Goal: Task Accomplishment & Management: Complete application form

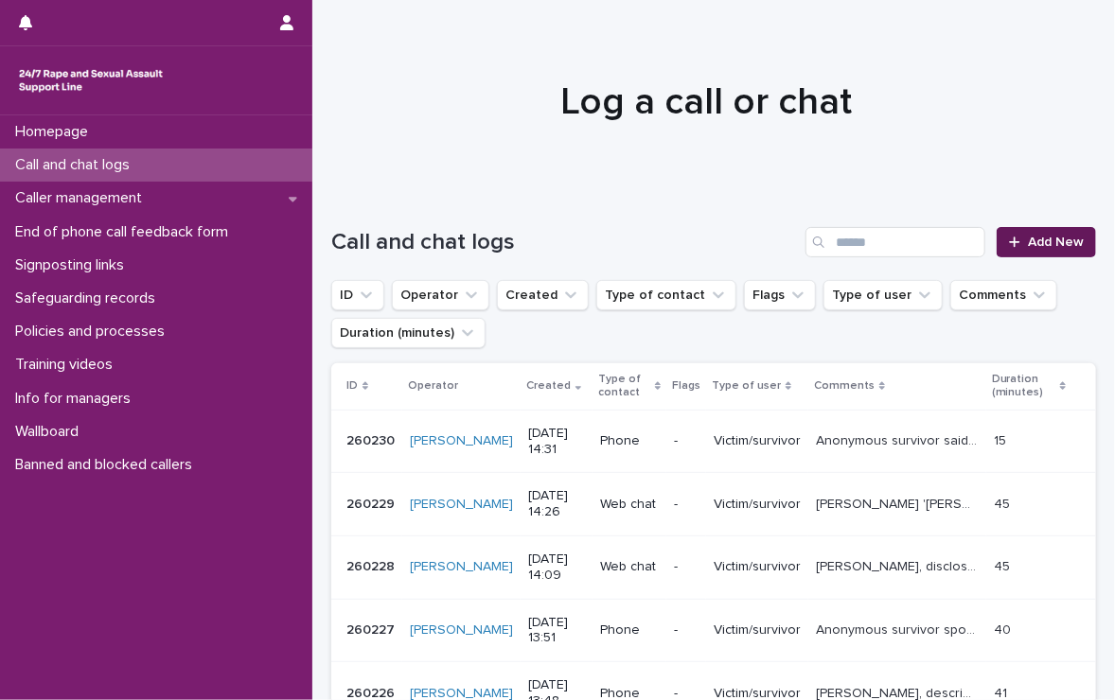
click at [1028, 236] on span "Add New" at bounding box center [1056, 242] width 56 height 13
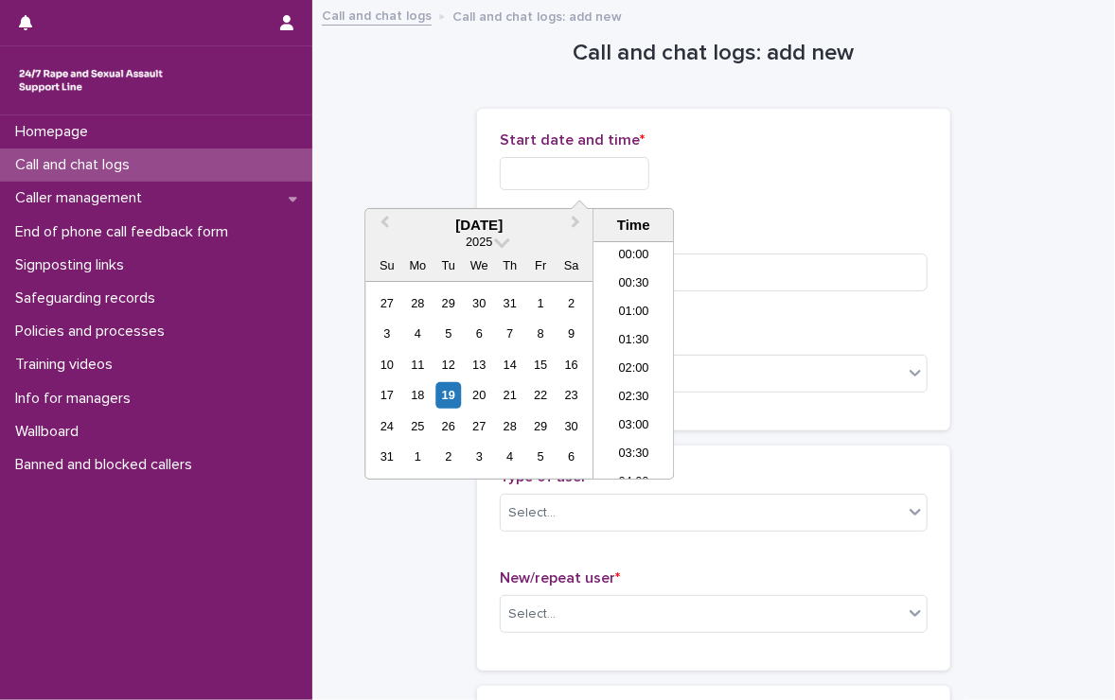
click at [593, 171] on input "text" at bounding box center [575, 173] width 150 height 33
click at [646, 298] on li "13:30" at bounding box center [633, 304] width 80 height 28
click at [624, 180] on input "**********" at bounding box center [575, 173] width 150 height 33
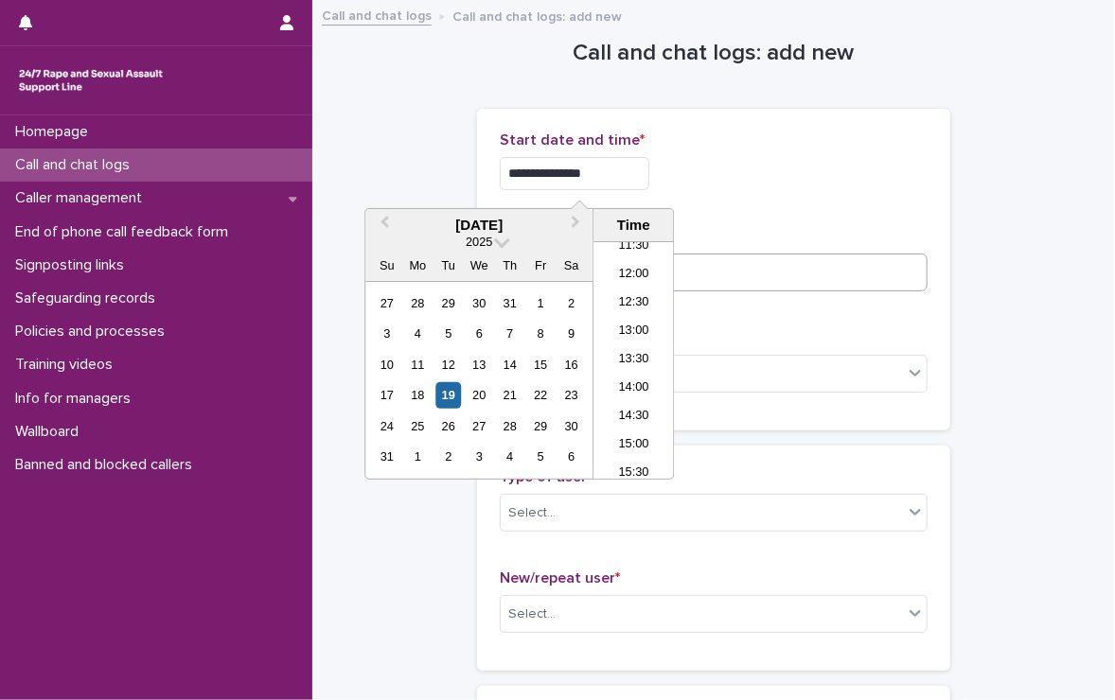
type input "**********"
click at [742, 273] on input at bounding box center [714, 273] width 428 height 38
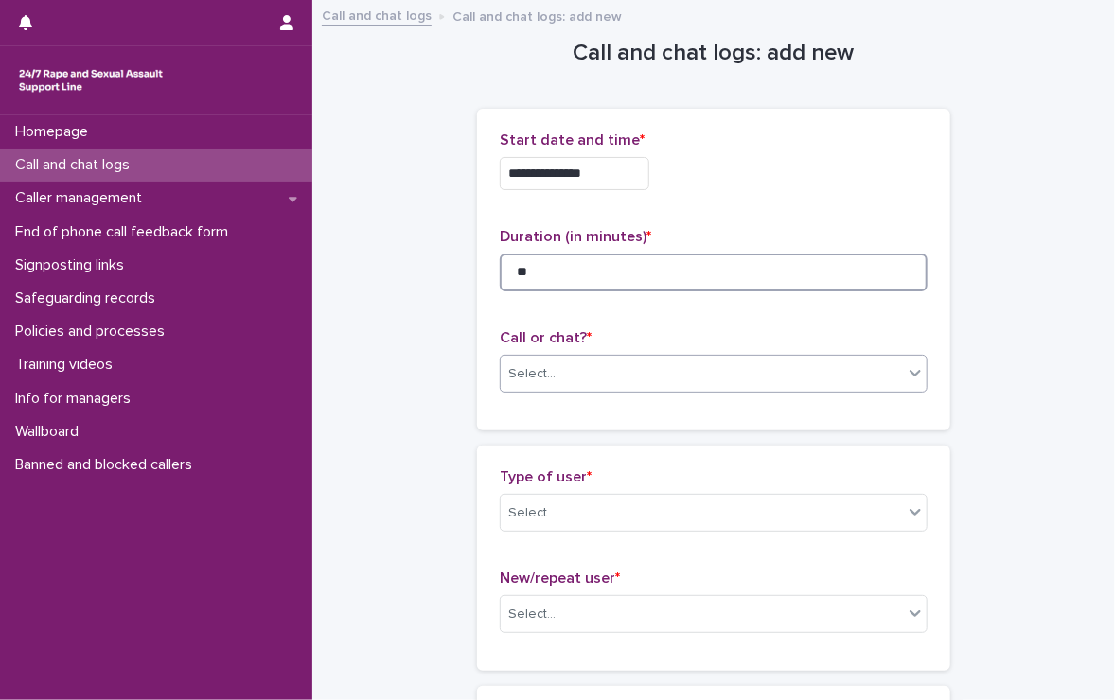
type input "**"
click at [604, 363] on div "Select..." at bounding box center [702, 374] width 402 height 31
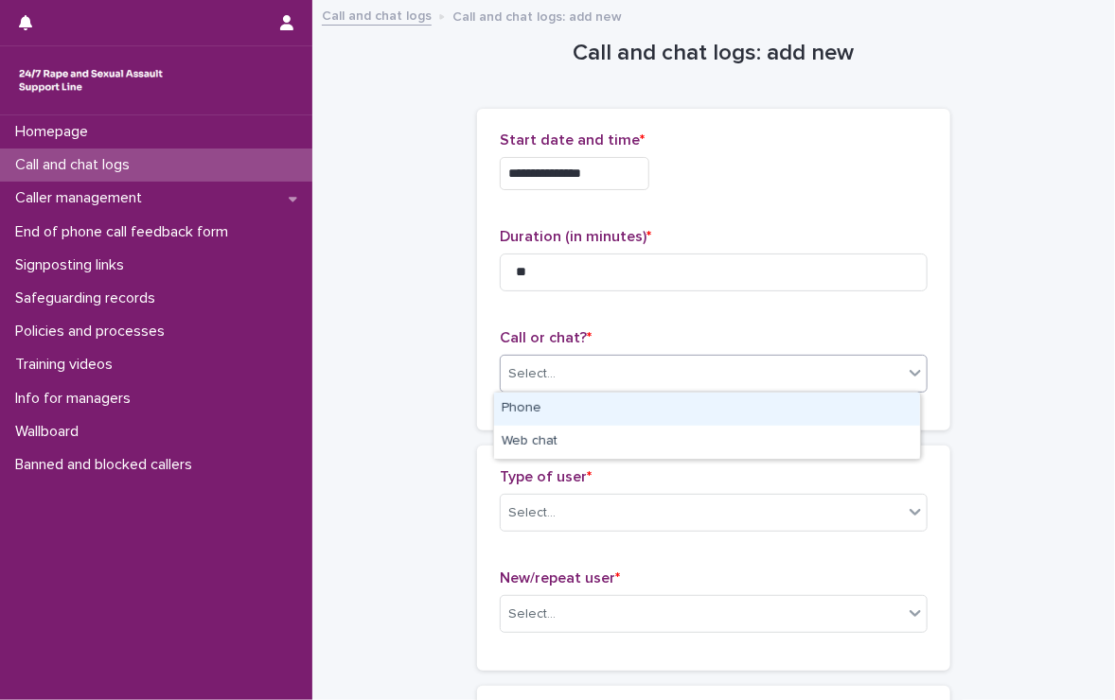
click at [601, 415] on div "Phone" at bounding box center [707, 409] width 426 height 33
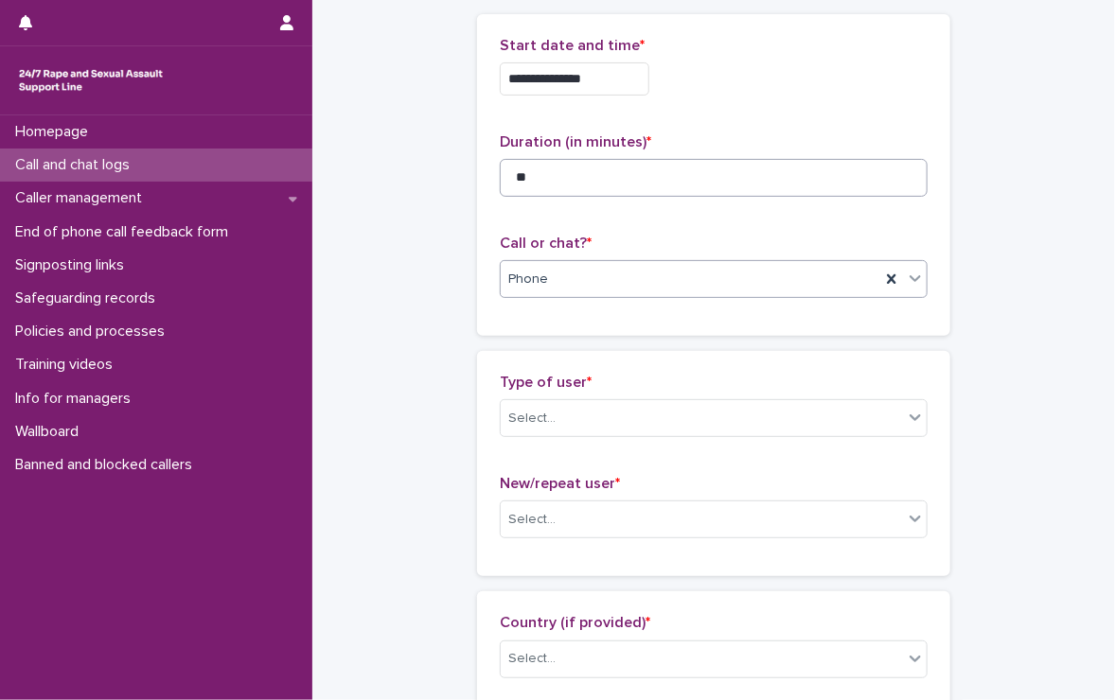
scroll to position [189, 0]
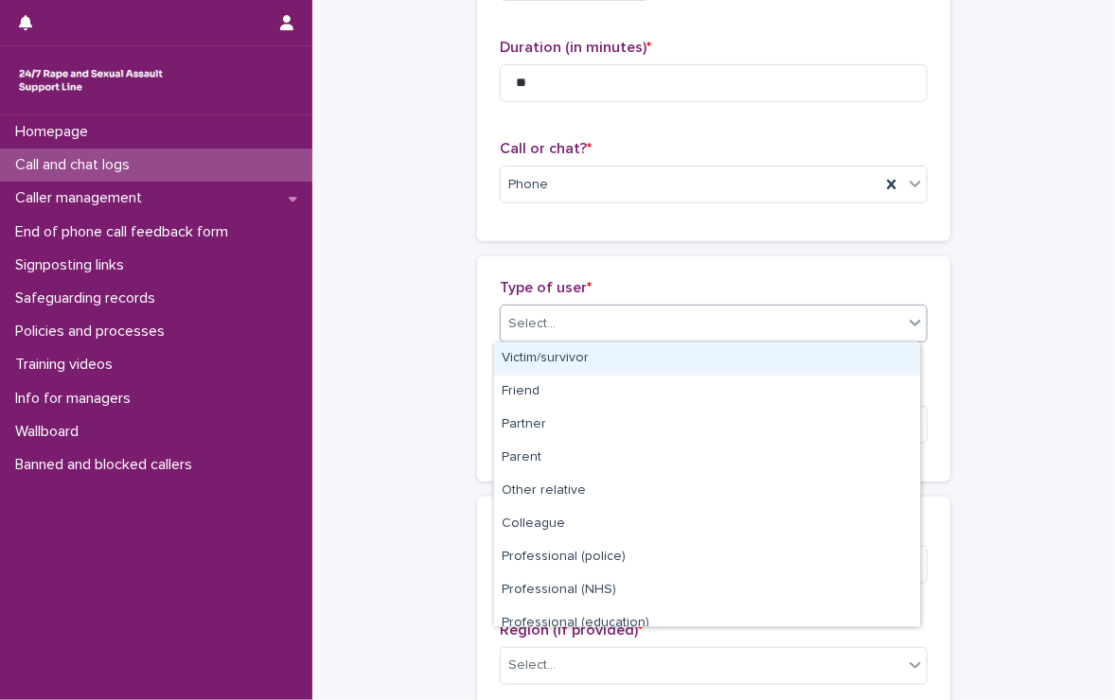
click at [590, 321] on div "Select..." at bounding box center [702, 324] width 402 height 31
click at [599, 356] on div "Victim/survivor" at bounding box center [707, 359] width 426 height 33
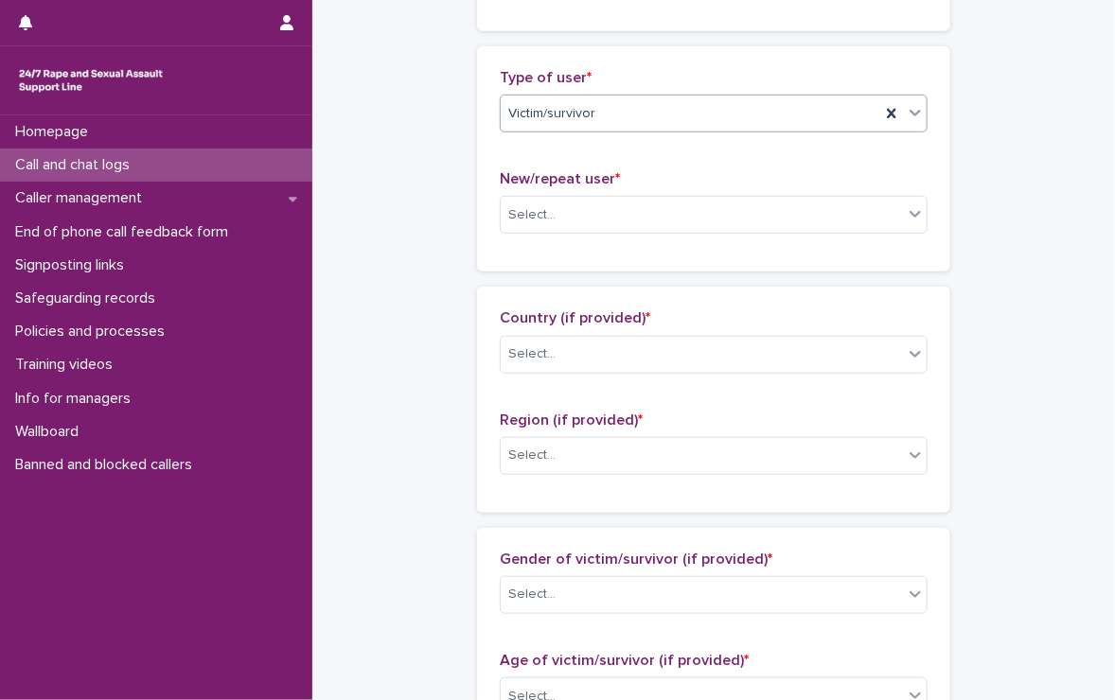
scroll to position [473, 0]
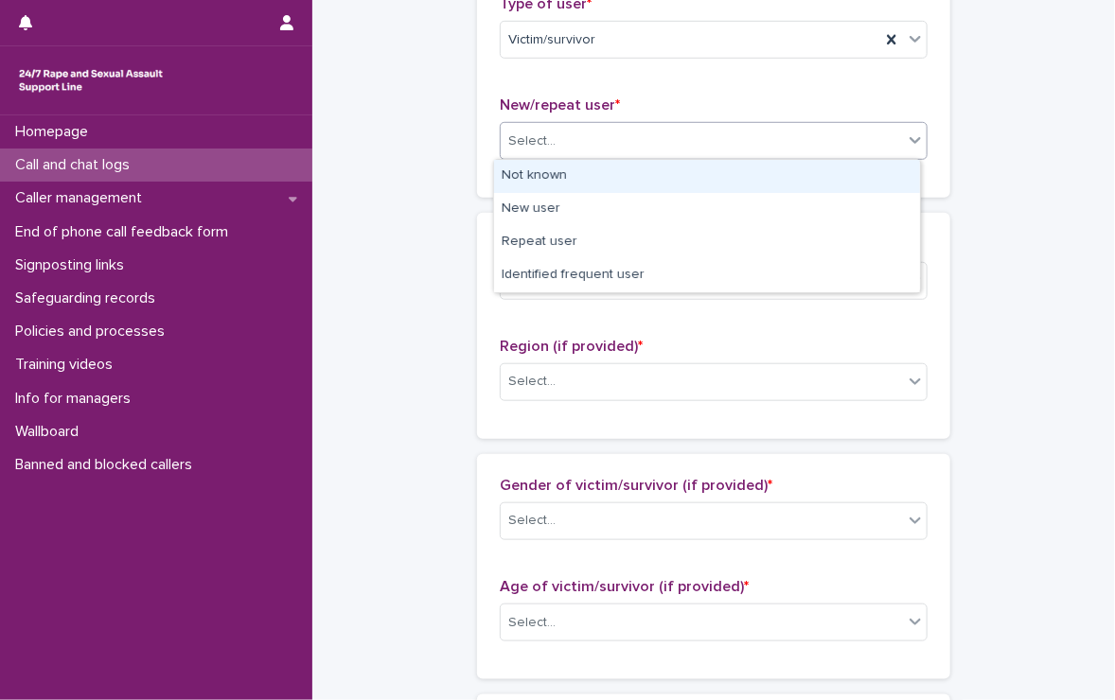
click at [514, 133] on div "Select..." at bounding box center [531, 142] width 47 height 20
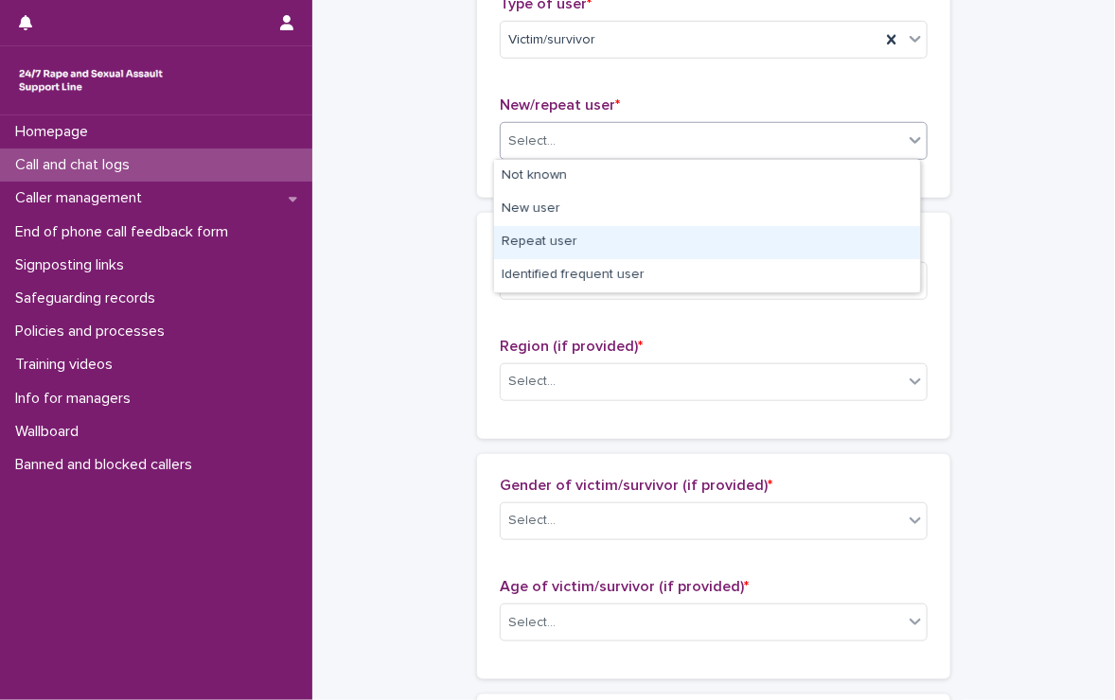
click at [576, 239] on div "Repeat user" at bounding box center [707, 242] width 426 height 33
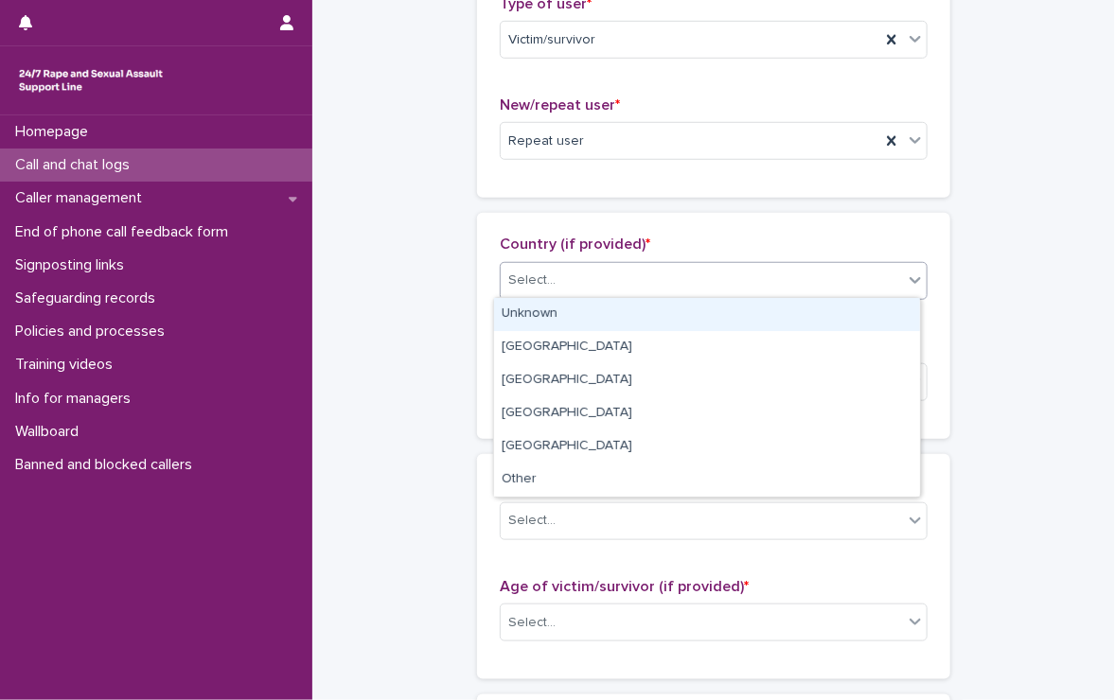
click at [579, 277] on div "Select..." at bounding box center [702, 280] width 402 height 31
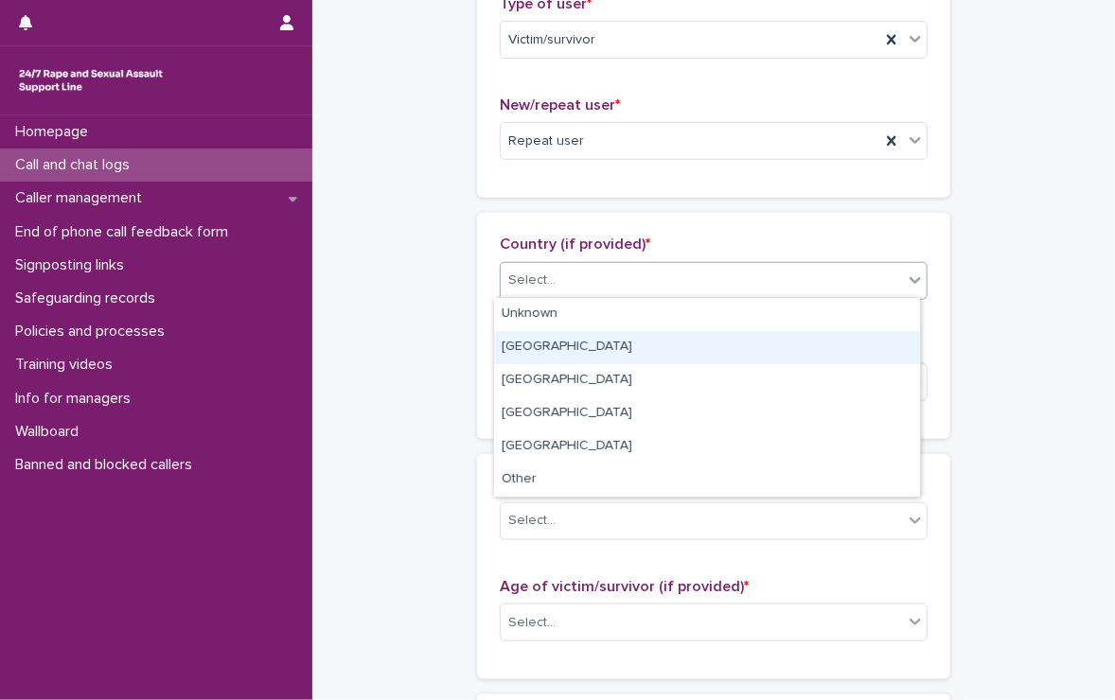
click at [535, 348] on div "[GEOGRAPHIC_DATA]" at bounding box center [707, 347] width 426 height 33
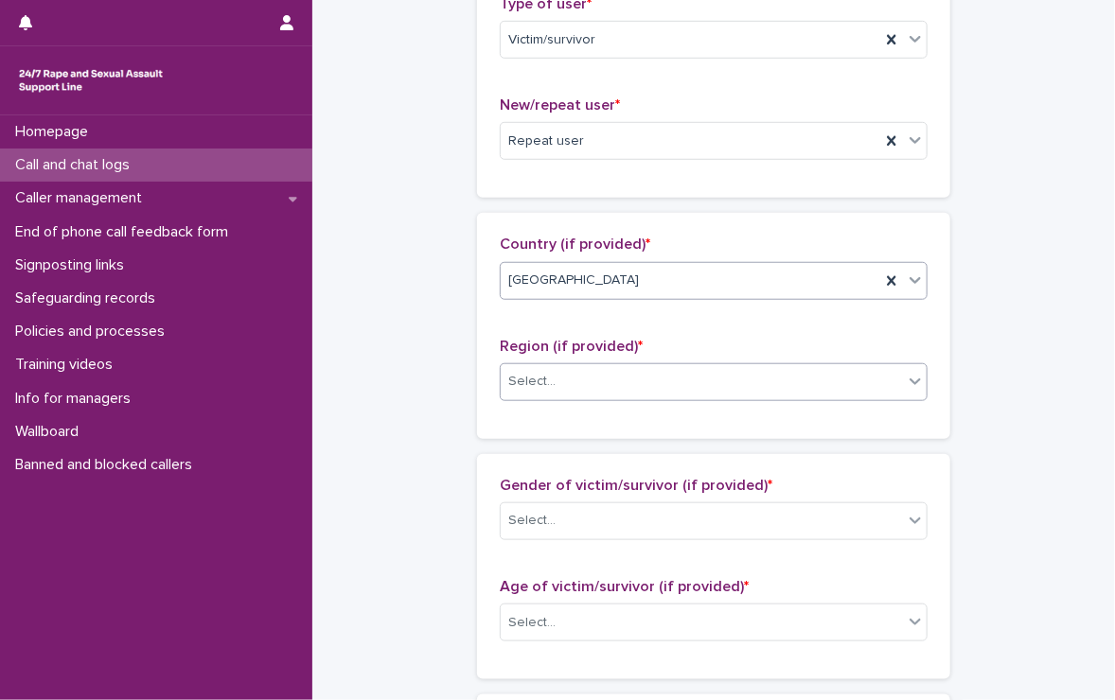
click at [535, 375] on div "Select..." at bounding box center [531, 382] width 47 height 20
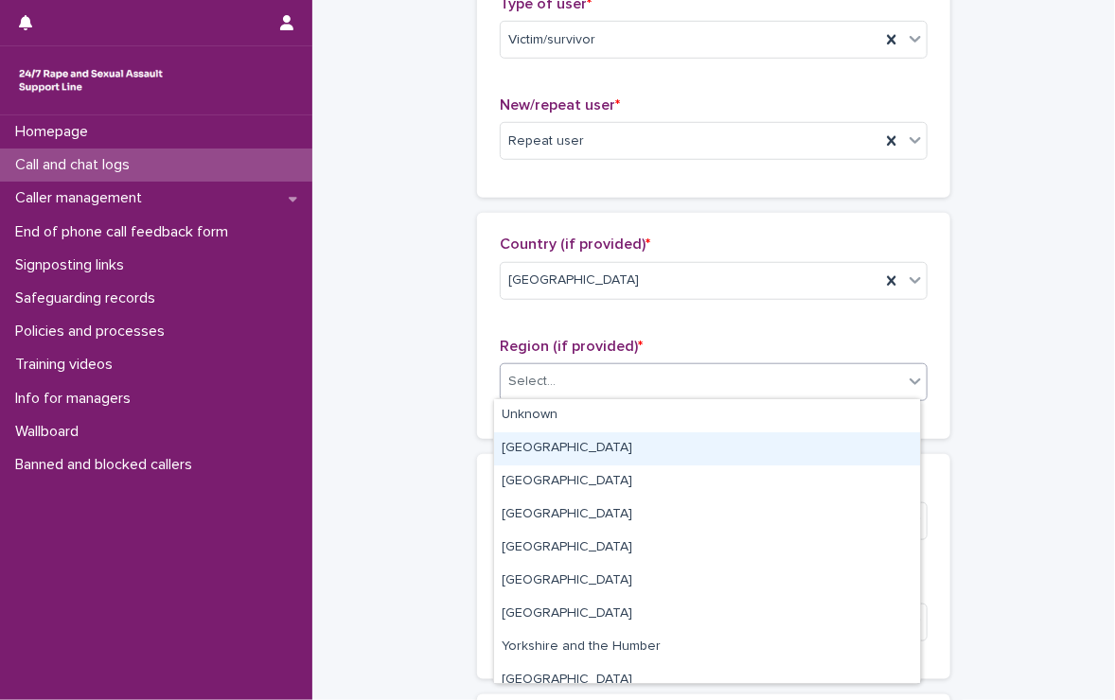
click at [576, 446] on div "[GEOGRAPHIC_DATA]" at bounding box center [707, 449] width 426 height 33
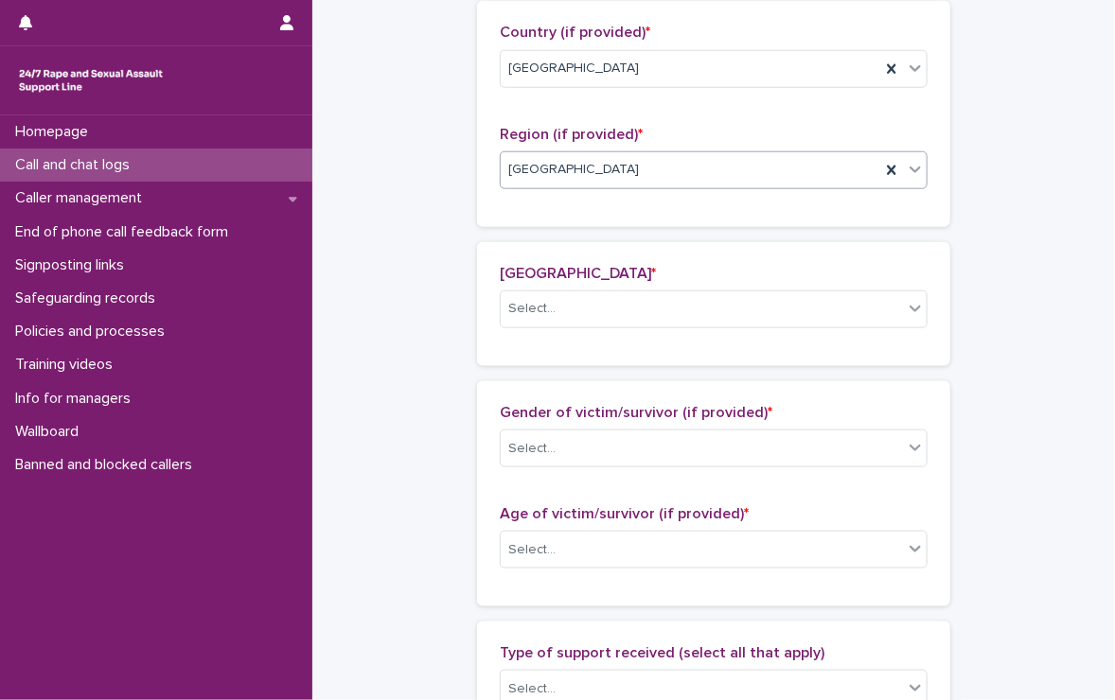
scroll to position [636, 0]
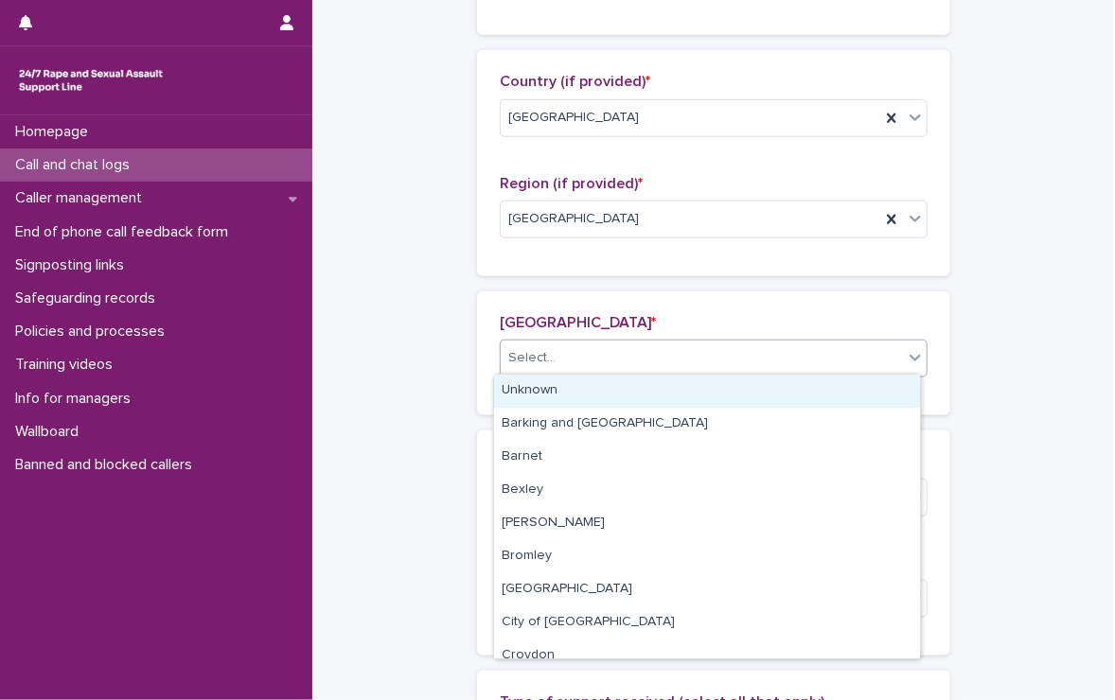
click at [545, 348] on div "Select..." at bounding box center [531, 358] width 47 height 20
click at [551, 389] on div "Unknown" at bounding box center [707, 391] width 426 height 33
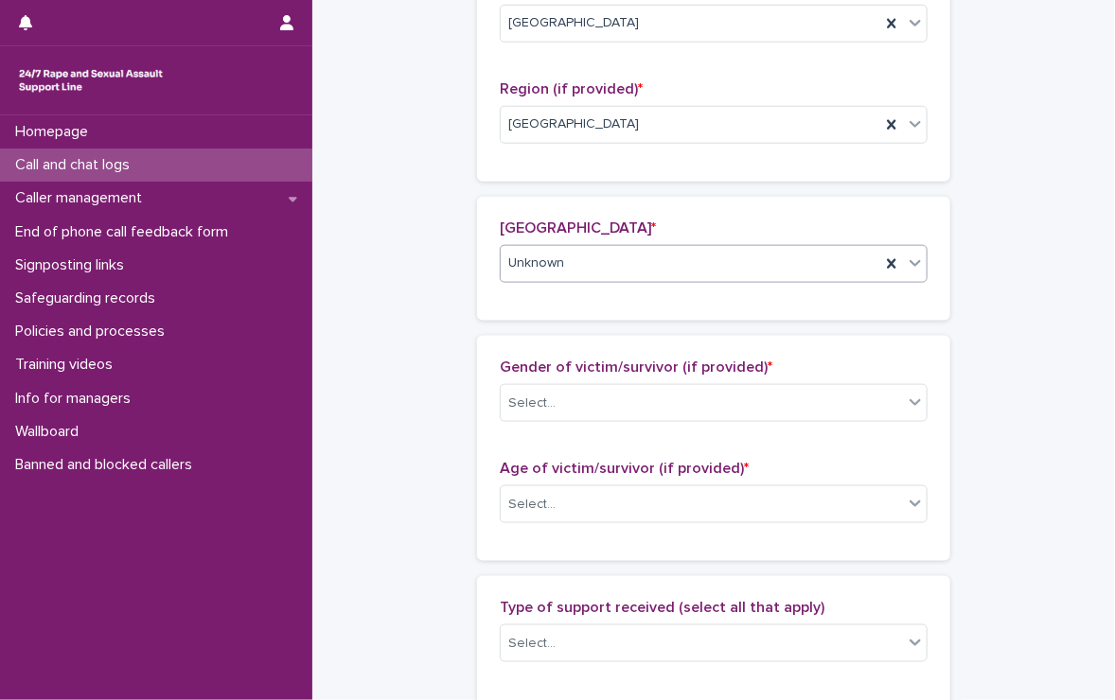
scroll to position [825, 0]
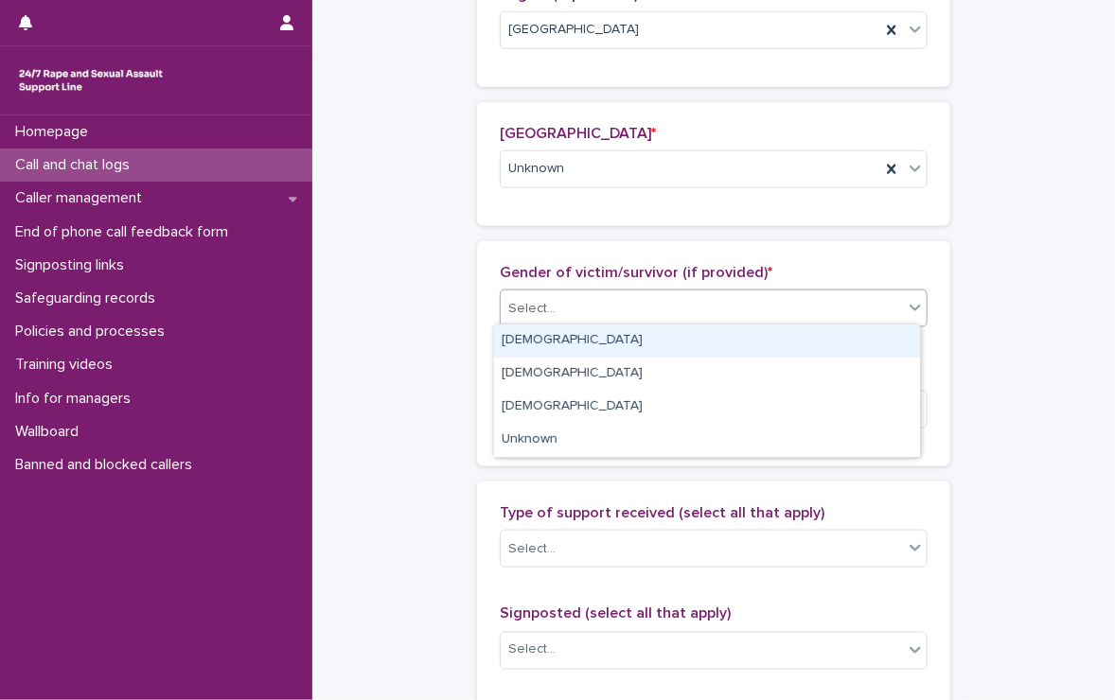
click at [601, 306] on div "Select..." at bounding box center [702, 308] width 402 height 31
click at [593, 340] on div "[DEMOGRAPHIC_DATA]" at bounding box center [707, 341] width 426 height 33
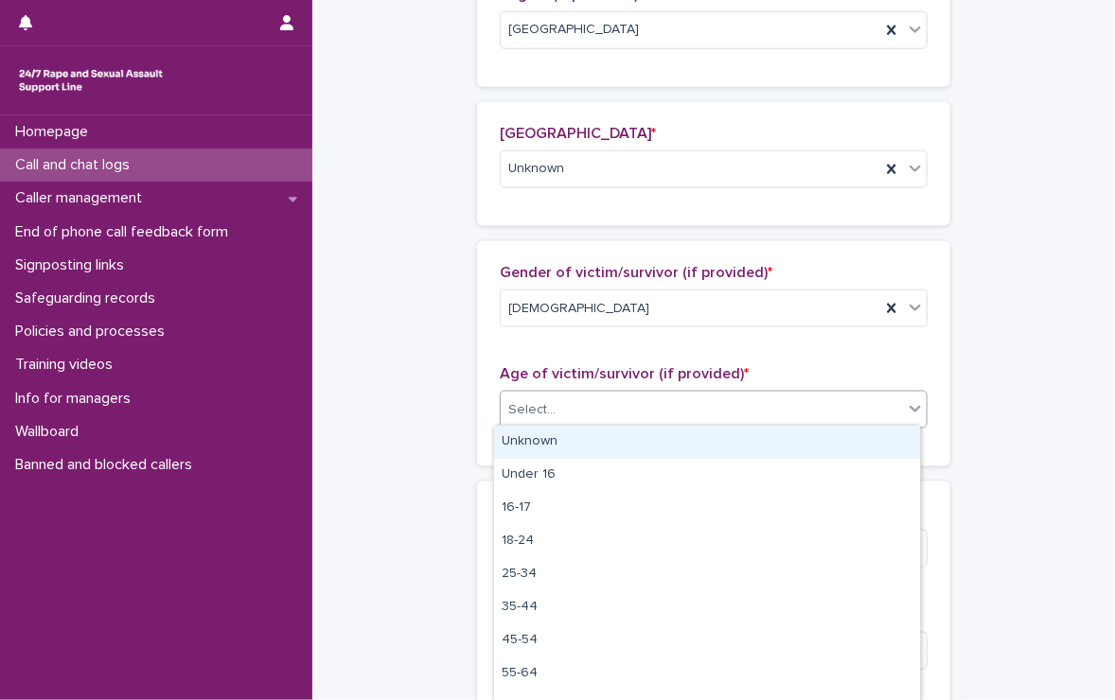
click at [577, 401] on div "Select..." at bounding box center [702, 410] width 402 height 31
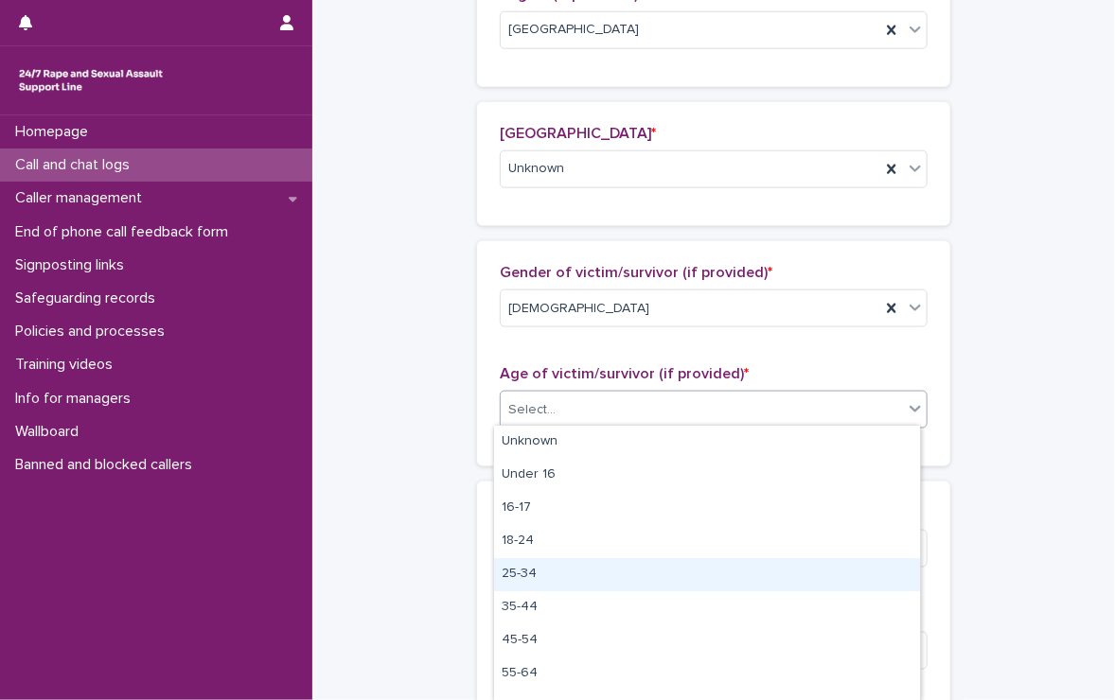
click at [508, 567] on div "25-34" at bounding box center [707, 574] width 426 height 33
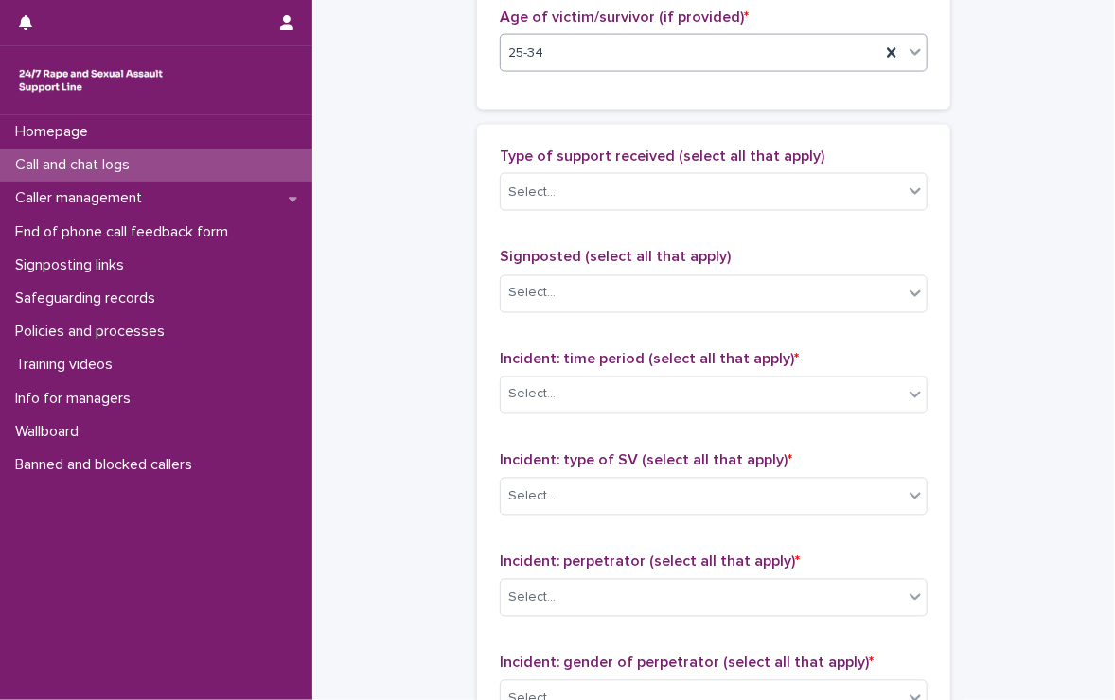
scroll to position [1204, 0]
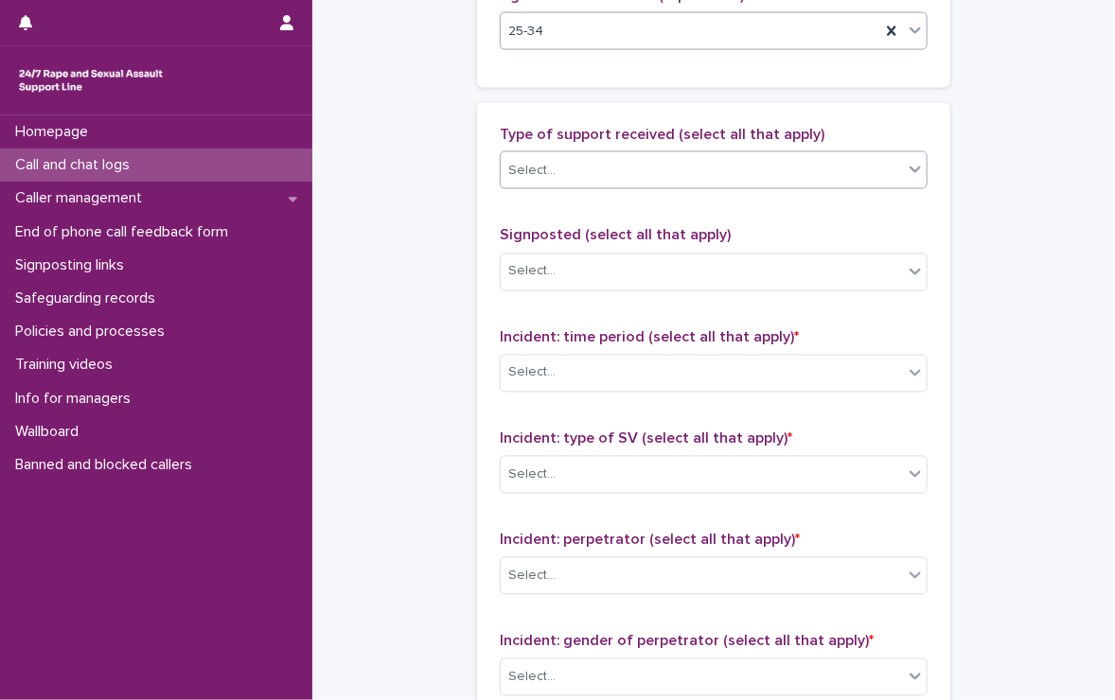
click at [692, 155] on div "Select..." at bounding box center [702, 170] width 402 height 31
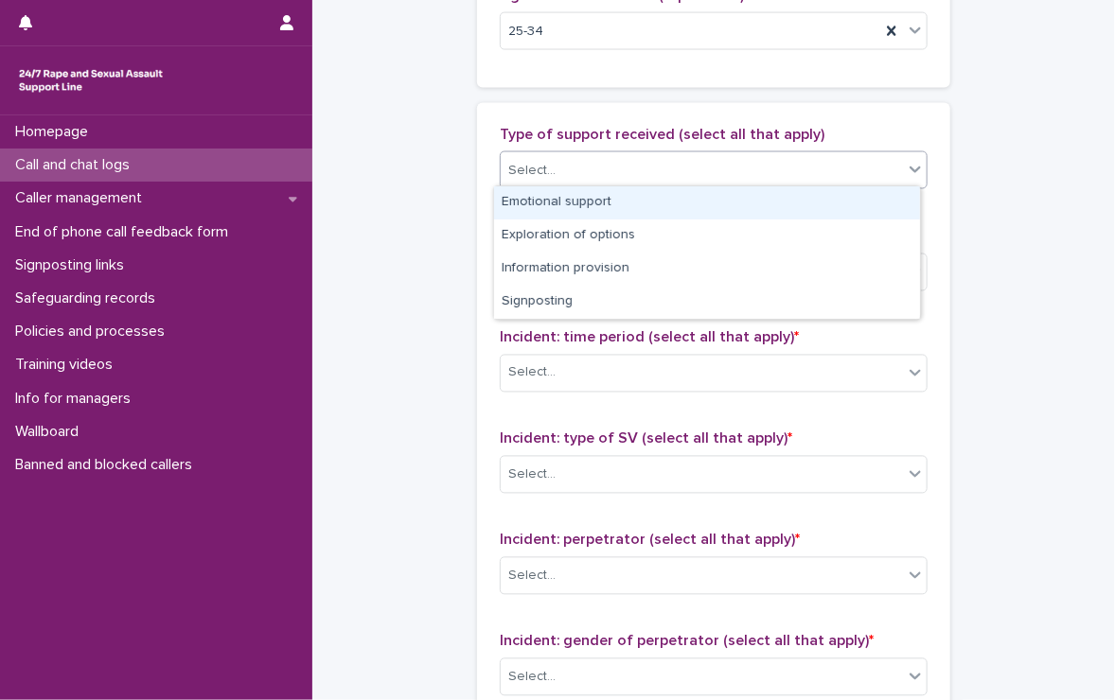
click at [591, 201] on div "Emotional support" at bounding box center [707, 202] width 426 height 33
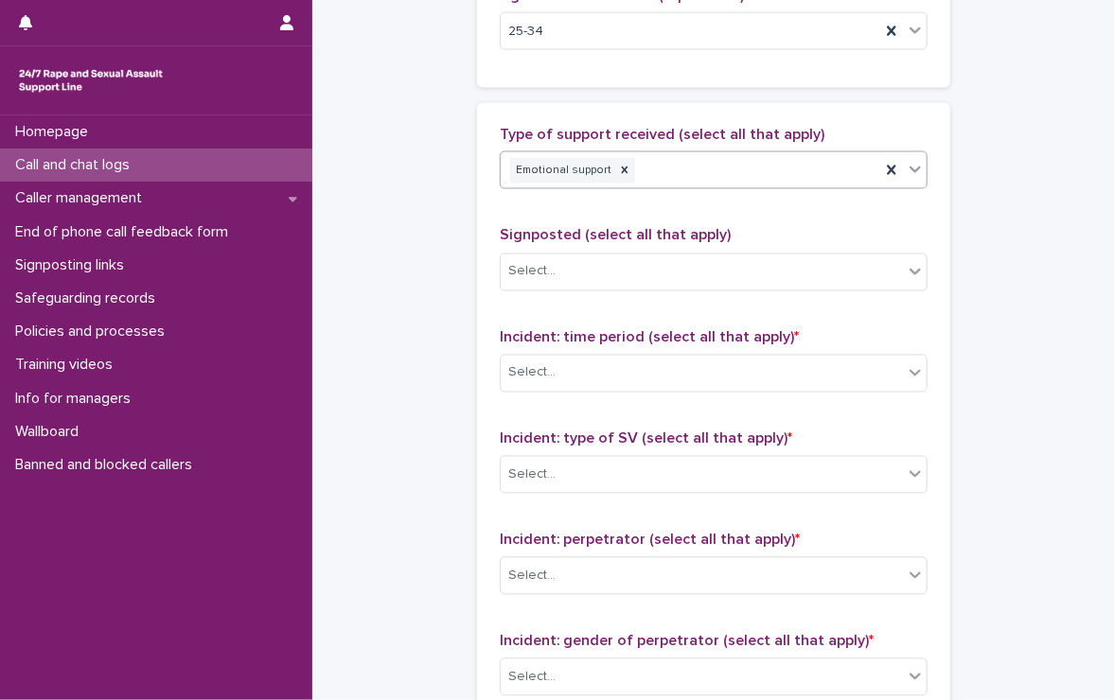
click at [711, 176] on div "Emotional support" at bounding box center [691, 170] width 380 height 33
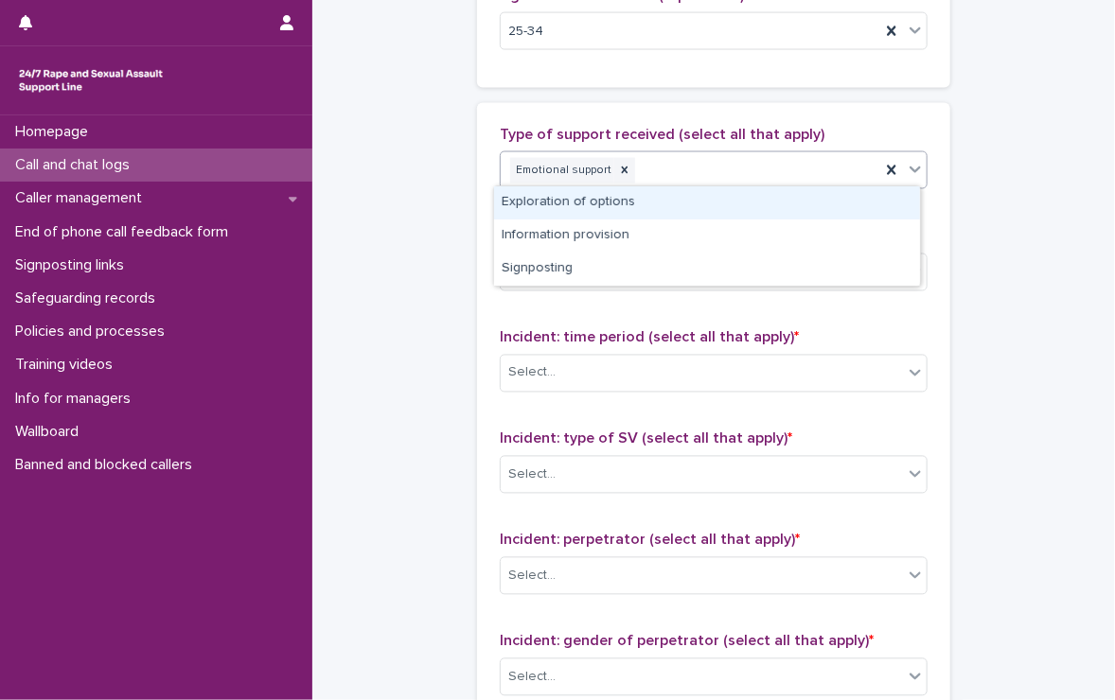
click at [648, 199] on div "Exploration of options" at bounding box center [707, 202] width 426 height 33
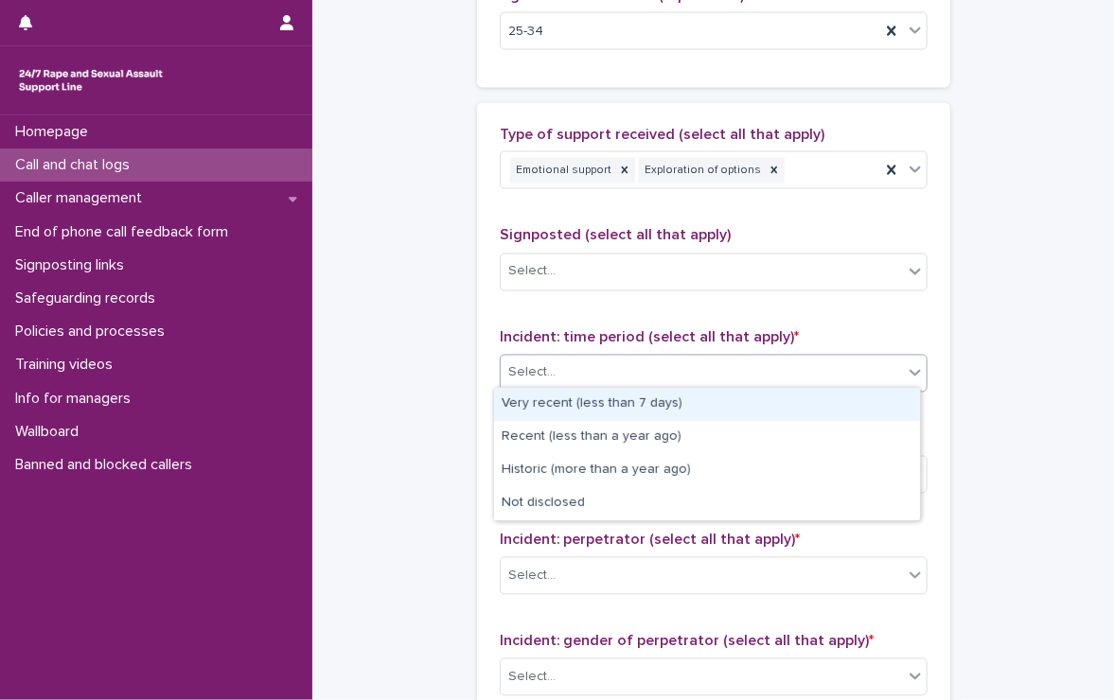
click at [621, 365] on div "Select..." at bounding box center [702, 373] width 402 height 31
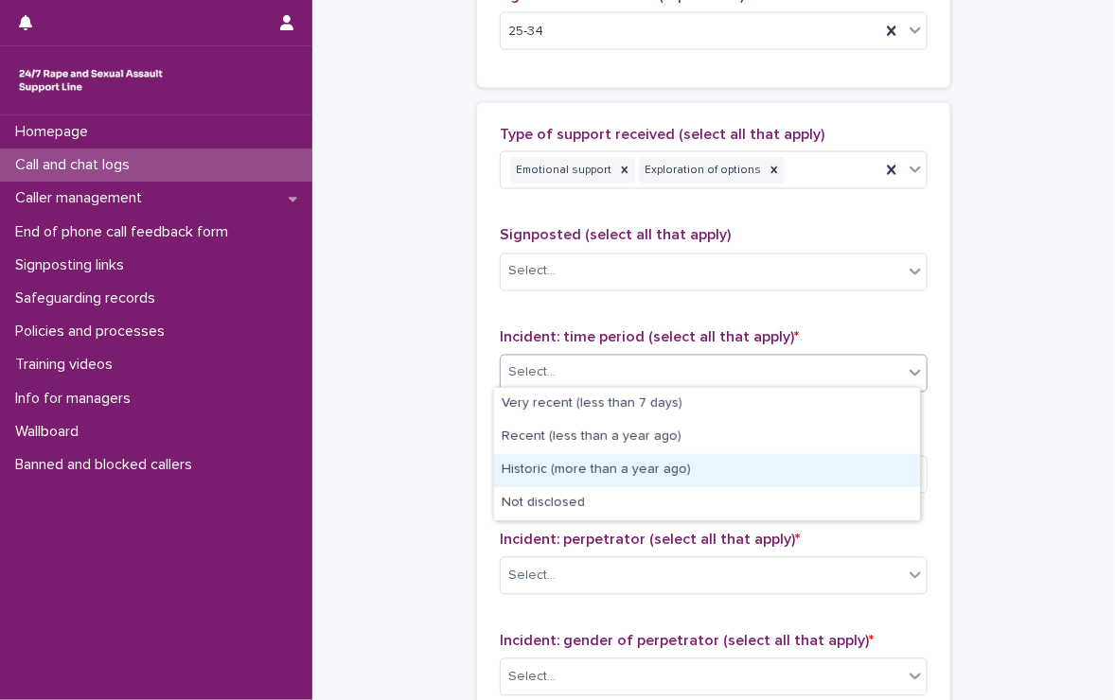
click at [700, 465] on div "Historic (more than a year ago)" at bounding box center [707, 470] width 426 height 33
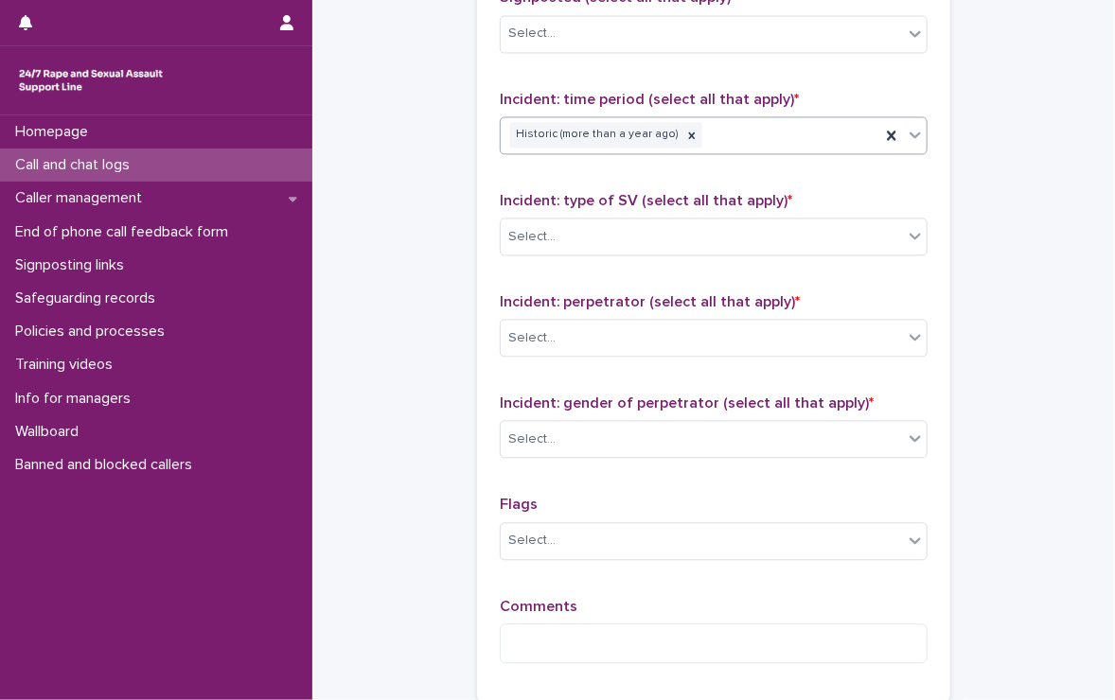
scroll to position [1488, 0]
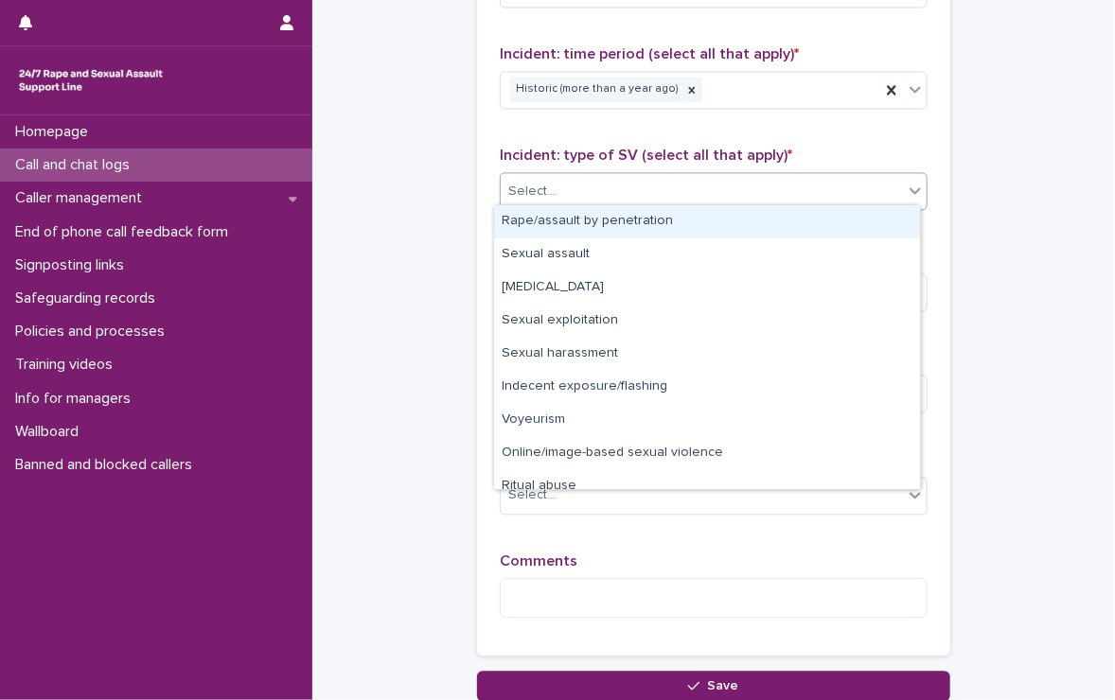
click at [636, 181] on div "Select..." at bounding box center [702, 191] width 402 height 31
click at [622, 221] on div "Rape/assault by penetration" at bounding box center [707, 221] width 426 height 33
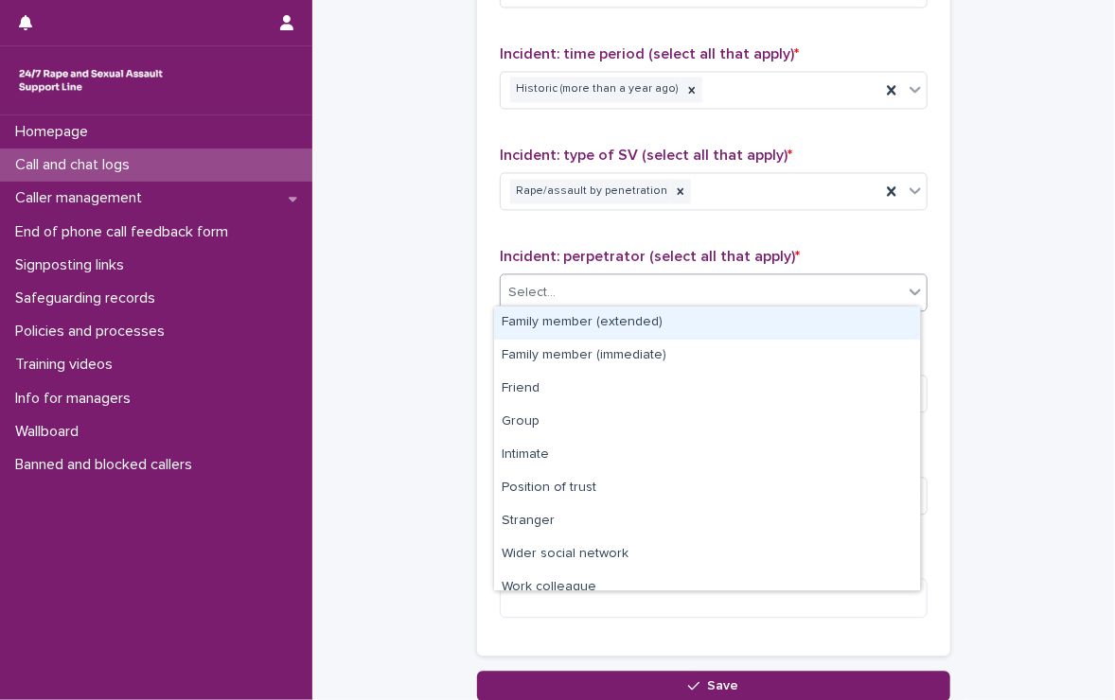
click at [586, 277] on div "Select..." at bounding box center [702, 292] width 402 height 31
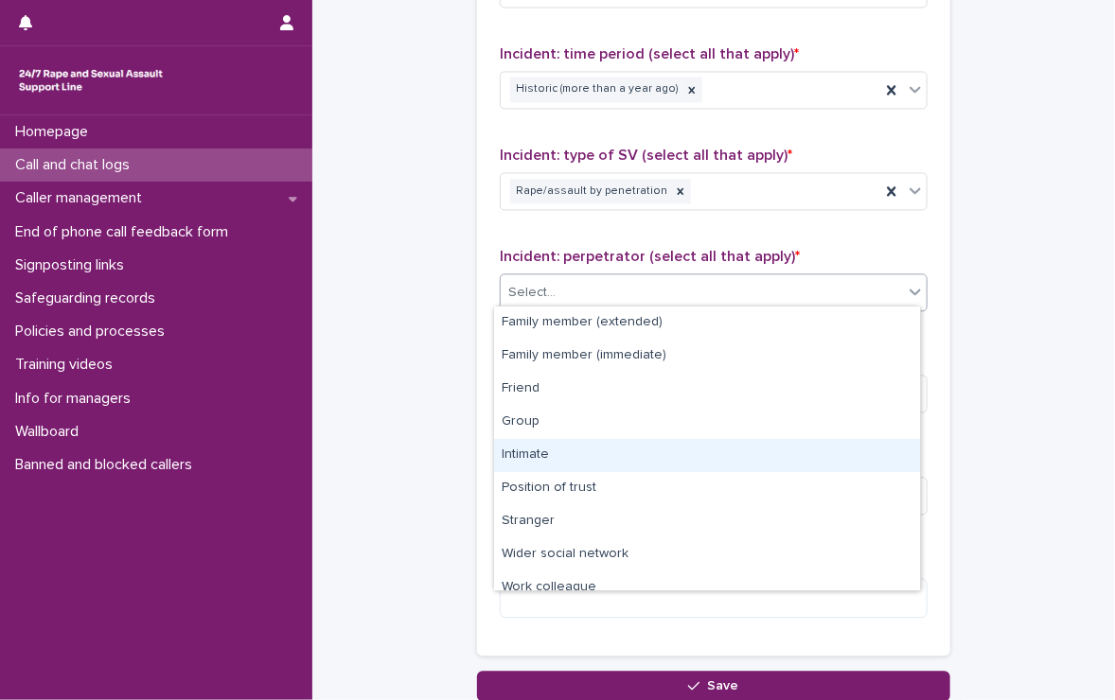
click at [638, 447] on div "Intimate" at bounding box center [707, 455] width 426 height 33
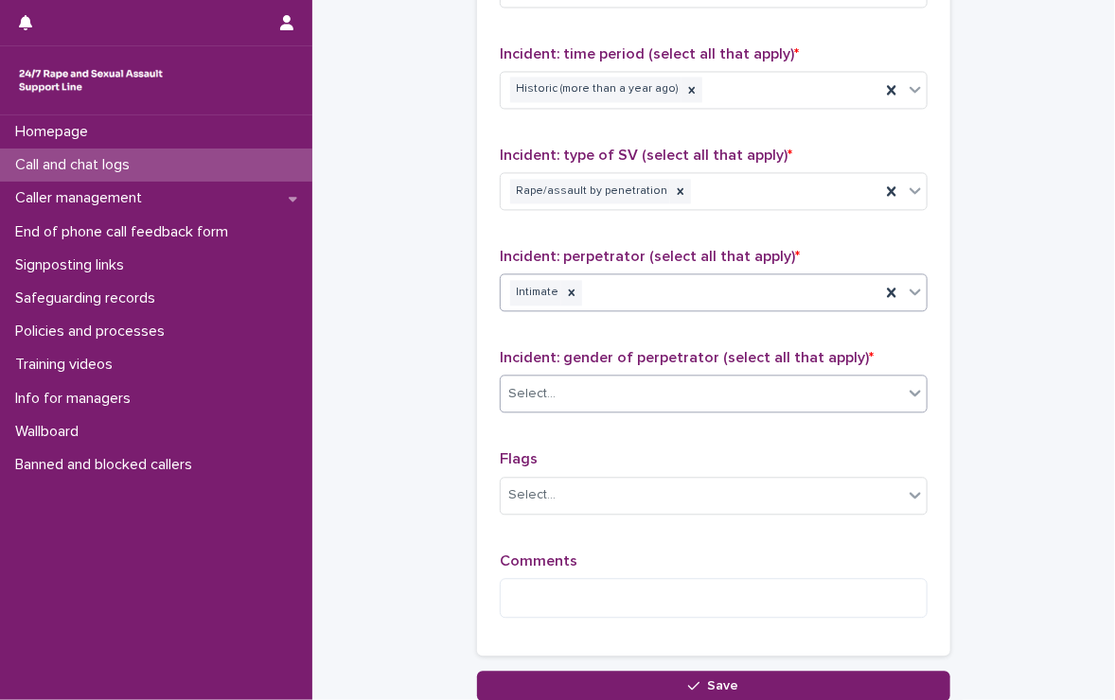
click at [607, 394] on div "Select..." at bounding box center [702, 394] width 402 height 31
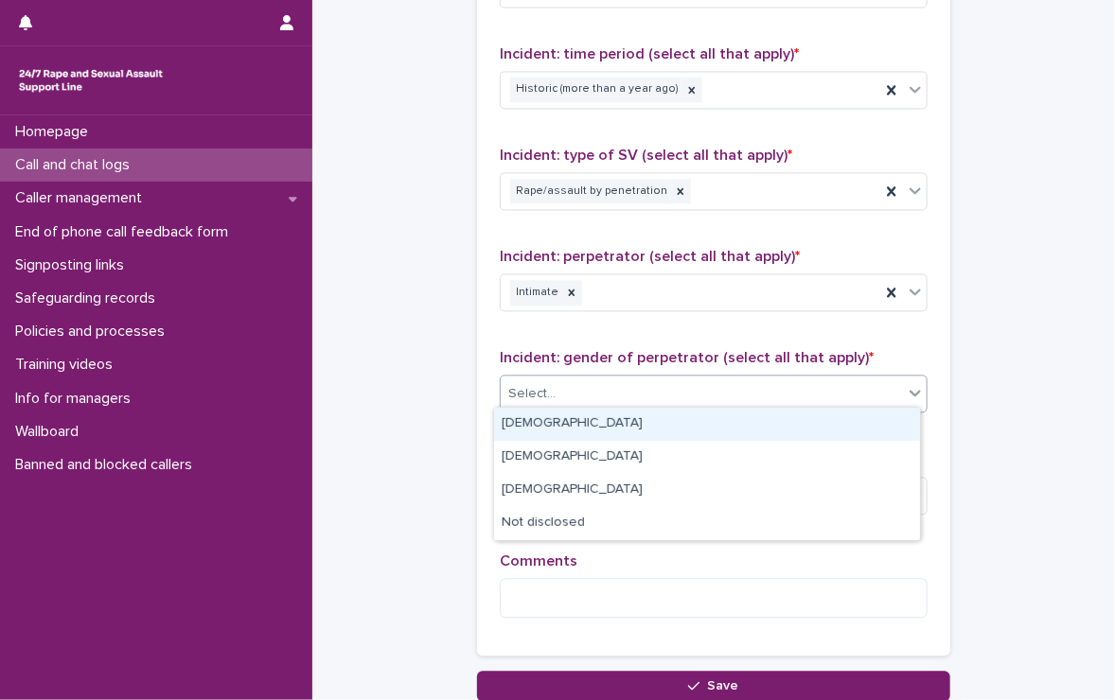
click at [610, 417] on div "[DEMOGRAPHIC_DATA]" at bounding box center [707, 424] width 426 height 33
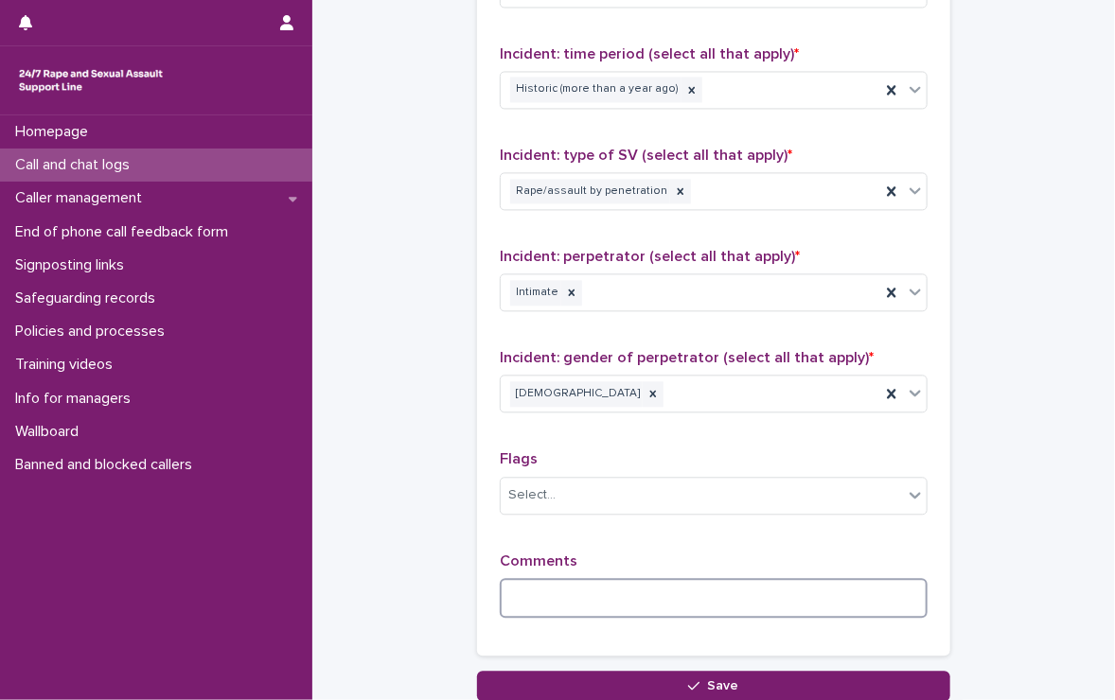
click at [603, 579] on textarea at bounding box center [714, 598] width 428 height 41
click at [716, 596] on textarea at bounding box center [714, 598] width 428 height 41
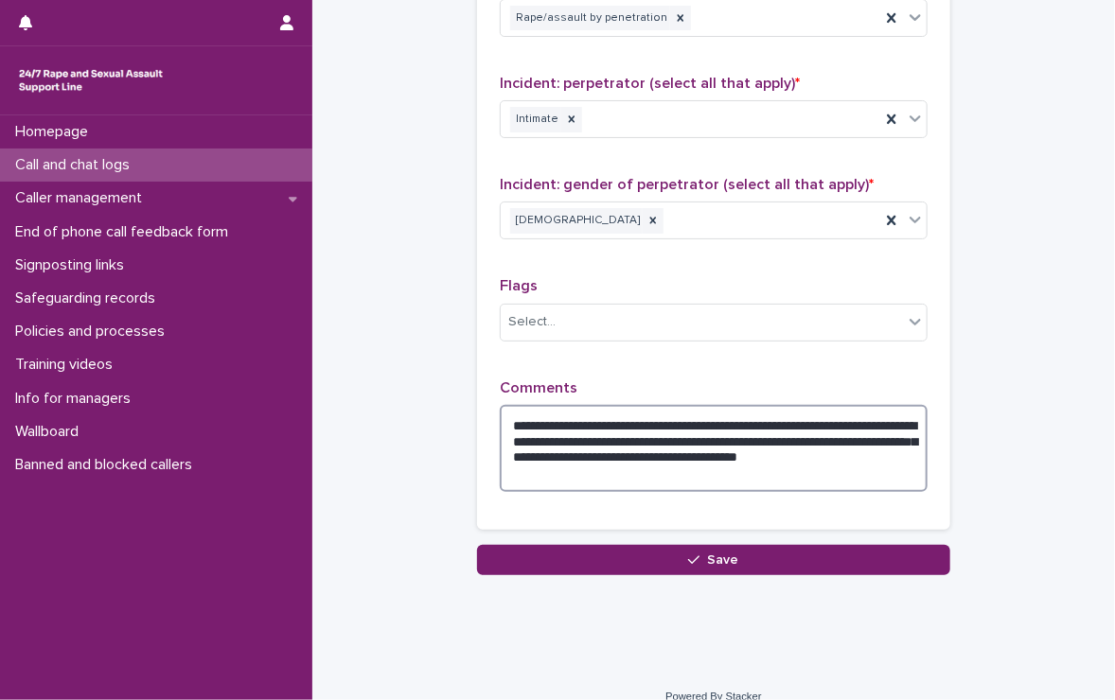
scroll to position [1677, 0]
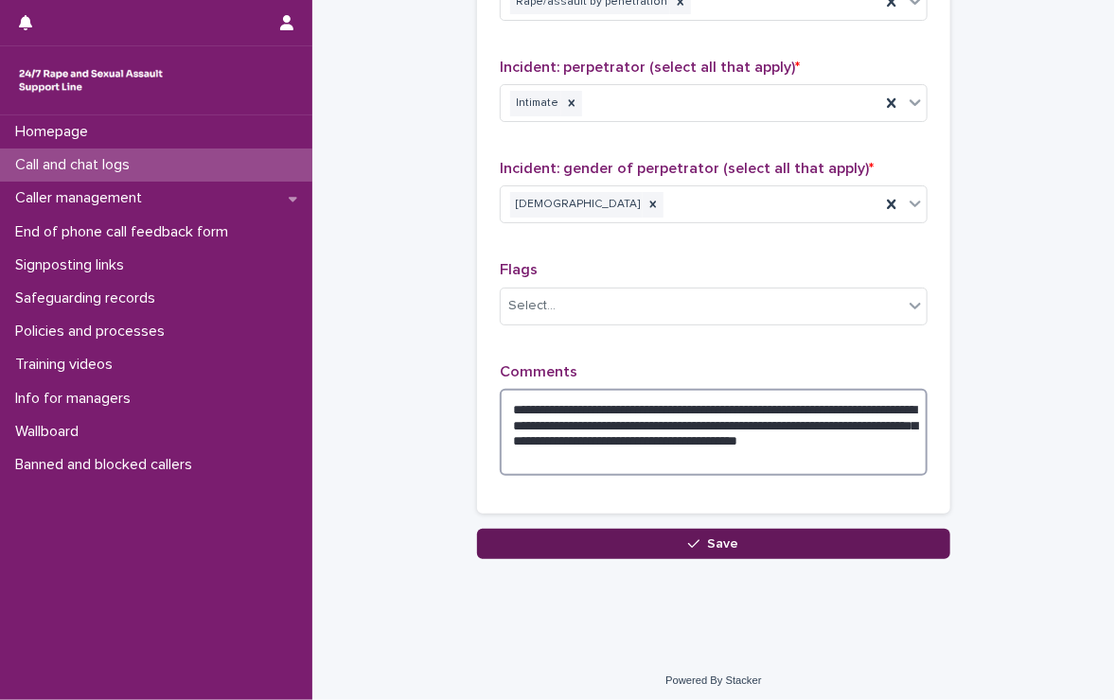
type textarea "**********"
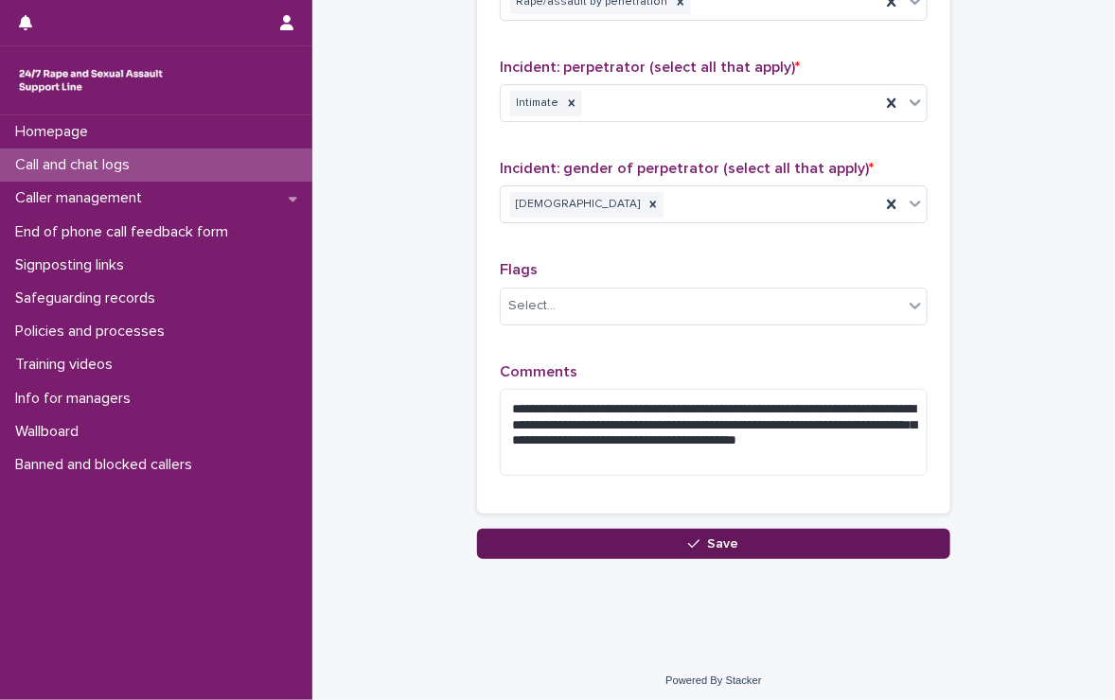
click at [719, 538] on span "Save" at bounding box center [723, 544] width 31 height 13
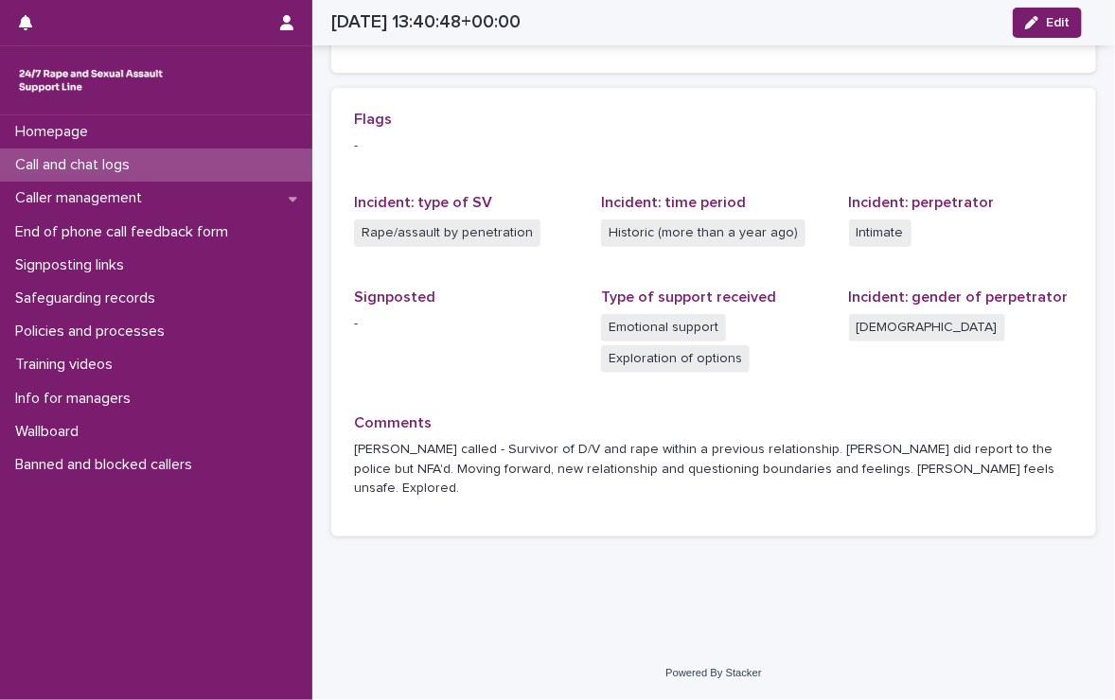
scroll to position [374, 0]
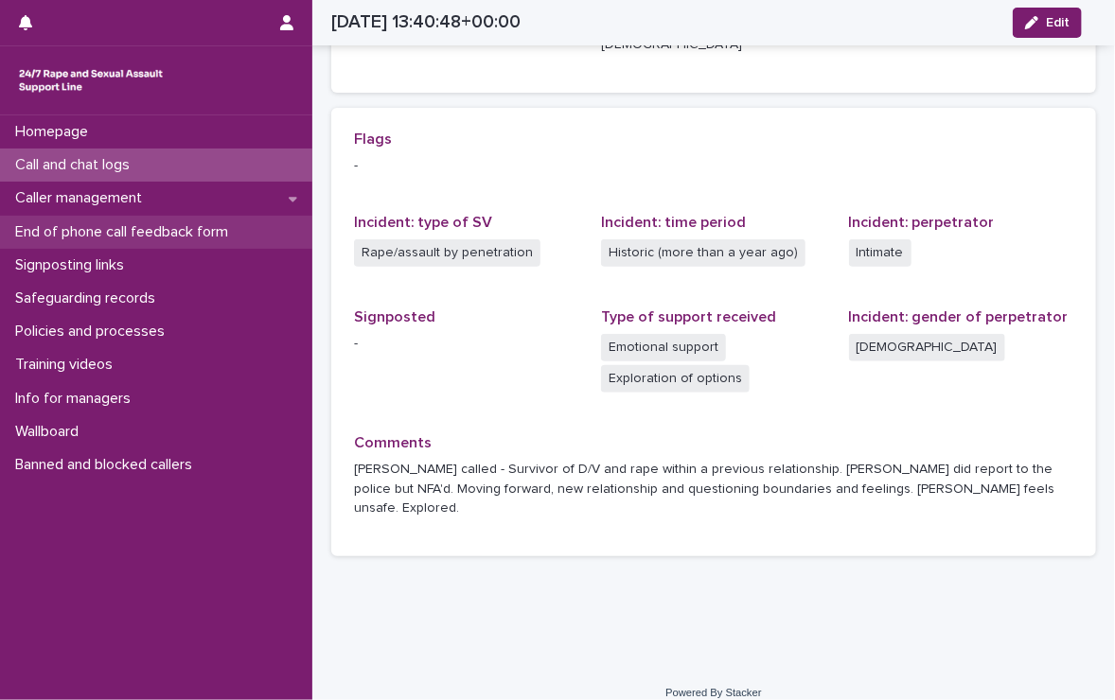
click at [177, 229] on p "End of phone call feedback form" at bounding box center [126, 232] width 236 height 18
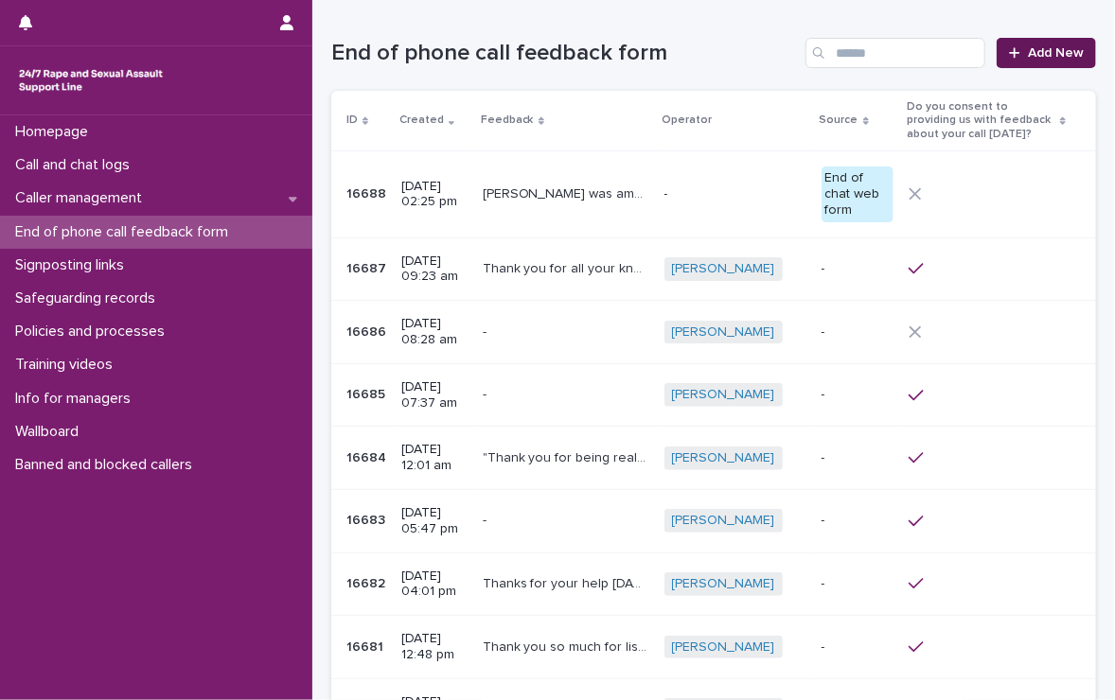
click at [1050, 41] on link "Add New" at bounding box center [1046, 53] width 99 height 30
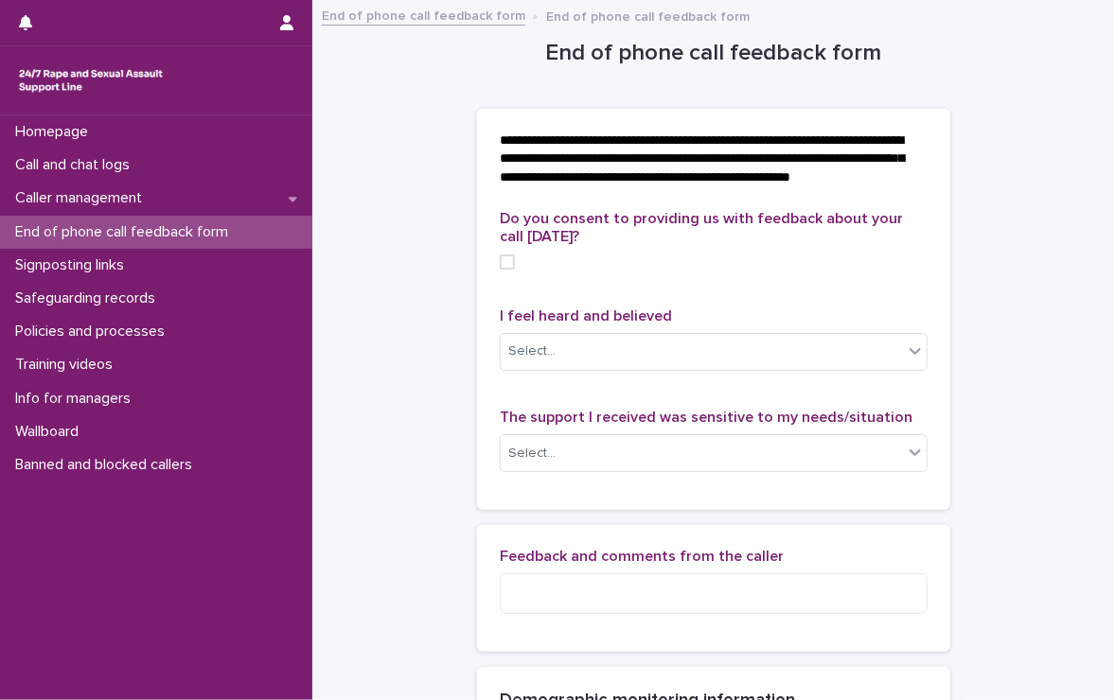
click at [506, 270] on span at bounding box center [507, 262] width 15 height 15
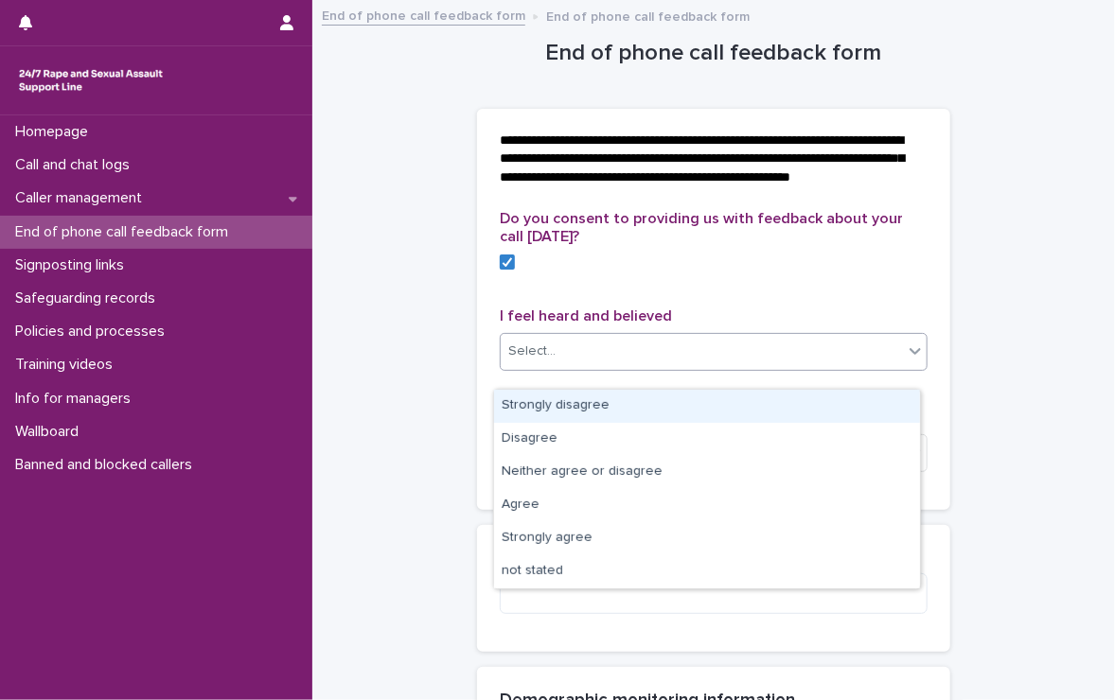
click at [847, 363] on div "Select..." at bounding box center [702, 351] width 402 height 31
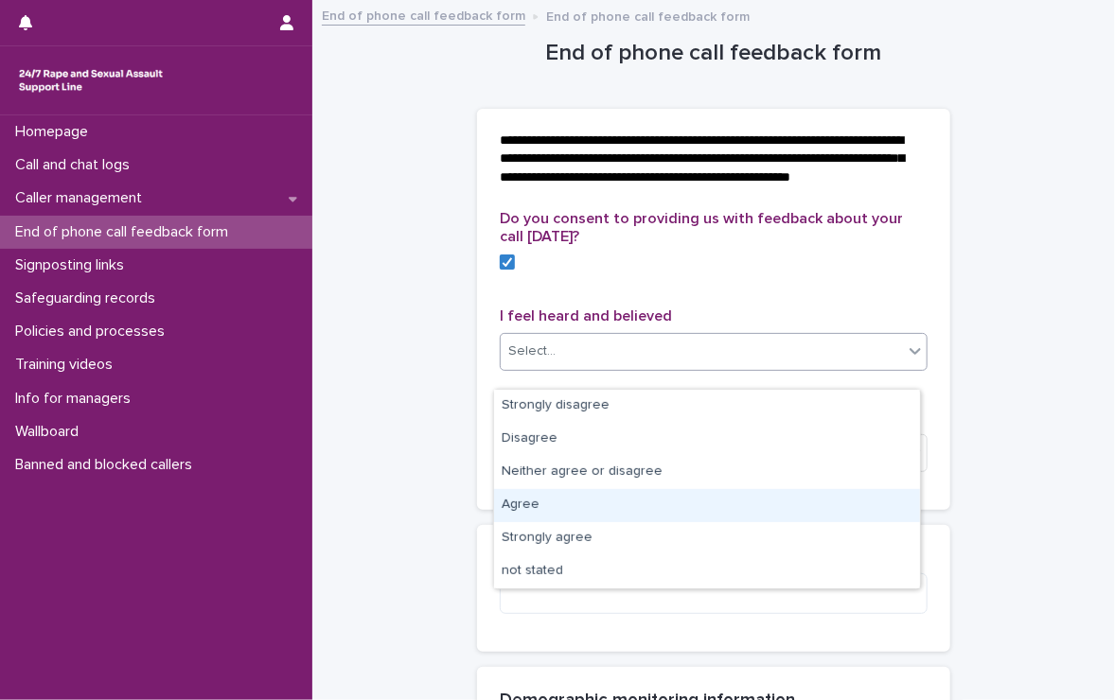
click at [514, 503] on div "Agree" at bounding box center [707, 505] width 426 height 33
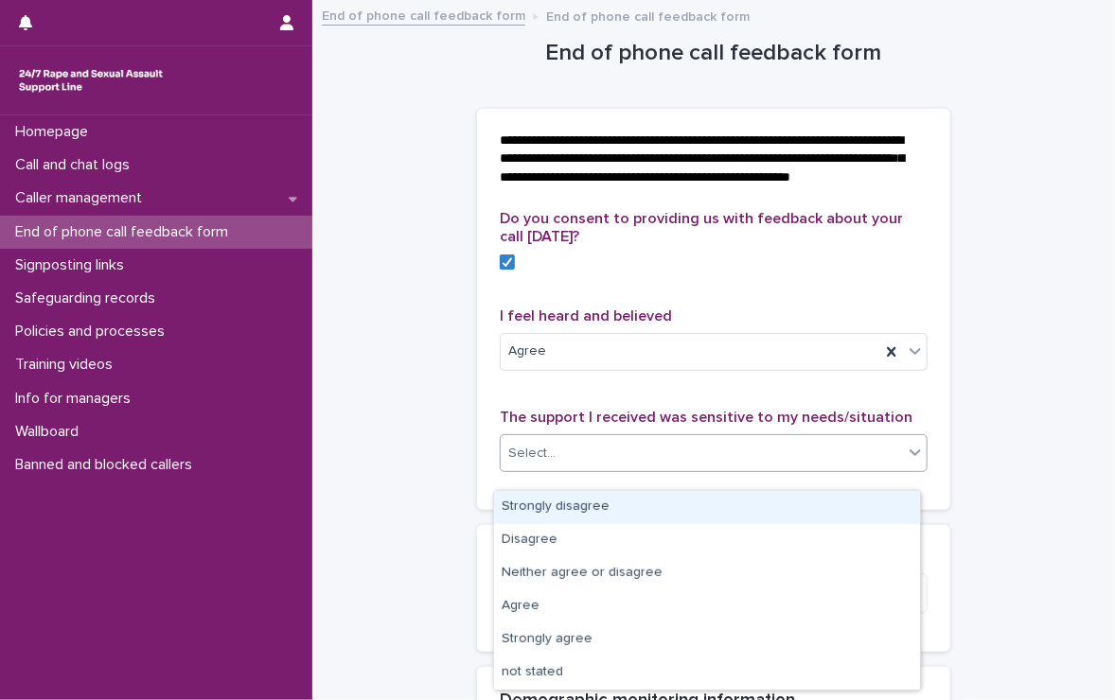
click at [541, 460] on div "Select..." at bounding box center [702, 453] width 402 height 31
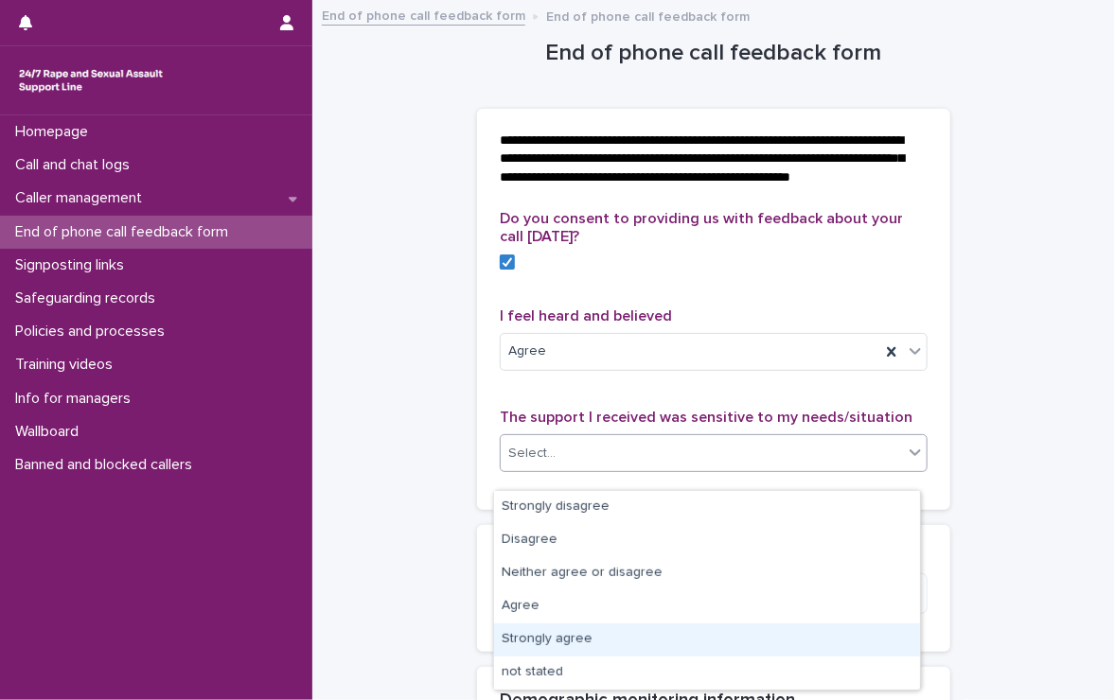
click at [550, 639] on div "Strongly agree" at bounding box center [707, 640] width 426 height 33
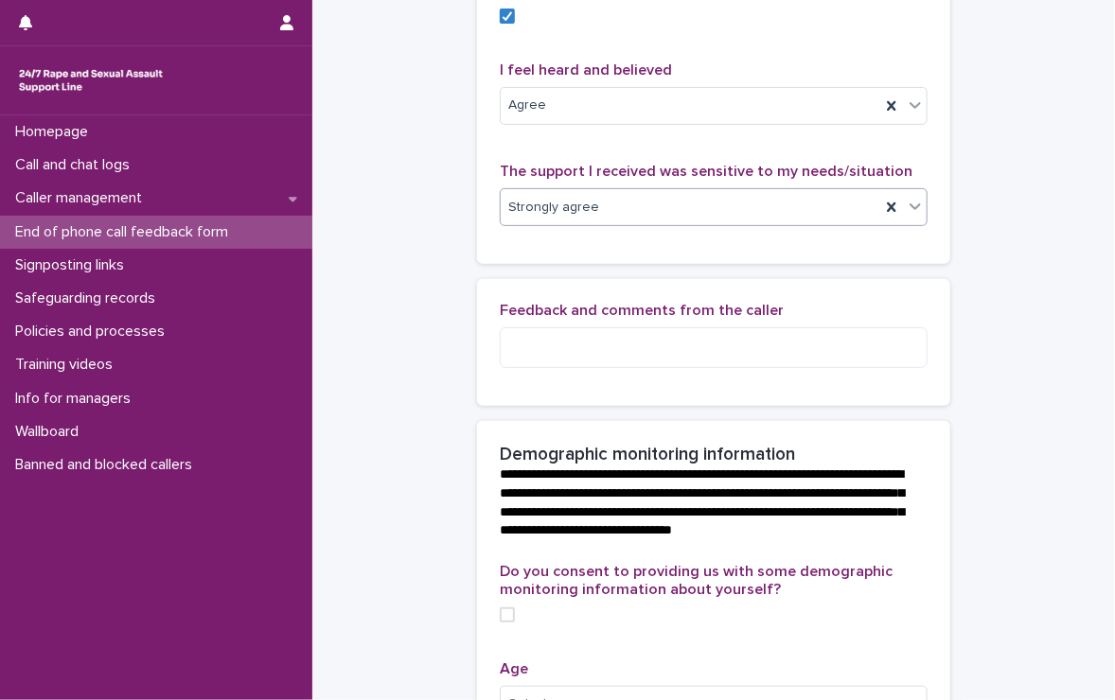
scroll to position [284, 0]
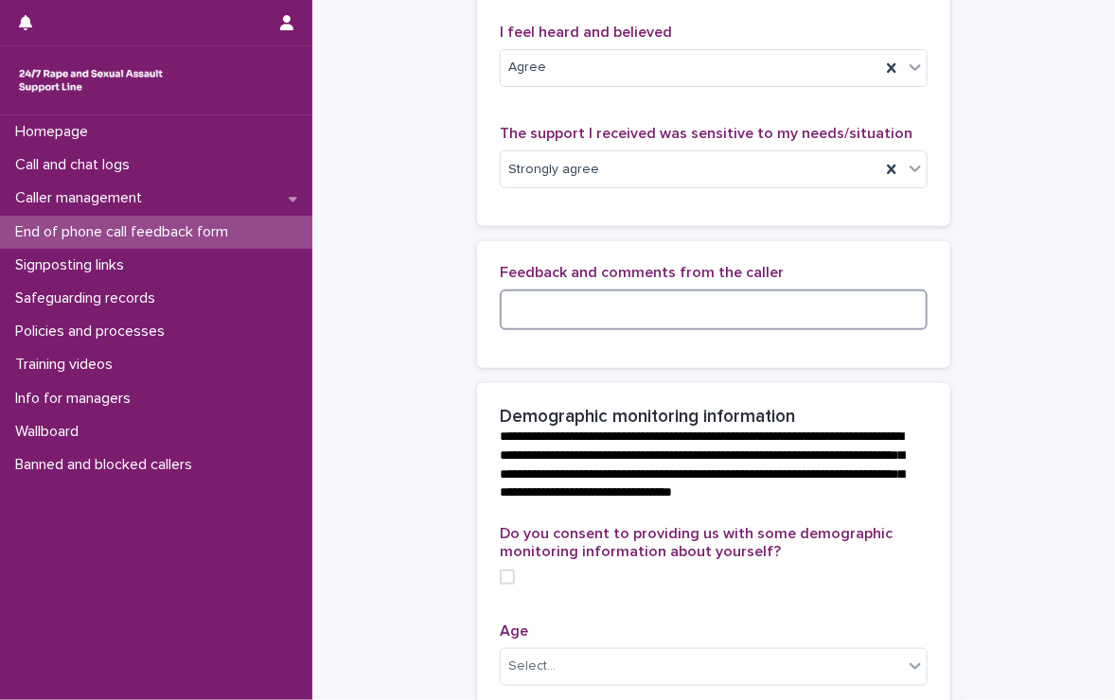
click at [637, 330] on textarea at bounding box center [714, 310] width 428 height 41
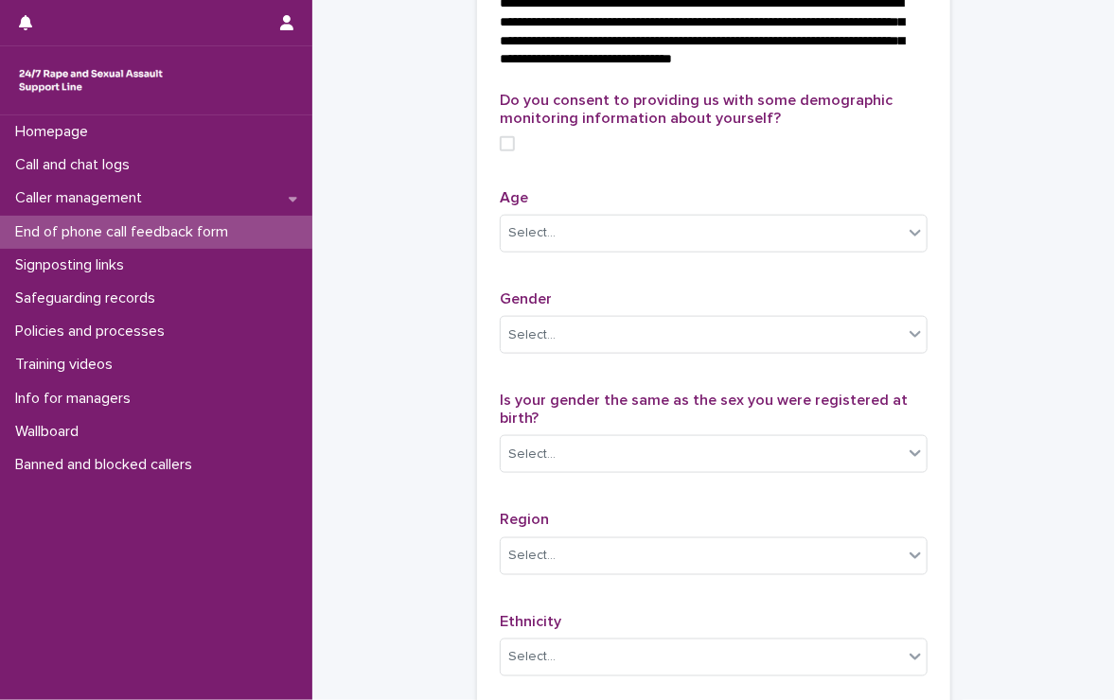
scroll to position [757, 0]
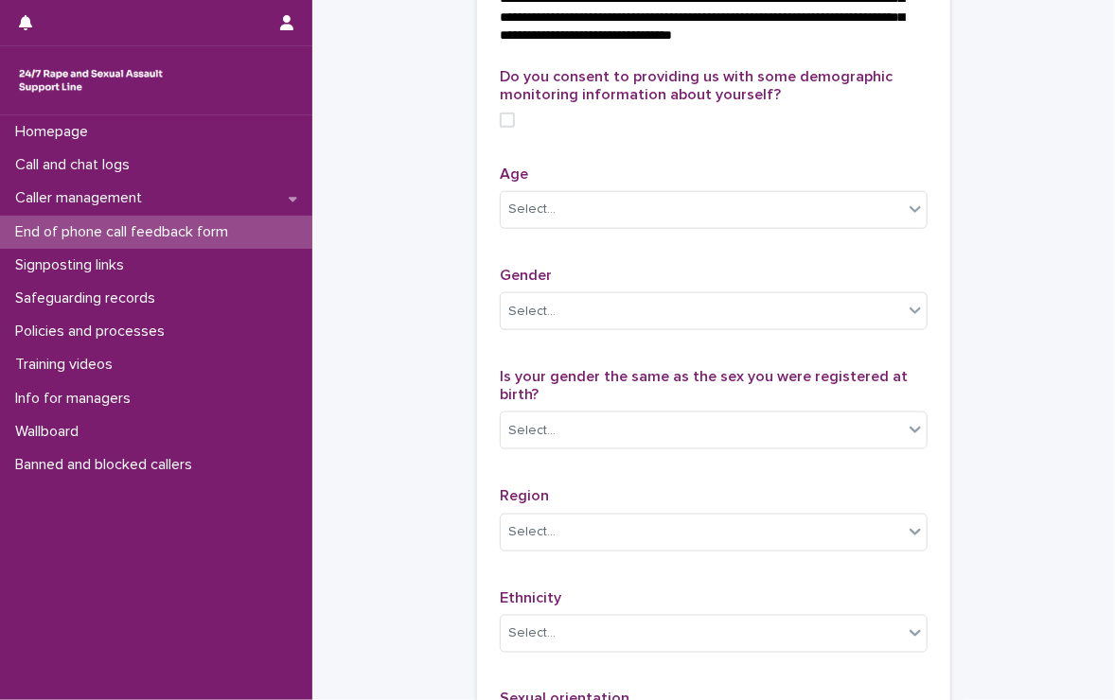
click at [504, 128] on span at bounding box center [507, 120] width 15 height 15
type textarea "**********"
click at [599, 225] on div "Select..." at bounding box center [702, 209] width 402 height 31
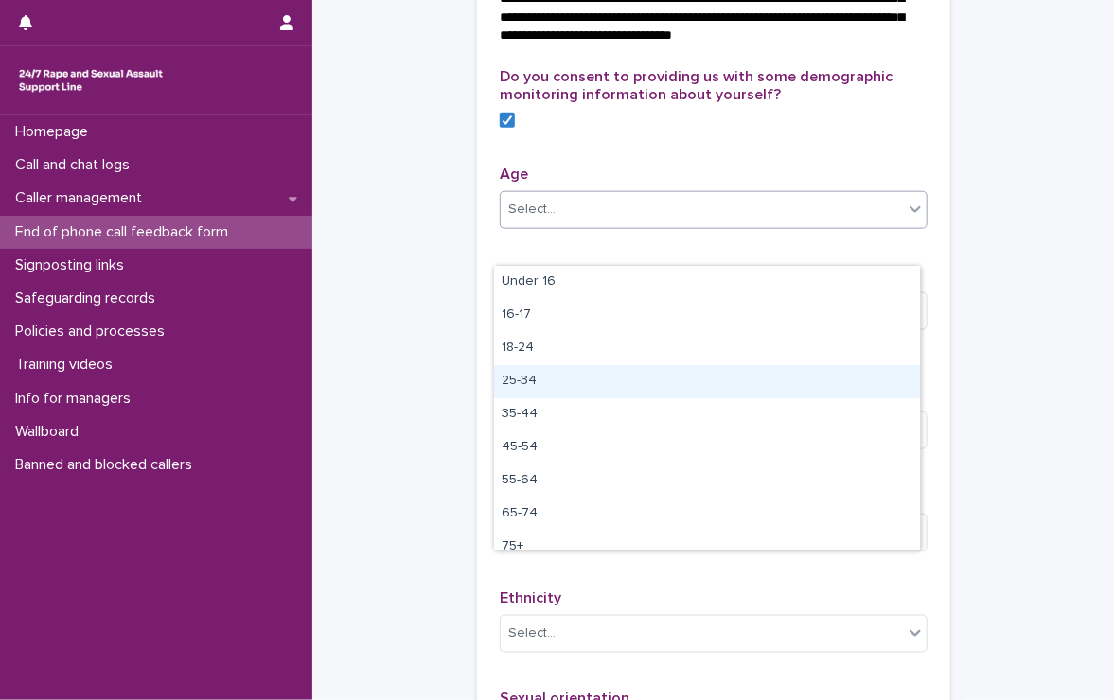
click at [531, 378] on div "25-34" at bounding box center [707, 381] width 426 height 33
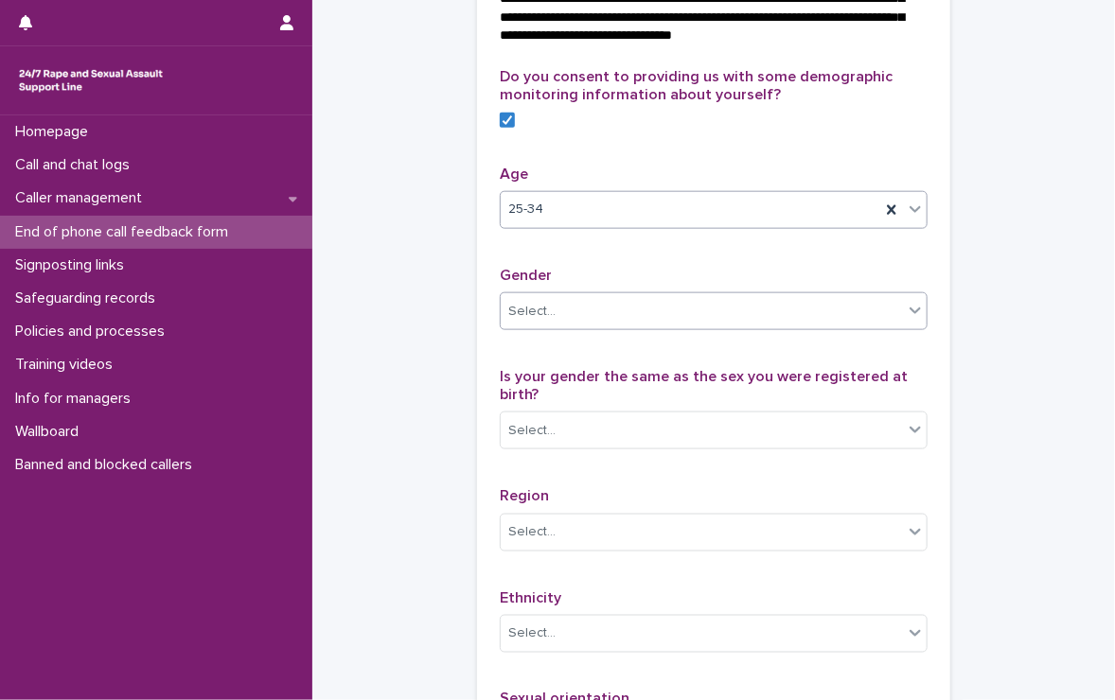
click at [551, 327] on div "Select..." at bounding box center [702, 311] width 402 height 31
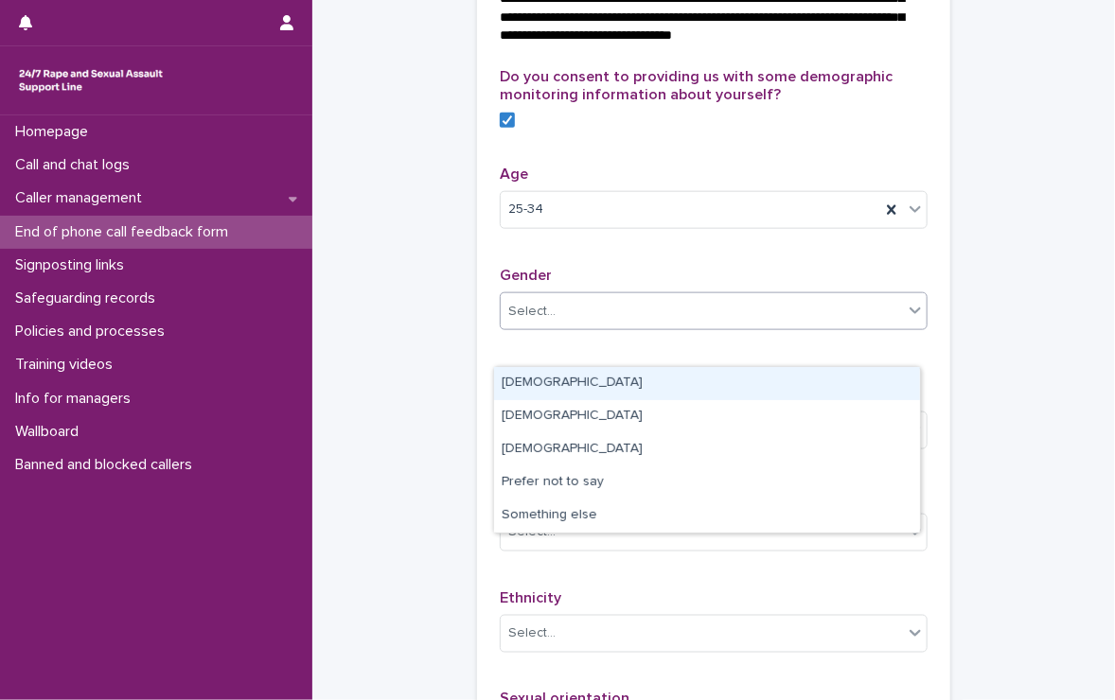
click at [537, 383] on div "[DEMOGRAPHIC_DATA]" at bounding box center [707, 383] width 426 height 33
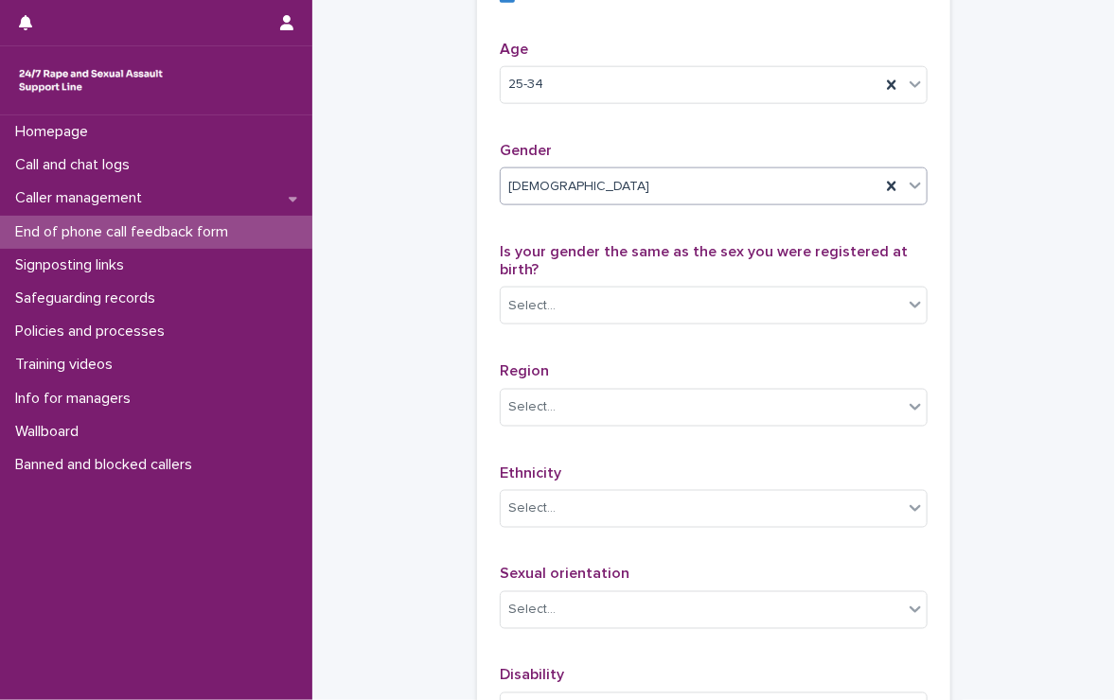
scroll to position [946, 0]
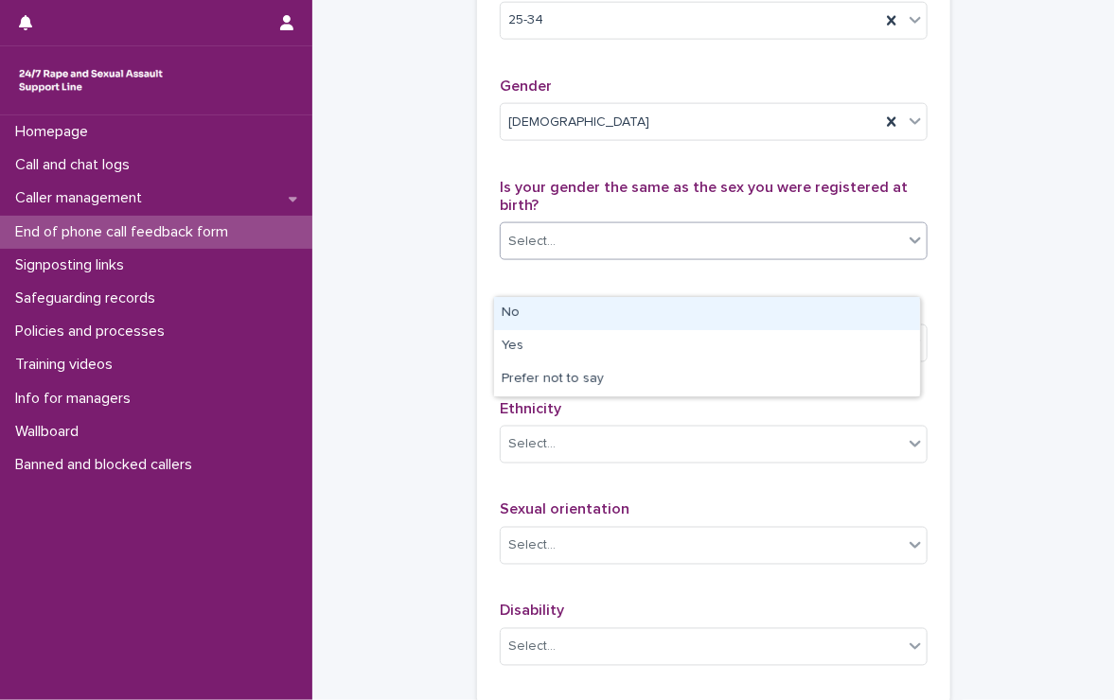
click at [519, 257] on div "Select..." at bounding box center [702, 241] width 402 height 31
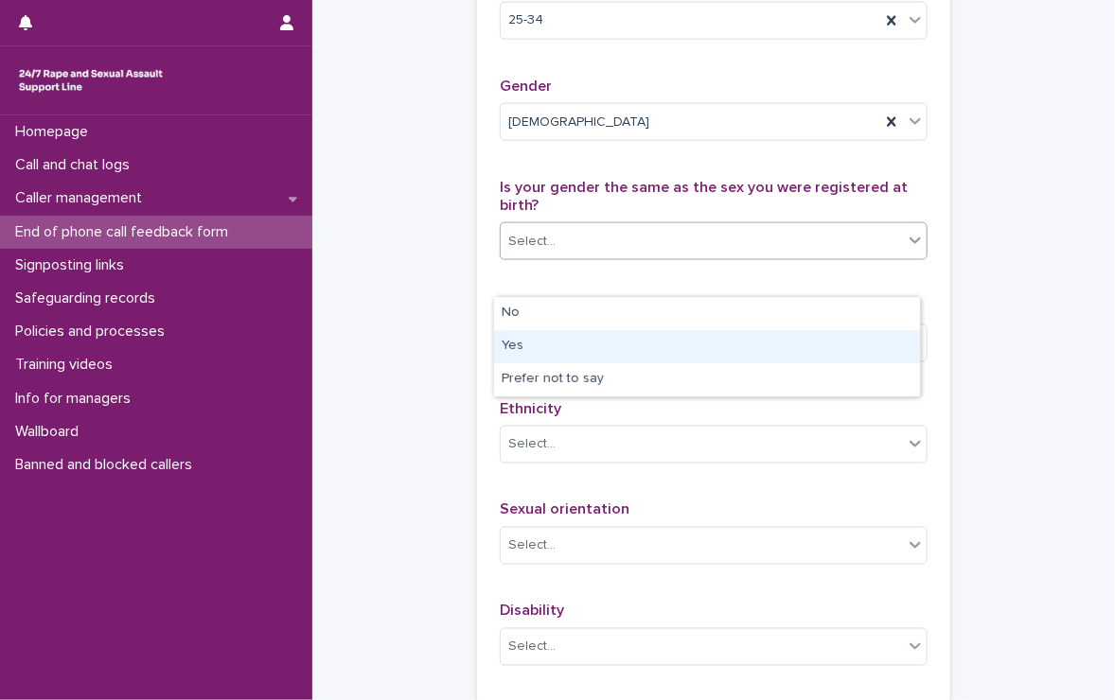
click at [563, 348] on div "Yes" at bounding box center [707, 346] width 426 height 33
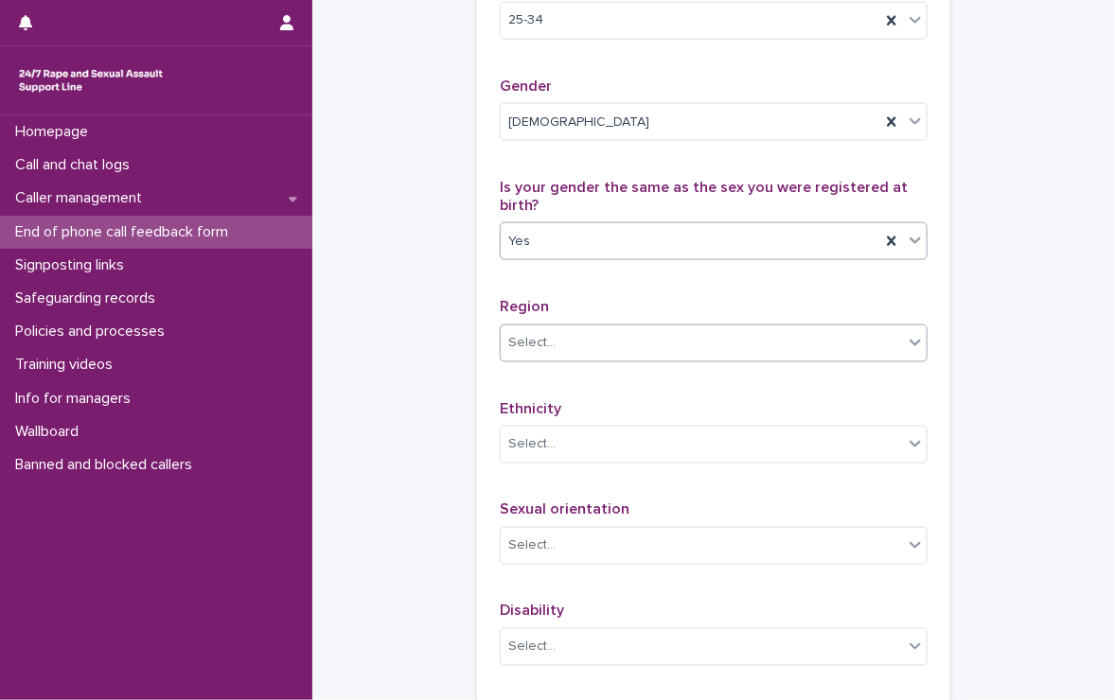
click at [557, 359] on div "Select..." at bounding box center [702, 342] width 402 height 31
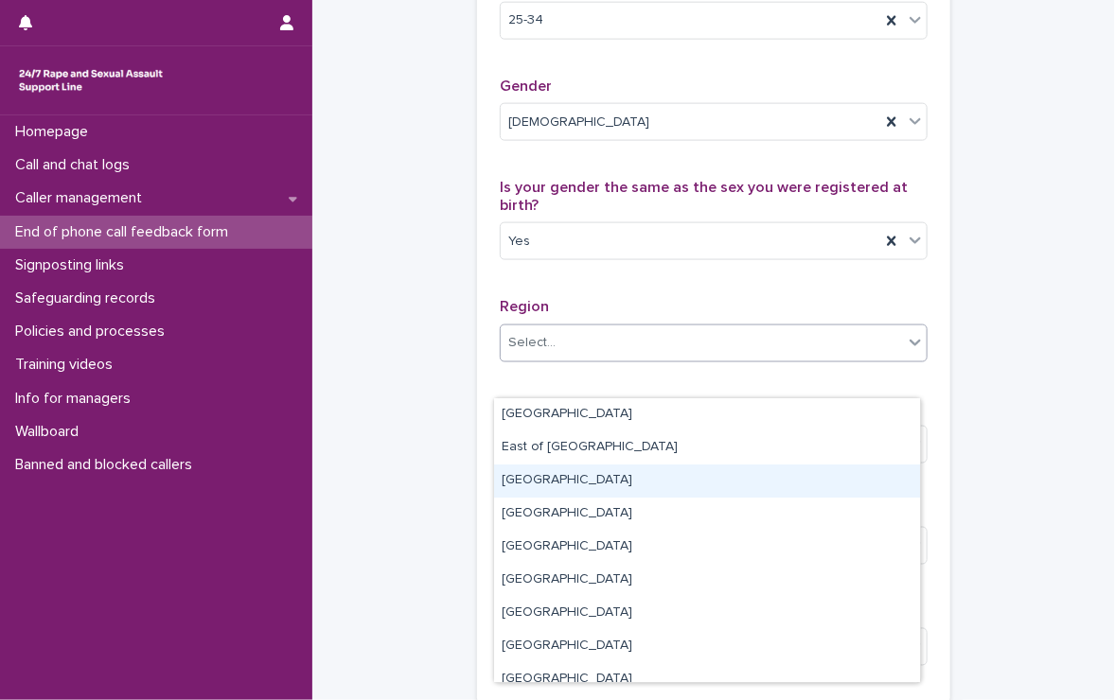
click at [598, 484] on div "[GEOGRAPHIC_DATA]" at bounding box center [707, 481] width 426 height 33
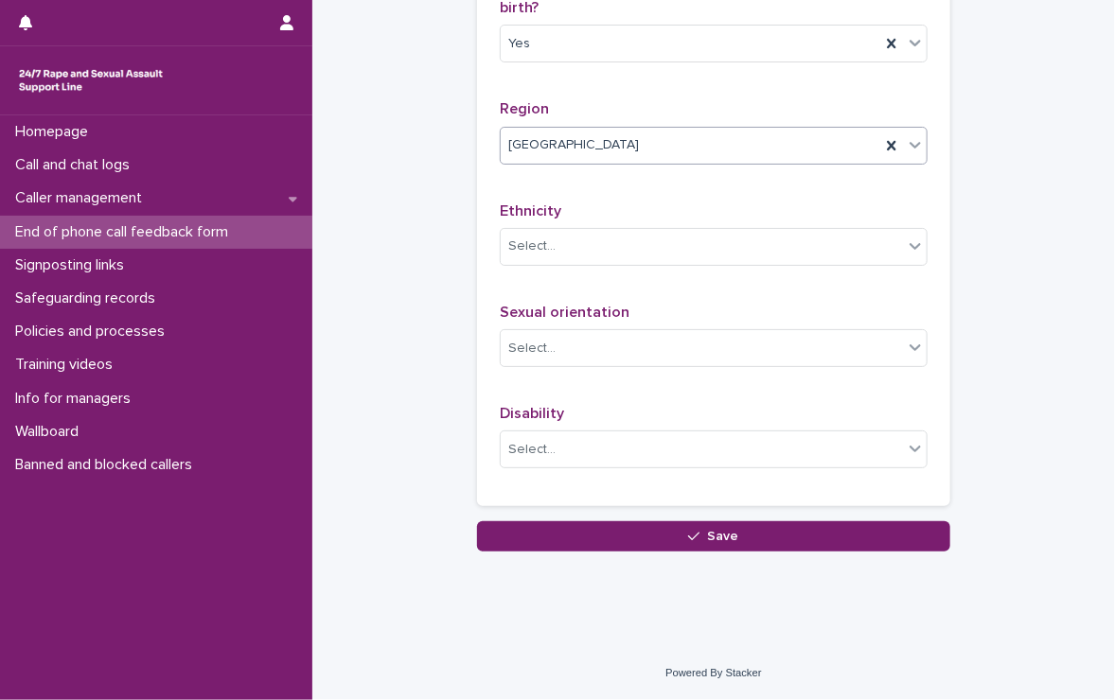
scroll to position [1177, 0]
click at [522, 245] on div "Select..." at bounding box center [531, 247] width 47 height 20
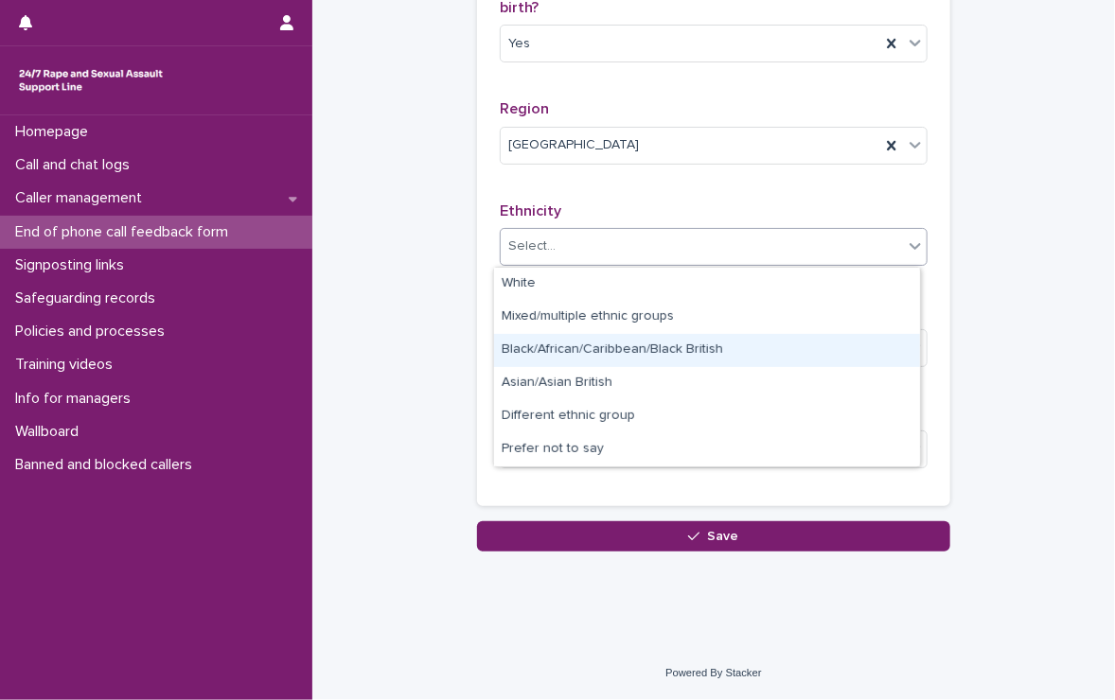
click at [741, 353] on div "Black/African/Caribbean/Black British" at bounding box center [707, 350] width 426 height 33
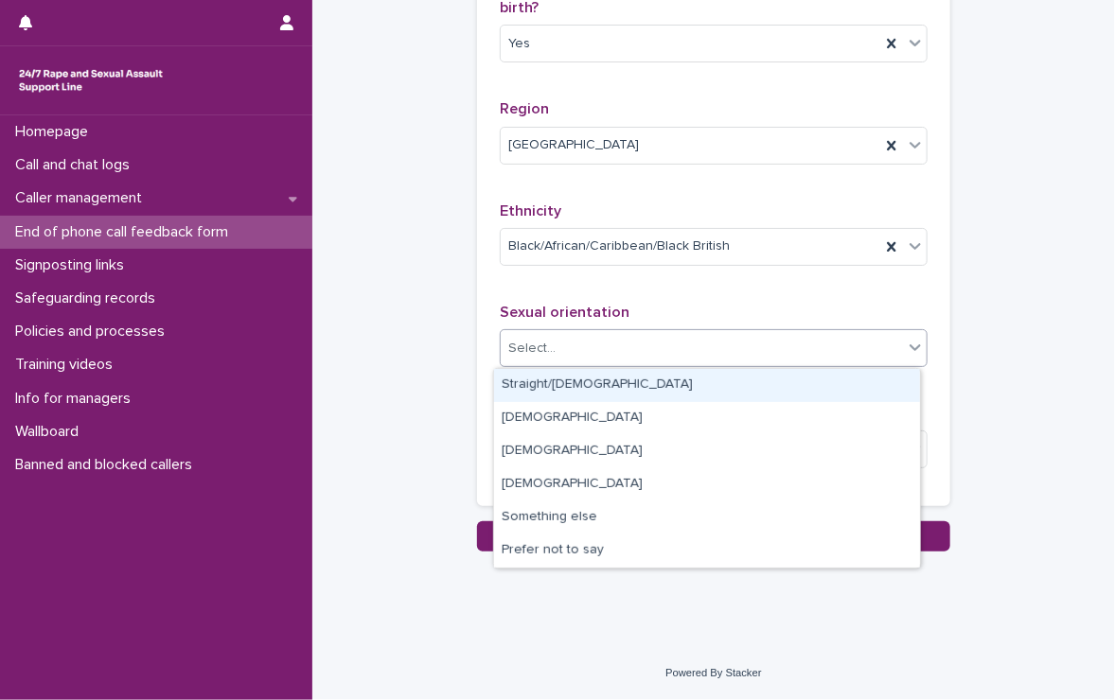
click at [713, 357] on div "Select..." at bounding box center [702, 348] width 402 height 31
click at [654, 380] on div "Straight/[DEMOGRAPHIC_DATA]" at bounding box center [707, 385] width 426 height 33
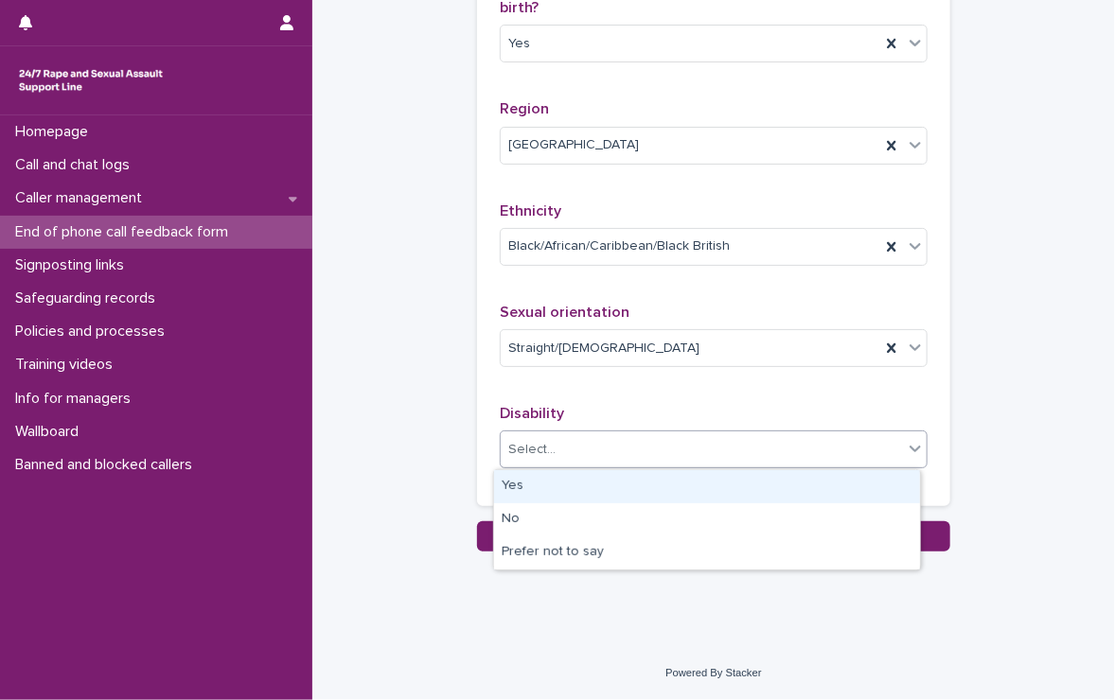
click at [644, 446] on div "Select..." at bounding box center [702, 449] width 402 height 31
click at [609, 480] on div "Yes" at bounding box center [707, 486] width 426 height 33
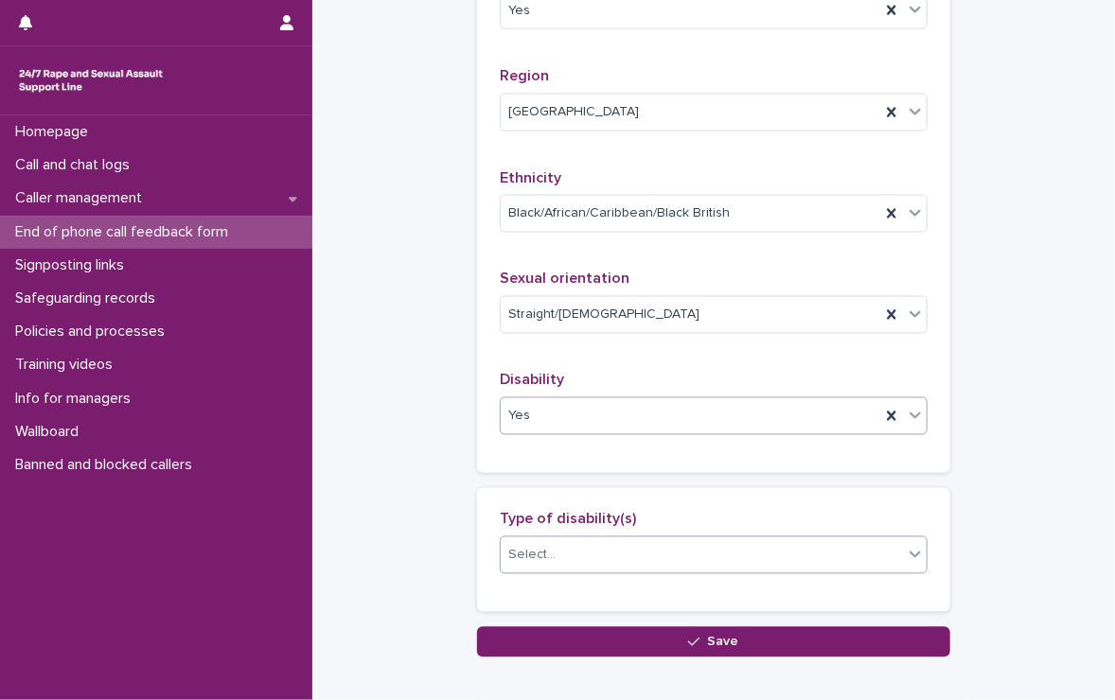
click at [621, 572] on div "Select..." at bounding box center [702, 555] width 402 height 31
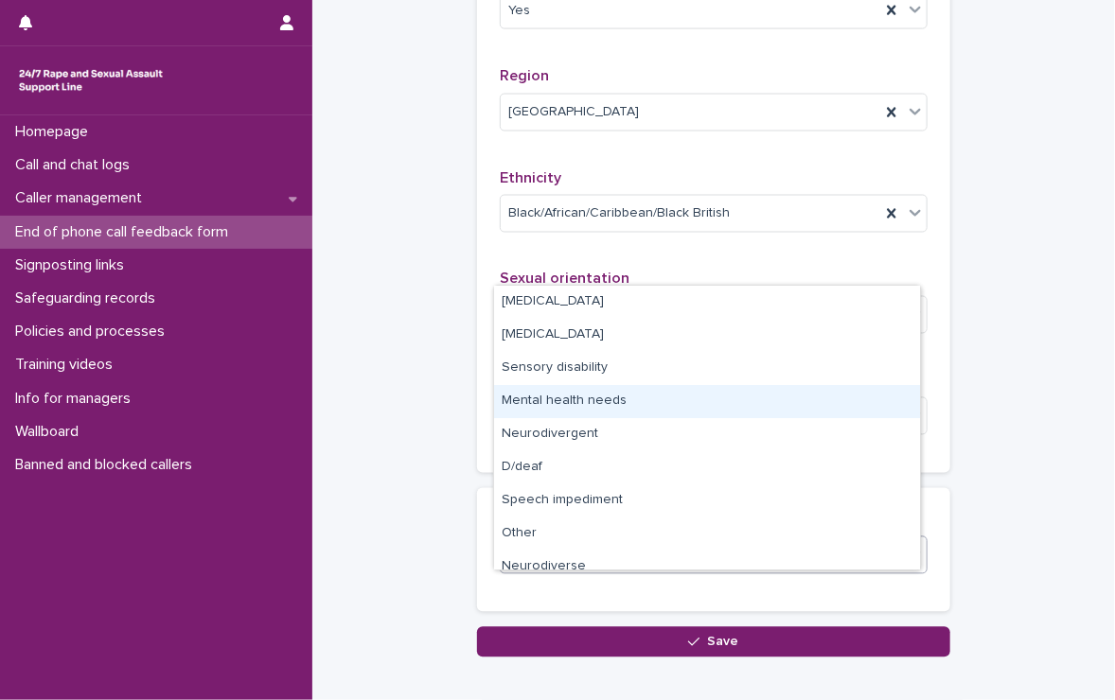
click at [652, 398] on div "Mental health needs" at bounding box center [707, 401] width 426 height 33
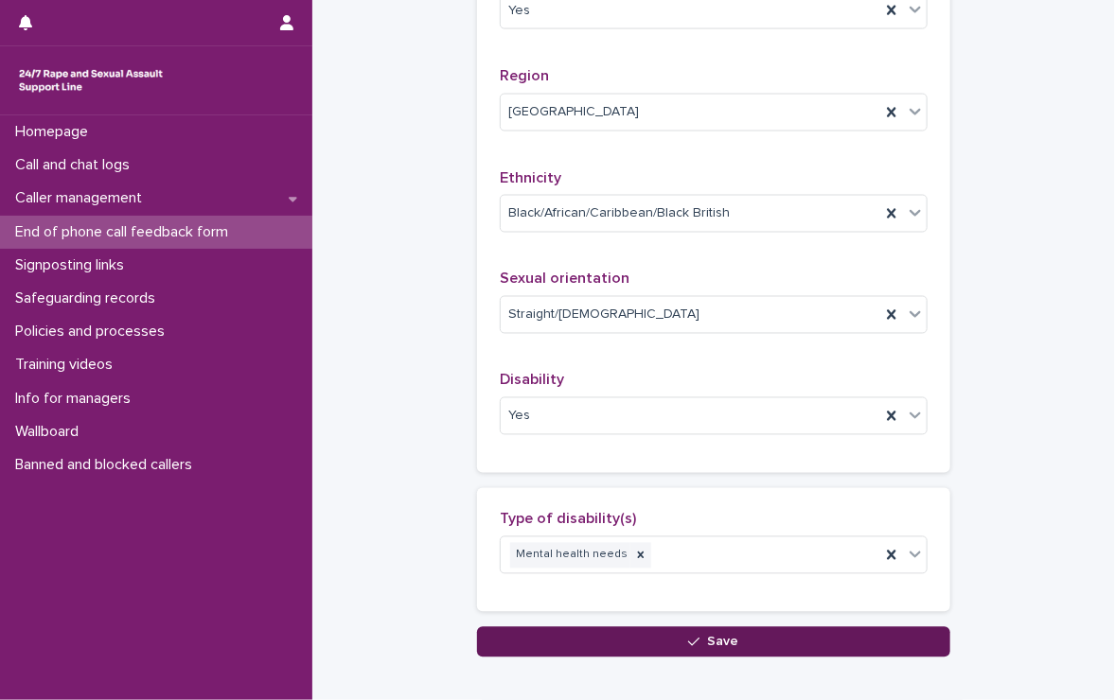
click at [739, 658] on button "Save" at bounding box center [713, 643] width 473 height 30
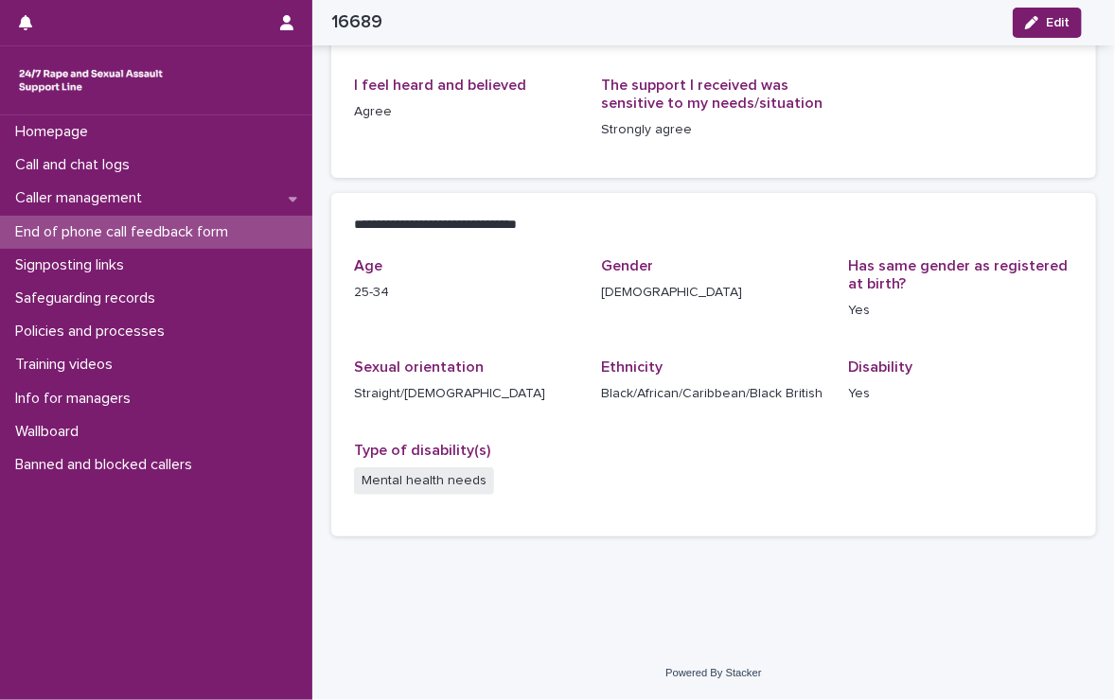
scroll to position [288, 0]
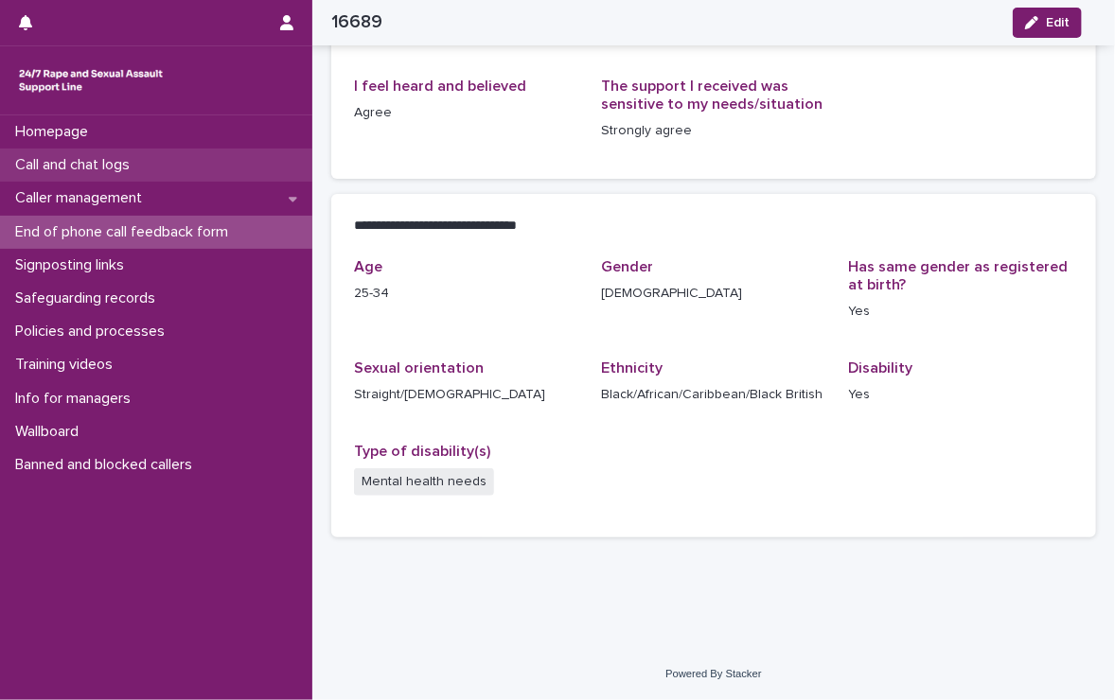
click at [104, 163] on p "Call and chat logs" at bounding box center [76, 165] width 137 height 18
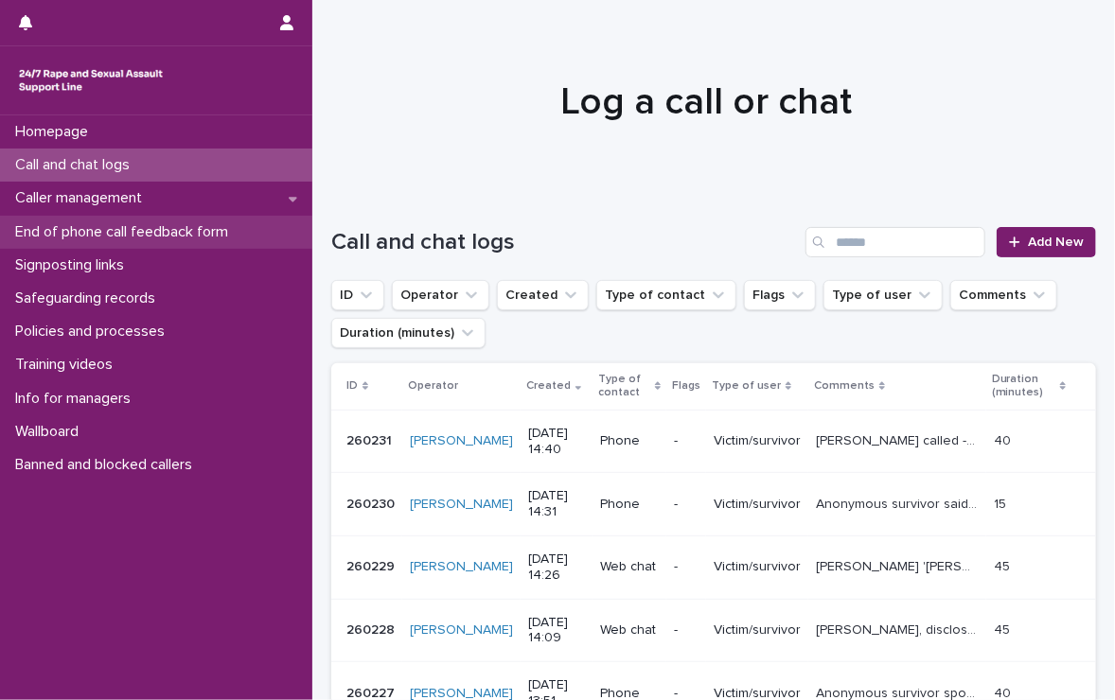
click at [178, 228] on p "End of phone call feedback form" at bounding box center [126, 232] width 236 height 18
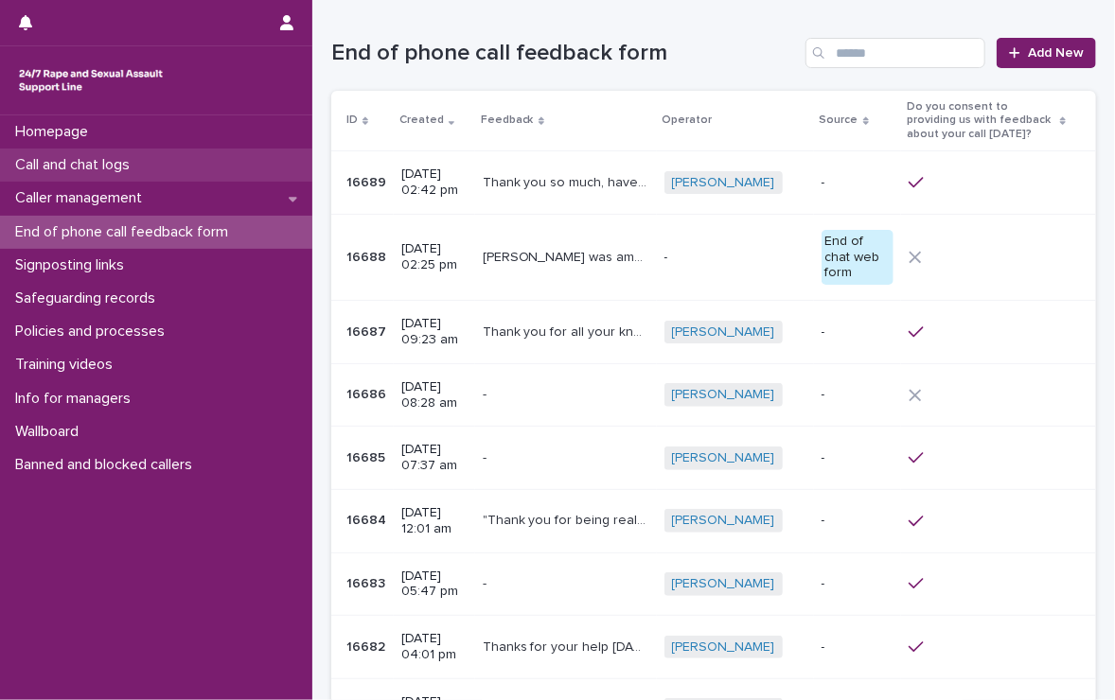
click at [92, 158] on p "Call and chat logs" at bounding box center [76, 165] width 137 height 18
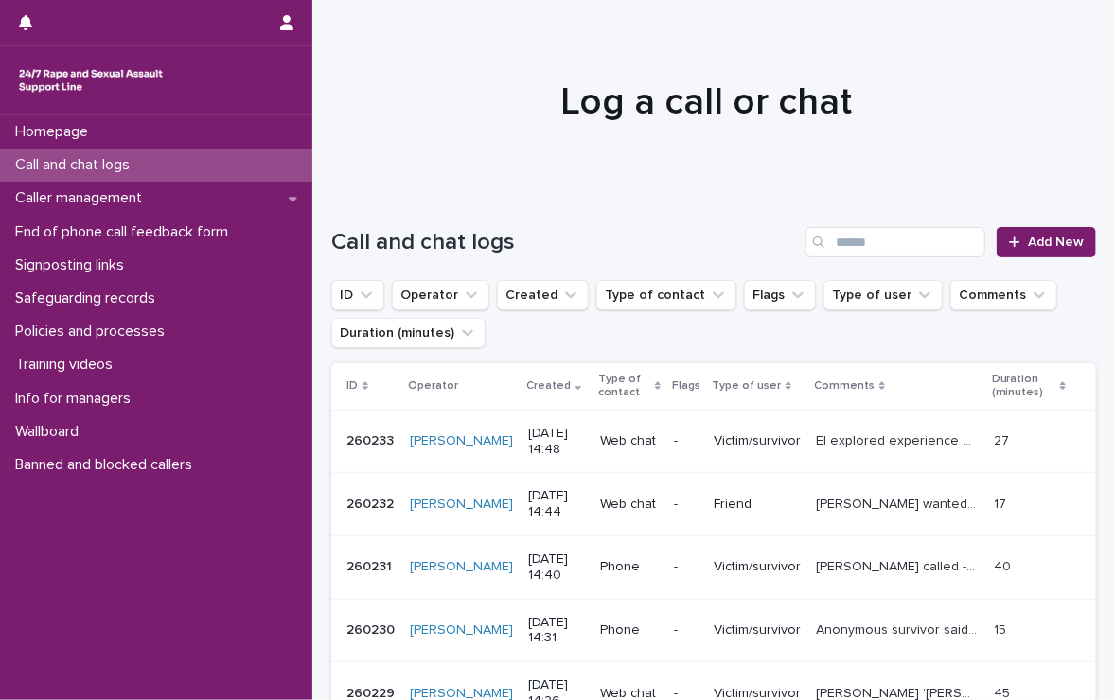
click at [95, 158] on p "Call and chat logs" at bounding box center [76, 165] width 137 height 18
click at [1056, 237] on span "Add New" at bounding box center [1056, 242] width 56 height 13
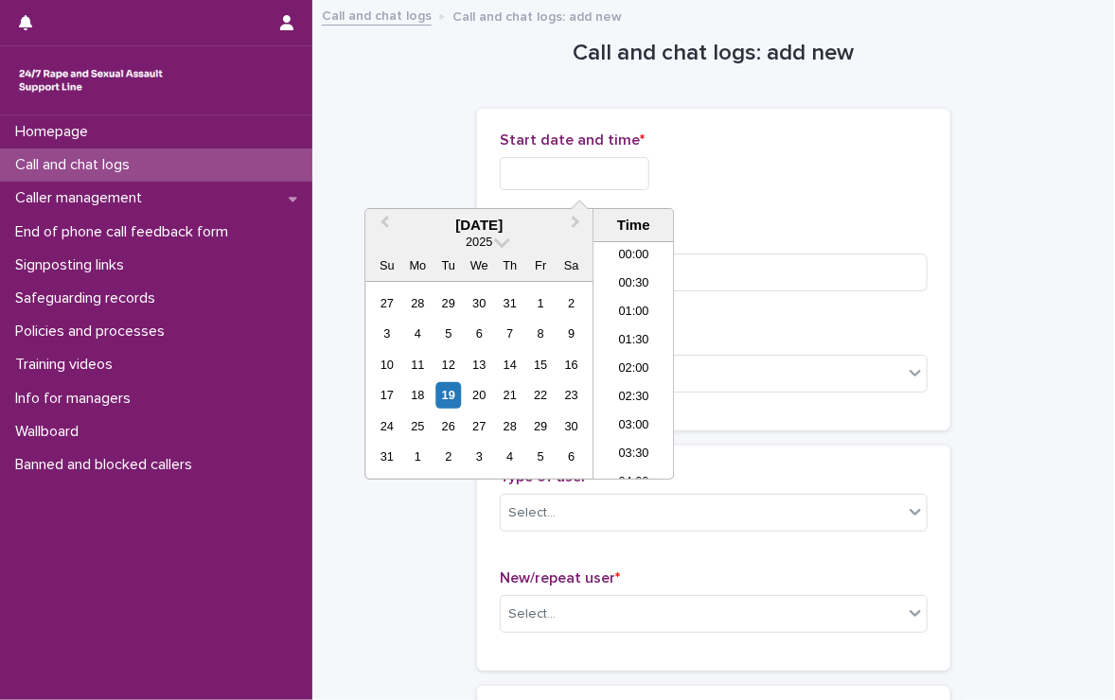
click at [620, 170] on input "text" at bounding box center [575, 173] width 150 height 33
click at [613, 363] on li "14:30" at bounding box center [633, 360] width 80 height 28
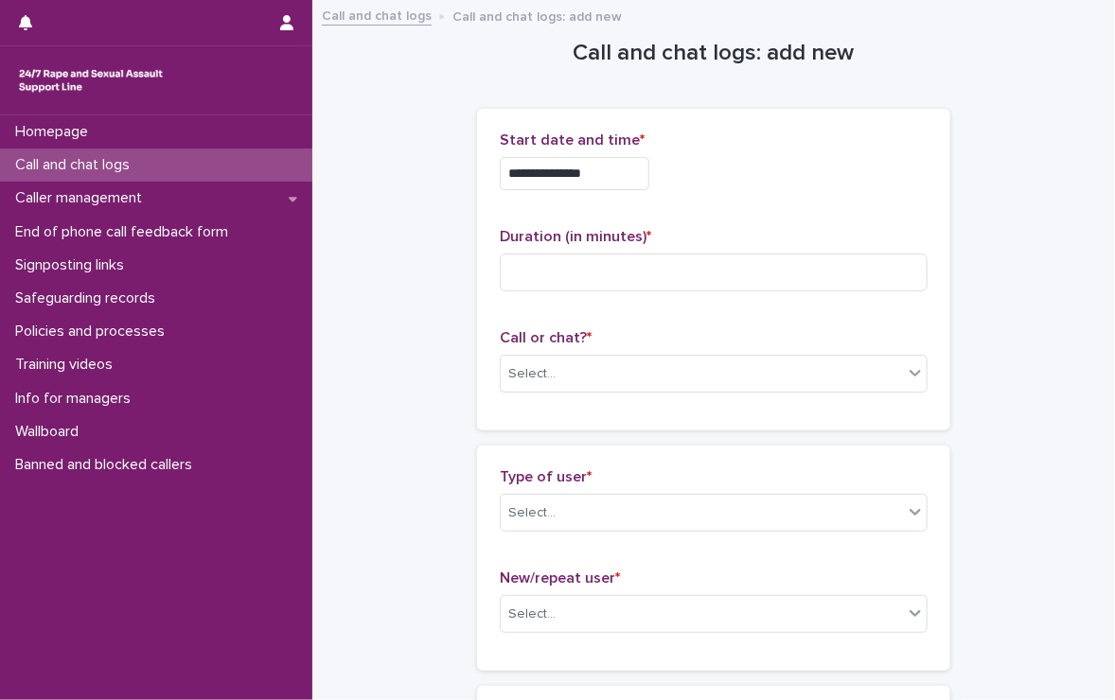
click at [607, 175] on input "**********" at bounding box center [575, 173] width 150 height 33
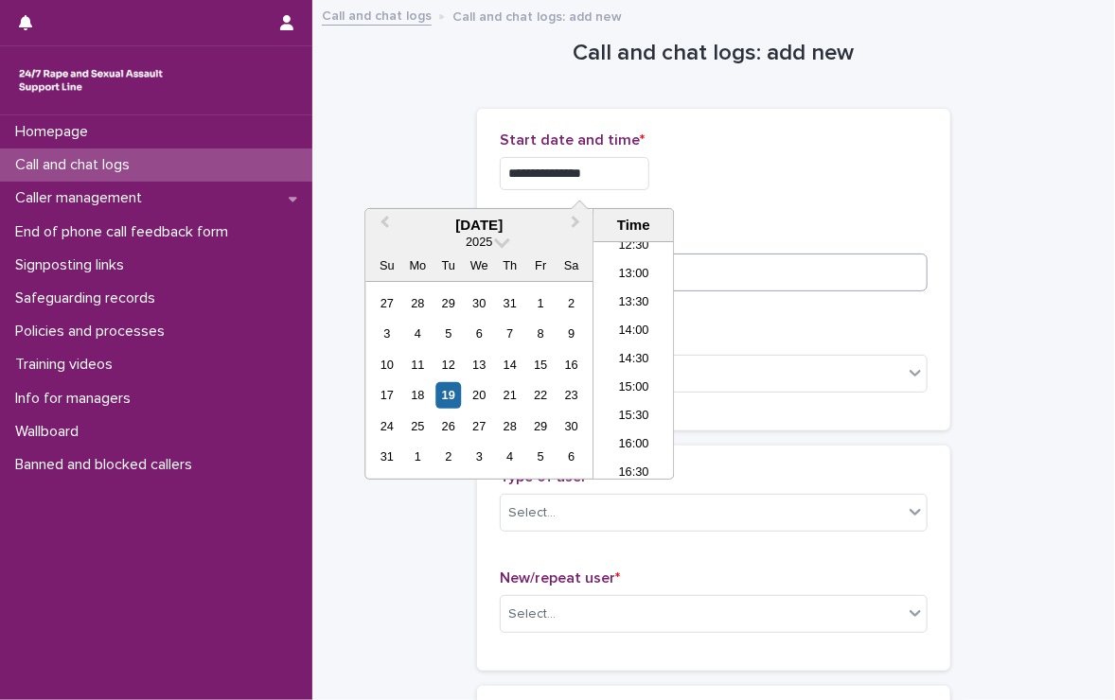
type input "**********"
click at [733, 264] on input at bounding box center [714, 273] width 428 height 38
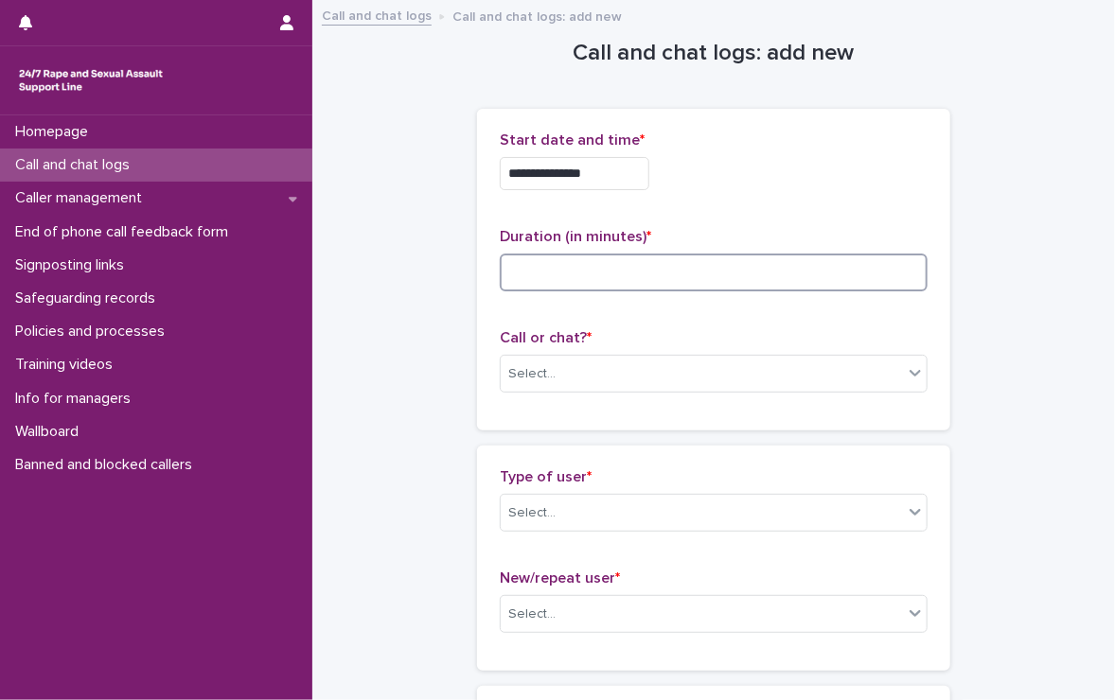
click at [733, 264] on input at bounding box center [714, 273] width 428 height 38
type input "*"
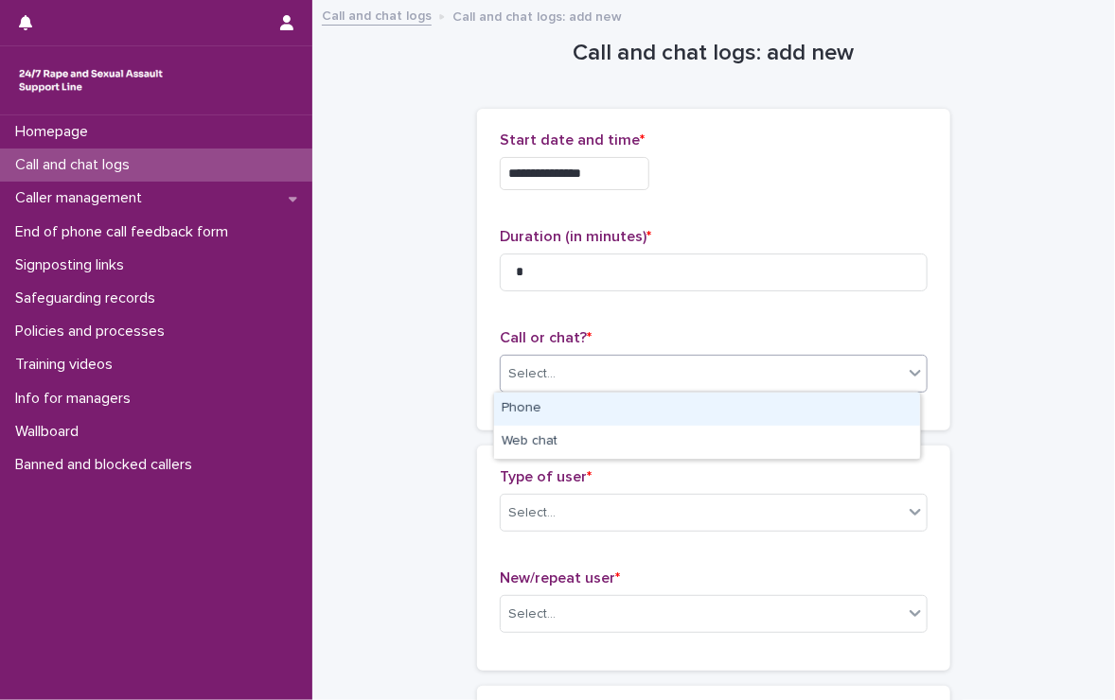
click at [681, 363] on div "Select..." at bounding box center [702, 374] width 402 height 31
click at [667, 404] on div "Phone" at bounding box center [707, 409] width 426 height 33
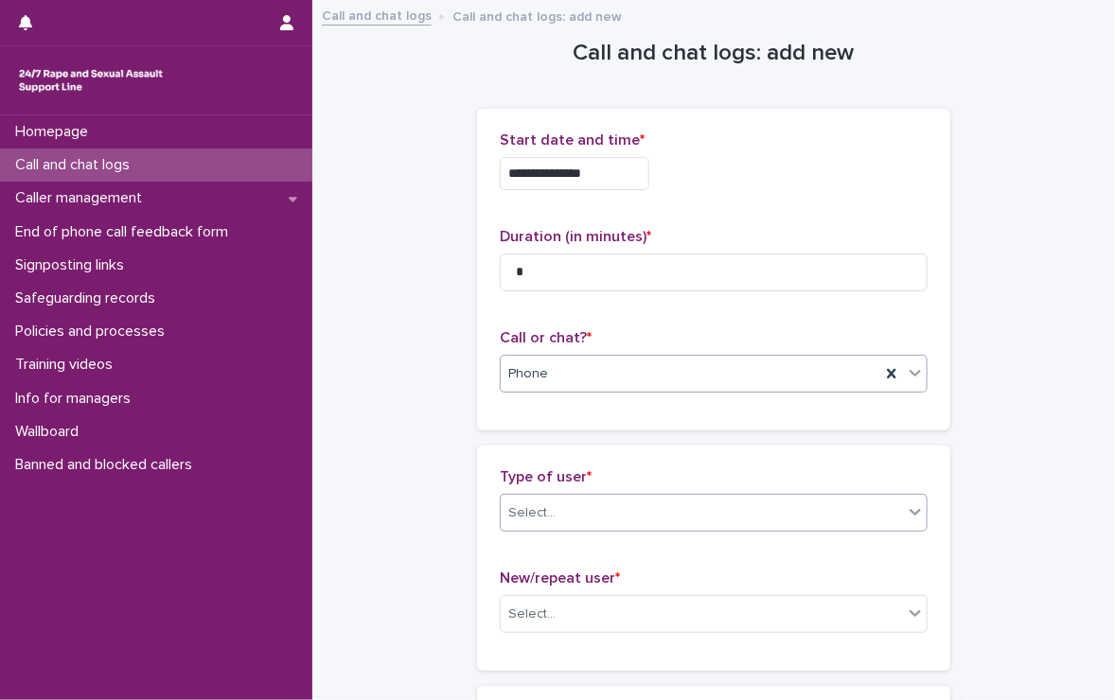
click at [542, 504] on div "Select..." at bounding box center [531, 514] width 47 height 20
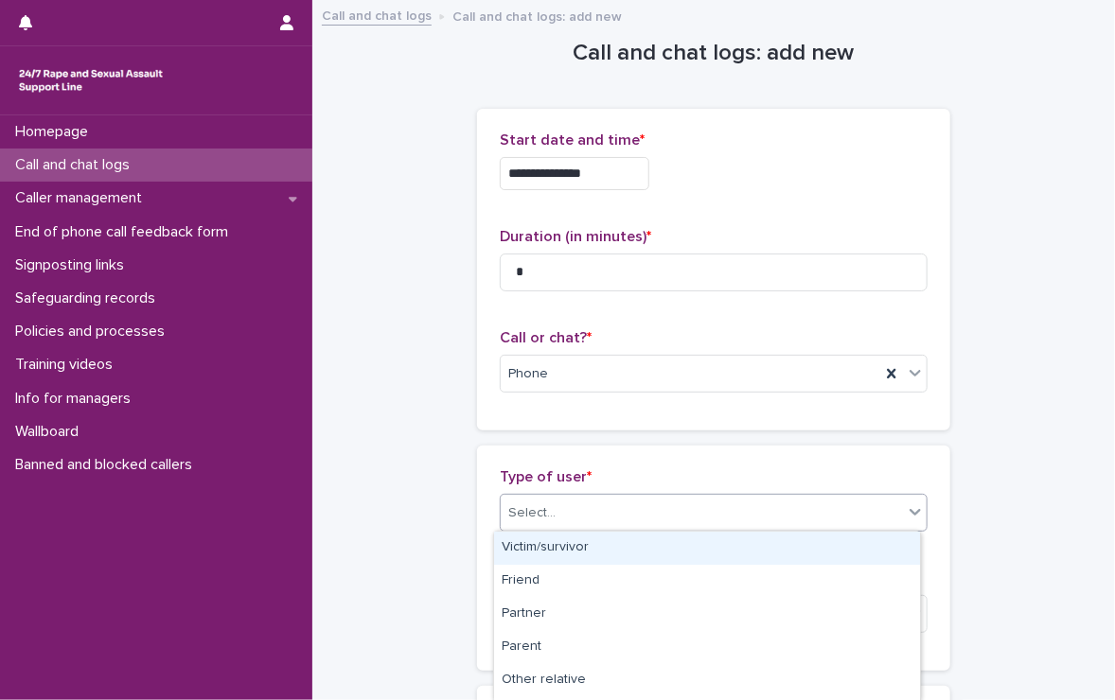
click at [557, 548] on div "Victim/survivor" at bounding box center [707, 548] width 426 height 33
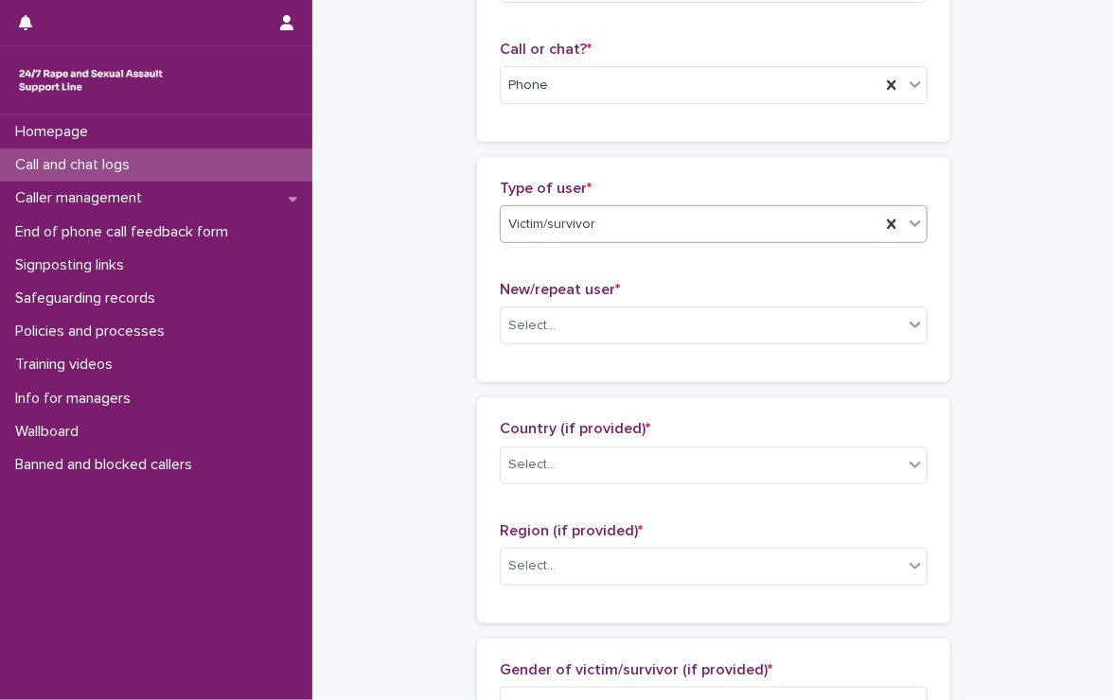
scroll to position [379, 0]
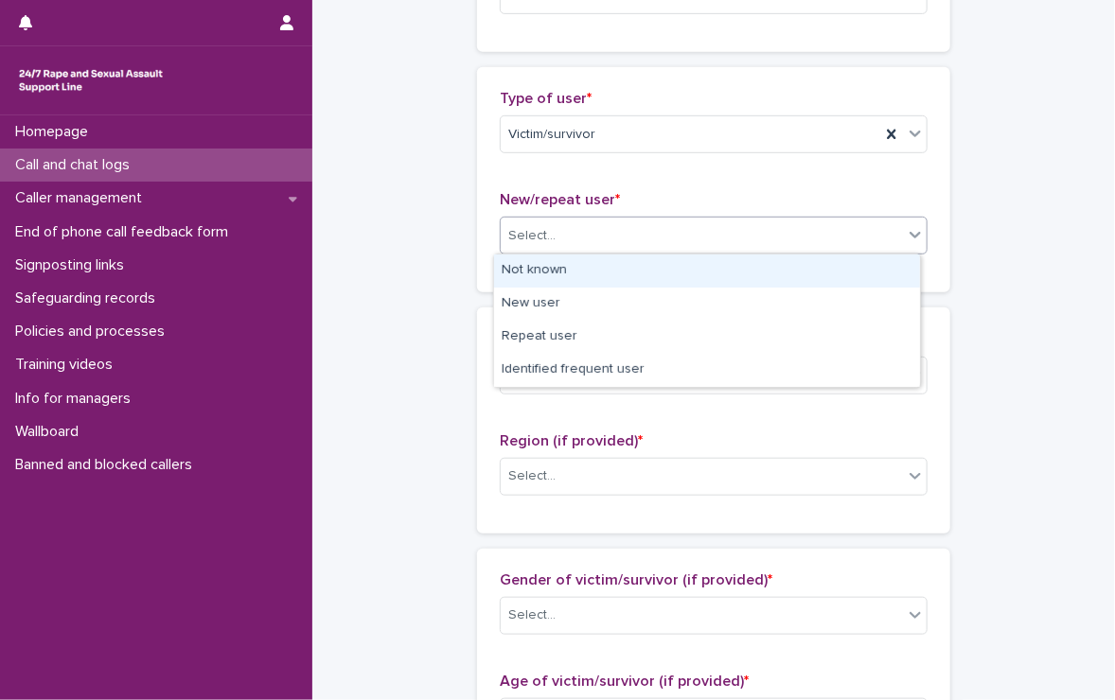
click at [531, 226] on div "Select..." at bounding box center [531, 236] width 47 height 20
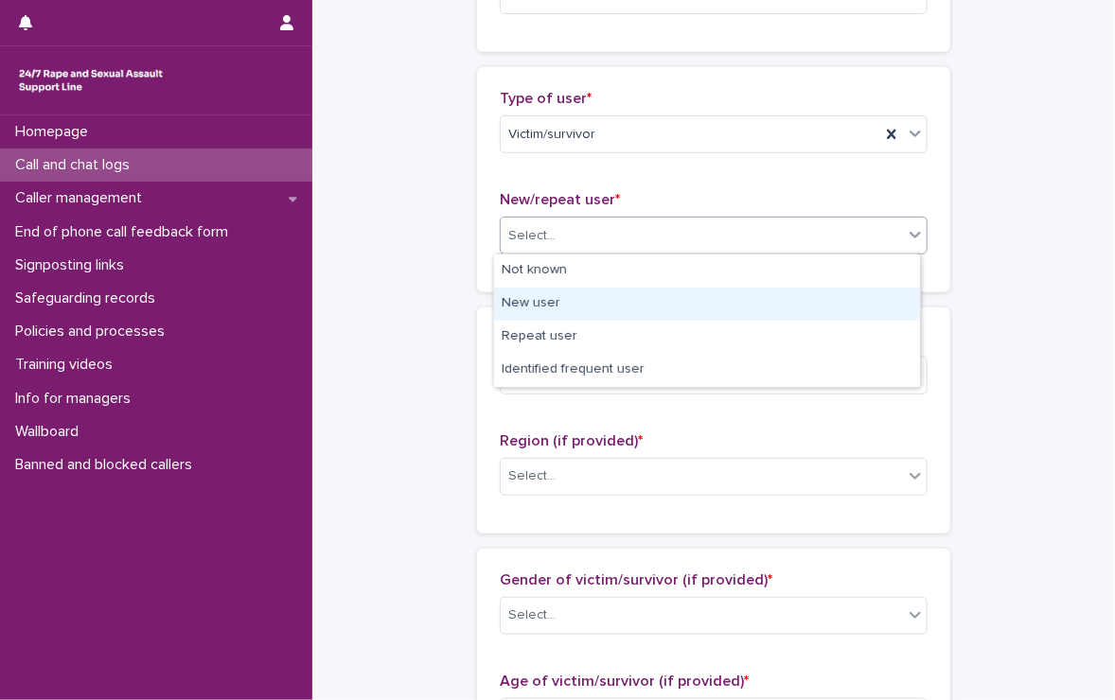
click at [531, 303] on div "New user" at bounding box center [707, 304] width 426 height 33
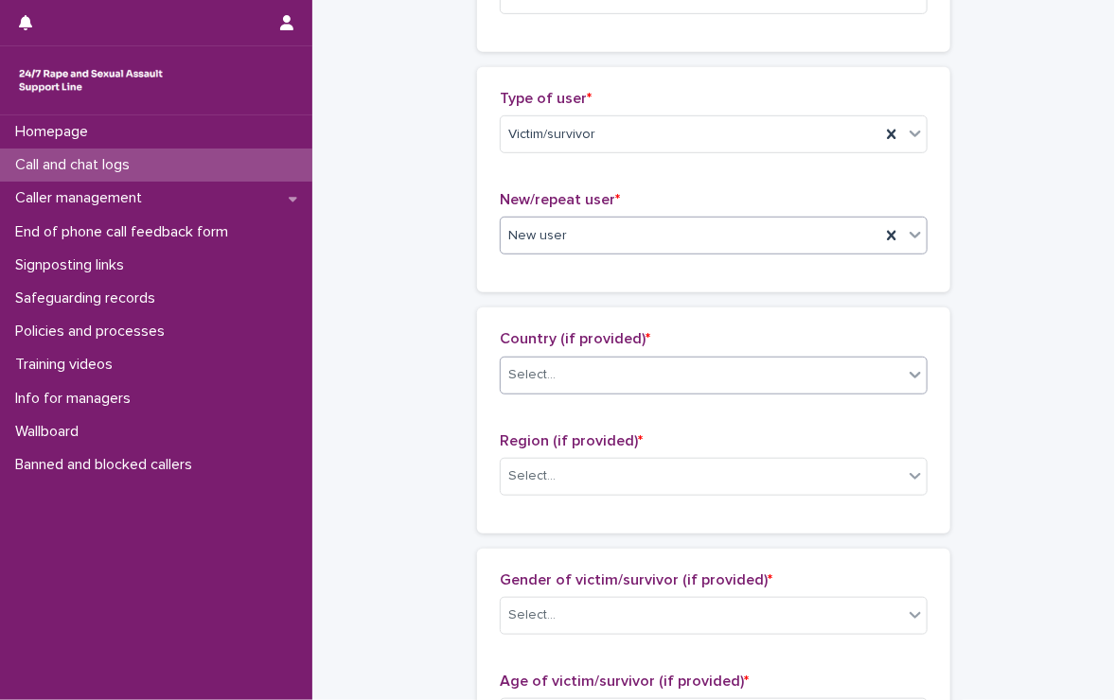
click at [532, 368] on div "Select..." at bounding box center [531, 375] width 47 height 20
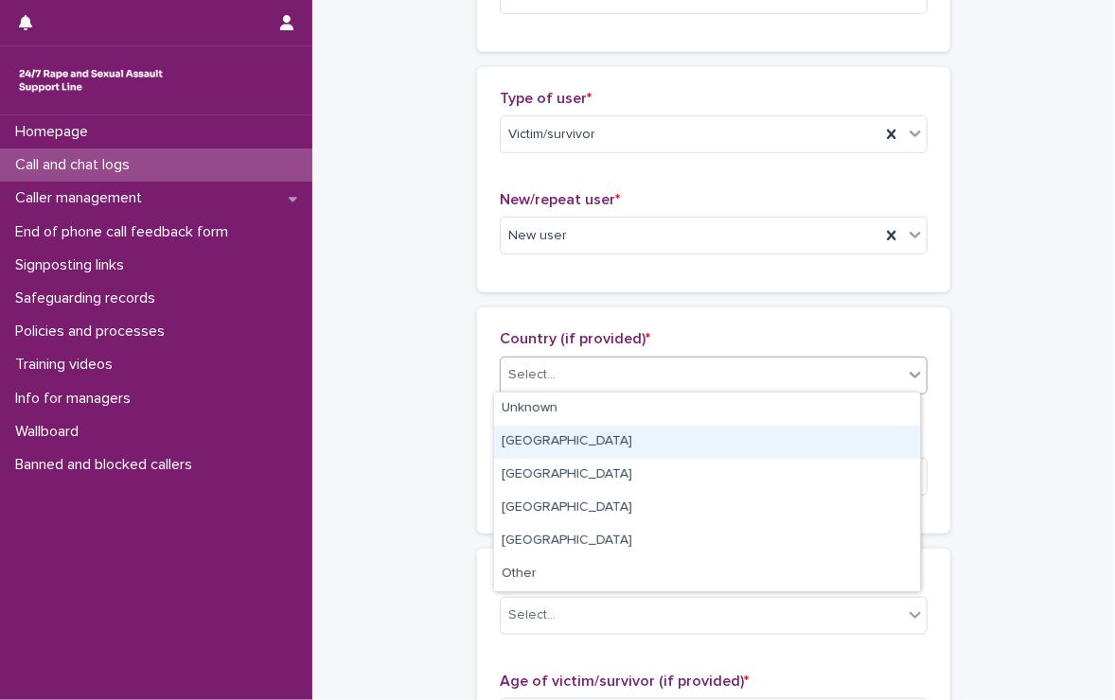
click at [537, 438] on div "[GEOGRAPHIC_DATA]" at bounding box center [707, 442] width 426 height 33
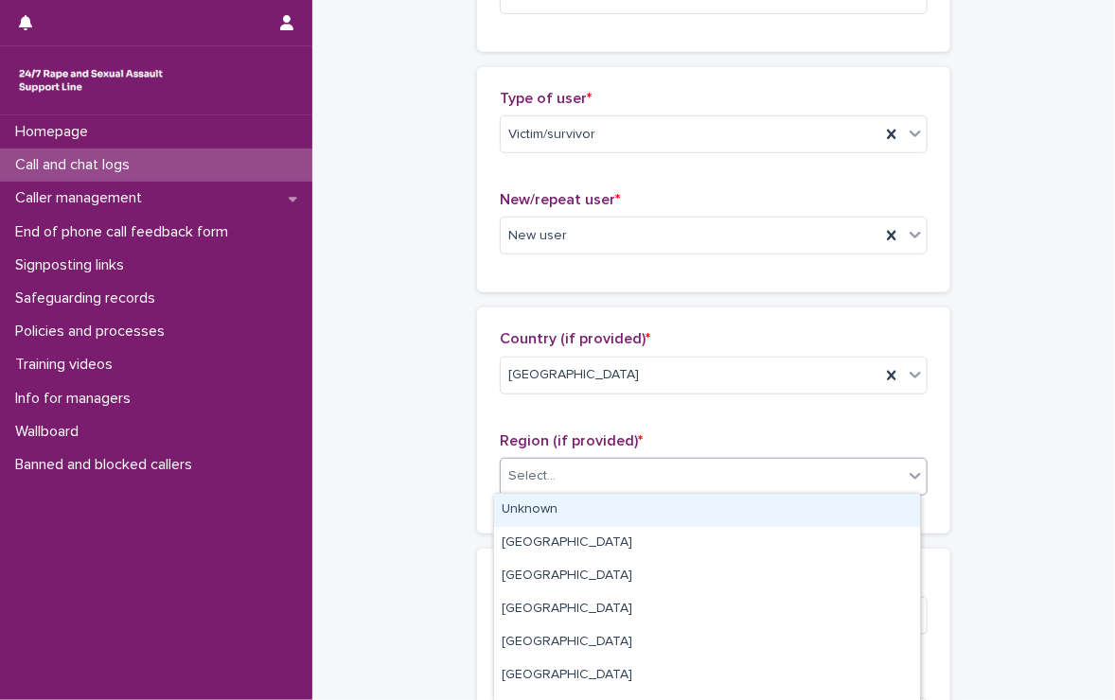
click at [539, 478] on div "Select..." at bounding box center [531, 477] width 47 height 20
click at [541, 508] on div "Unknown" at bounding box center [707, 510] width 426 height 33
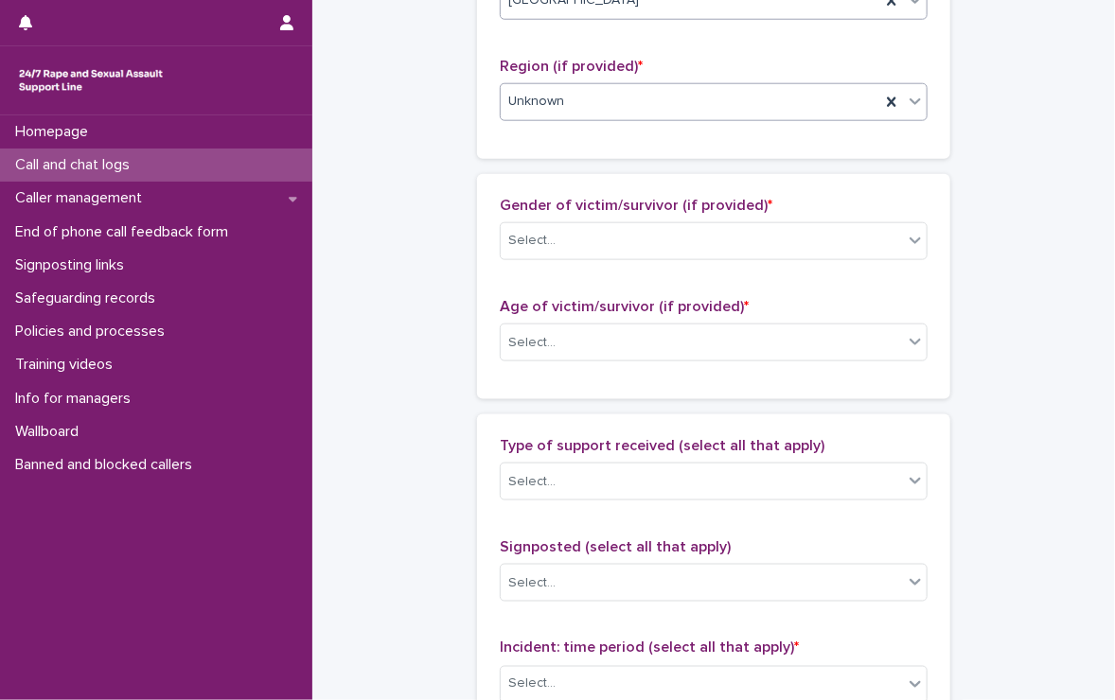
scroll to position [757, 0]
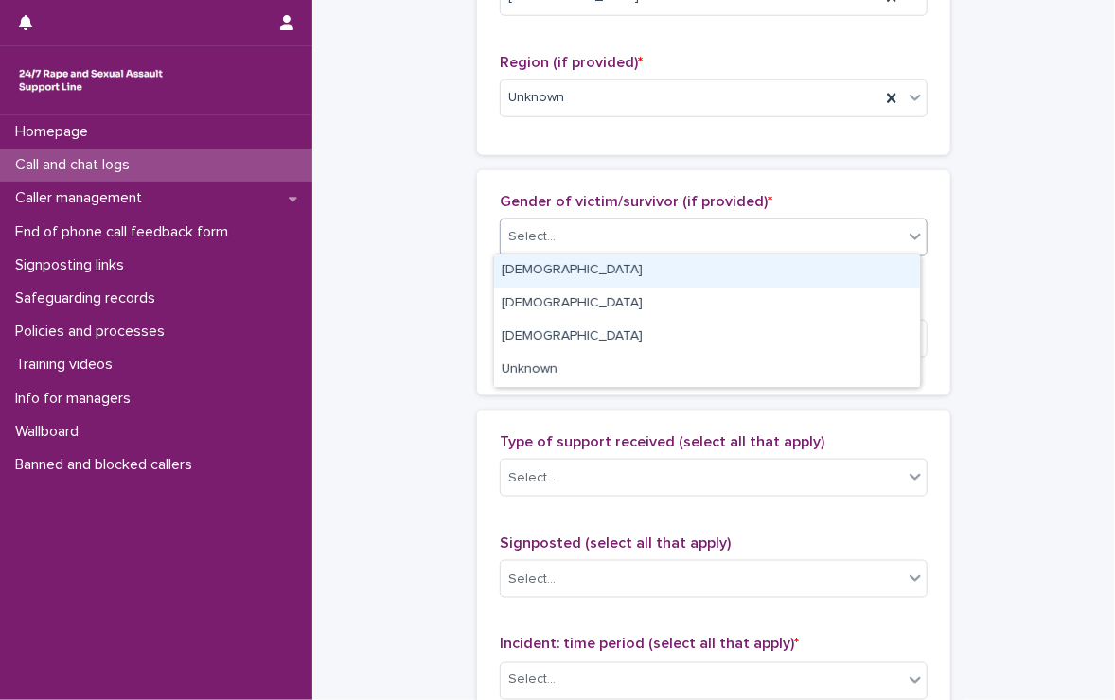
click at [530, 230] on div "Select..." at bounding box center [531, 237] width 47 height 20
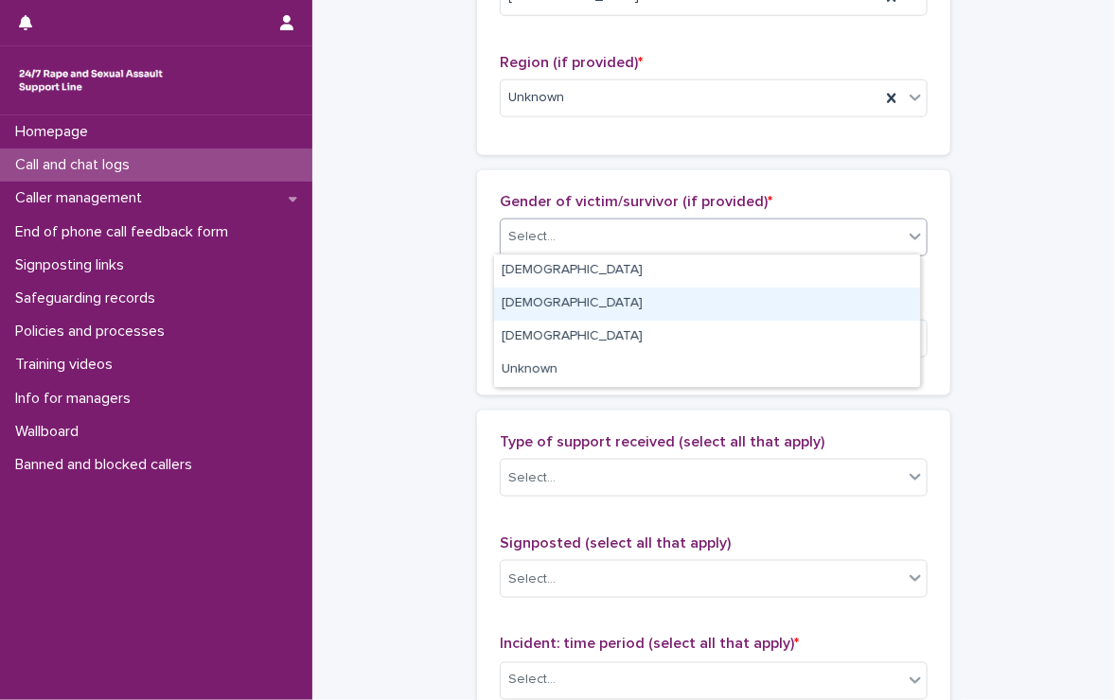
click at [550, 296] on div "[DEMOGRAPHIC_DATA]" at bounding box center [707, 304] width 426 height 33
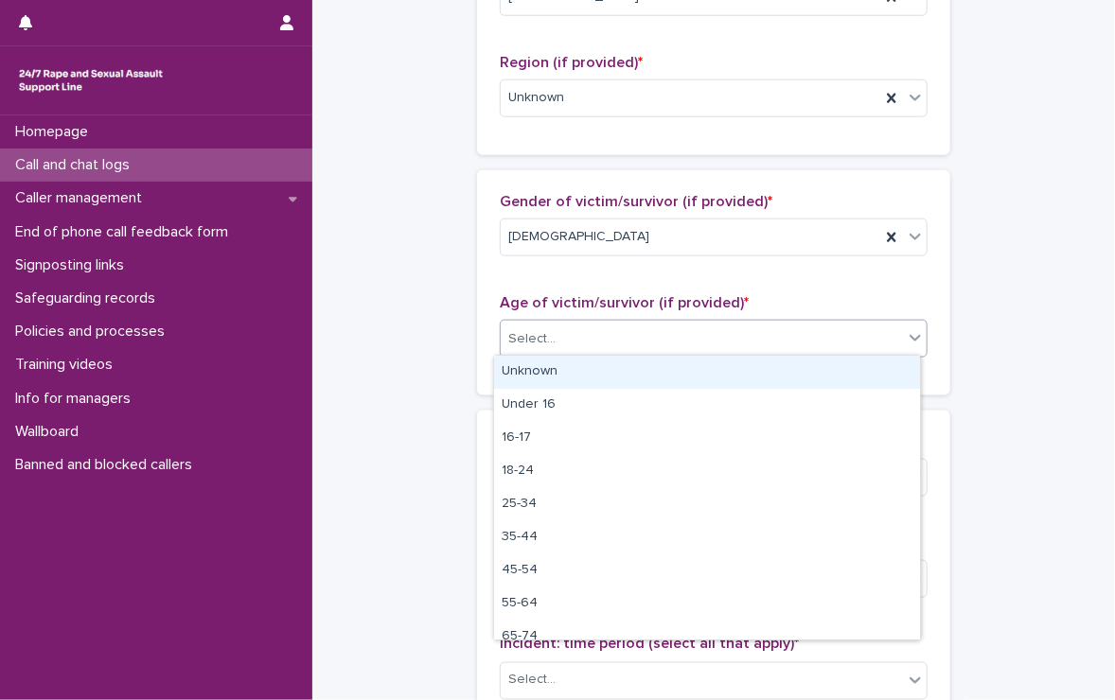
click at [541, 330] on div "Select..." at bounding box center [531, 339] width 47 height 20
click at [541, 366] on div "Unknown" at bounding box center [707, 372] width 426 height 33
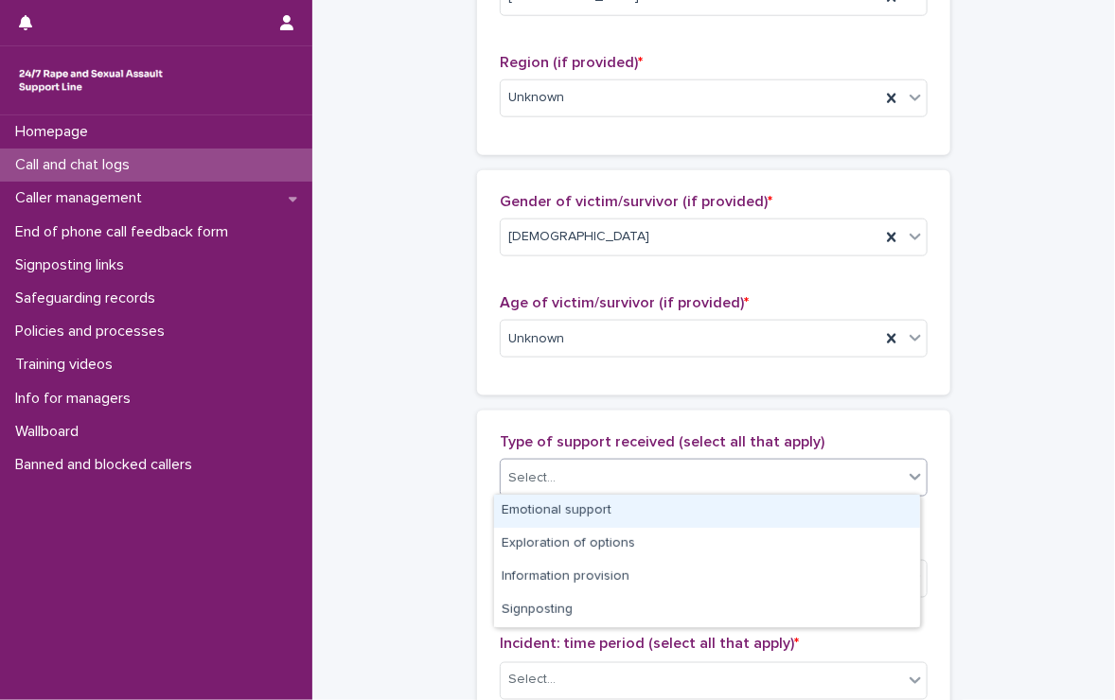
click at [543, 469] on div "Select..." at bounding box center [531, 479] width 47 height 20
click at [539, 509] on div "Emotional support" at bounding box center [707, 511] width 426 height 33
click at [710, 472] on div "Emotional support" at bounding box center [691, 478] width 380 height 33
click at [647, 506] on div "Exploration of options" at bounding box center [707, 511] width 426 height 33
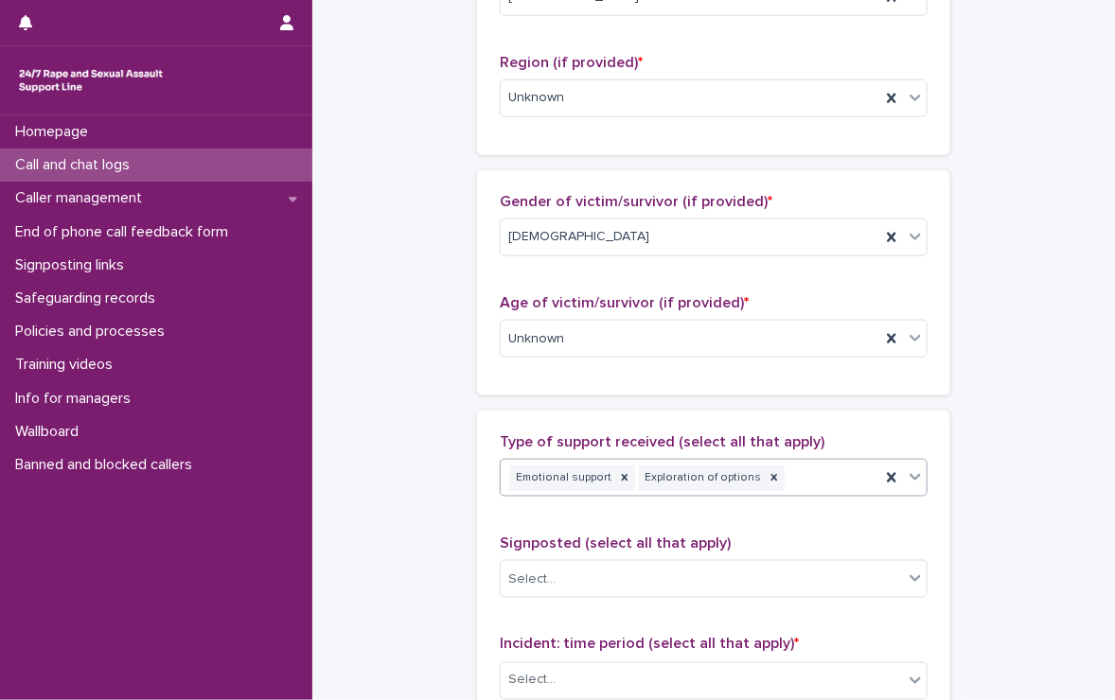
click at [801, 465] on div "Emotional support Exploration of options" at bounding box center [691, 478] width 380 height 33
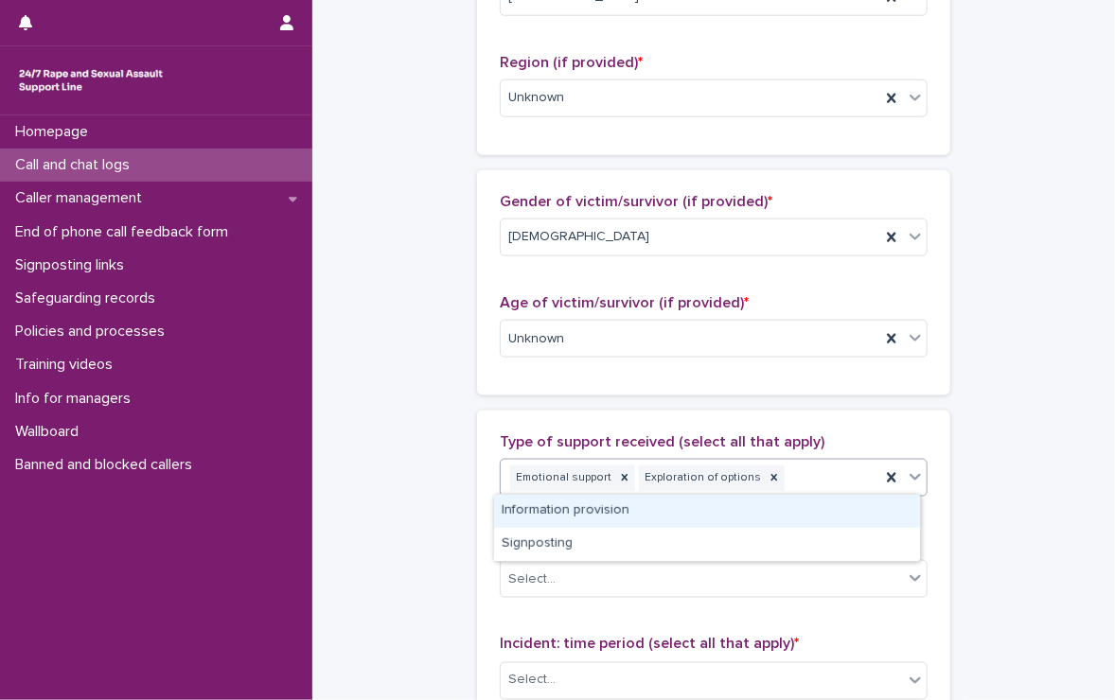
click at [783, 508] on div "Information provision" at bounding box center [707, 511] width 426 height 33
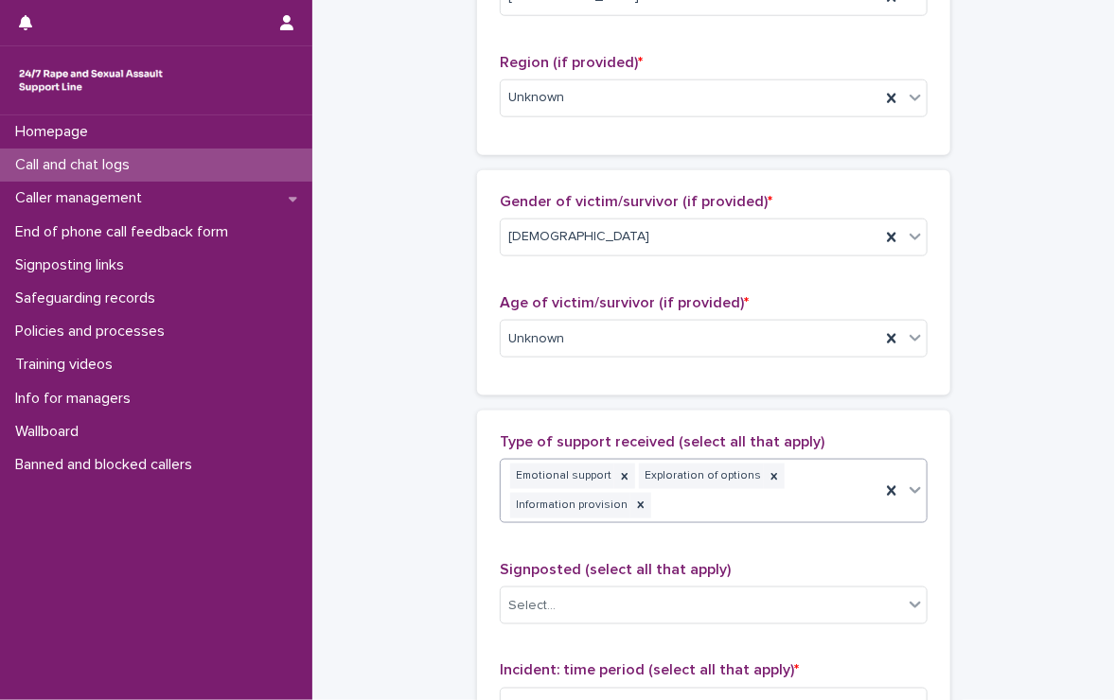
scroll to position [769, 0]
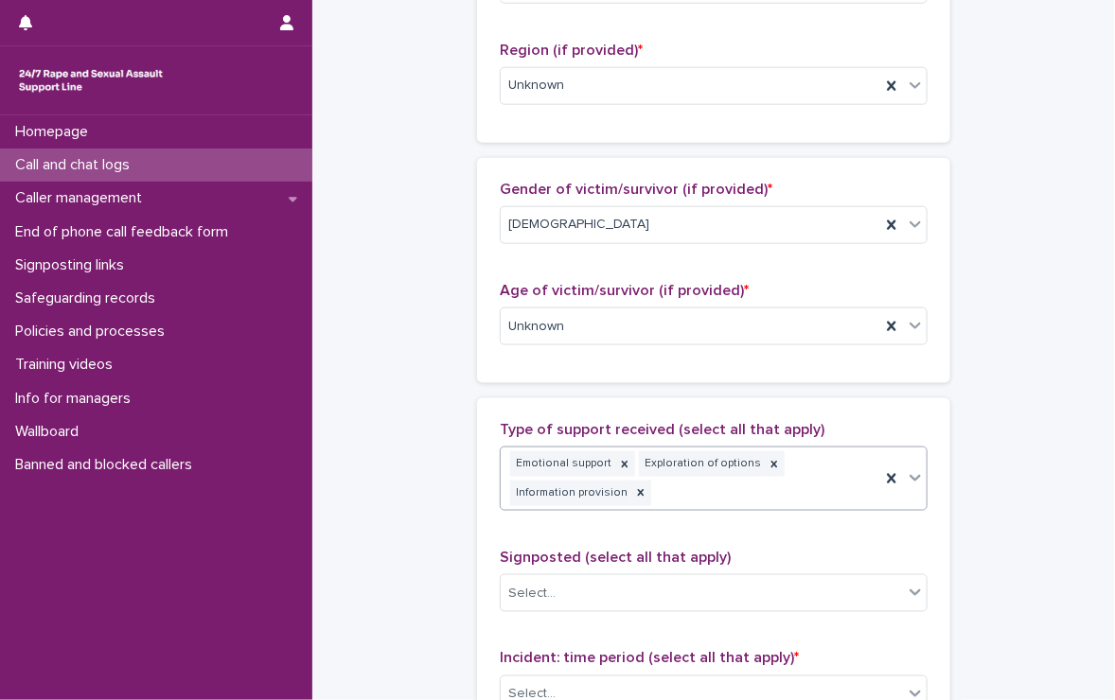
click at [806, 469] on div "Emotional support Exploration of options Information provision" at bounding box center [691, 479] width 380 height 62
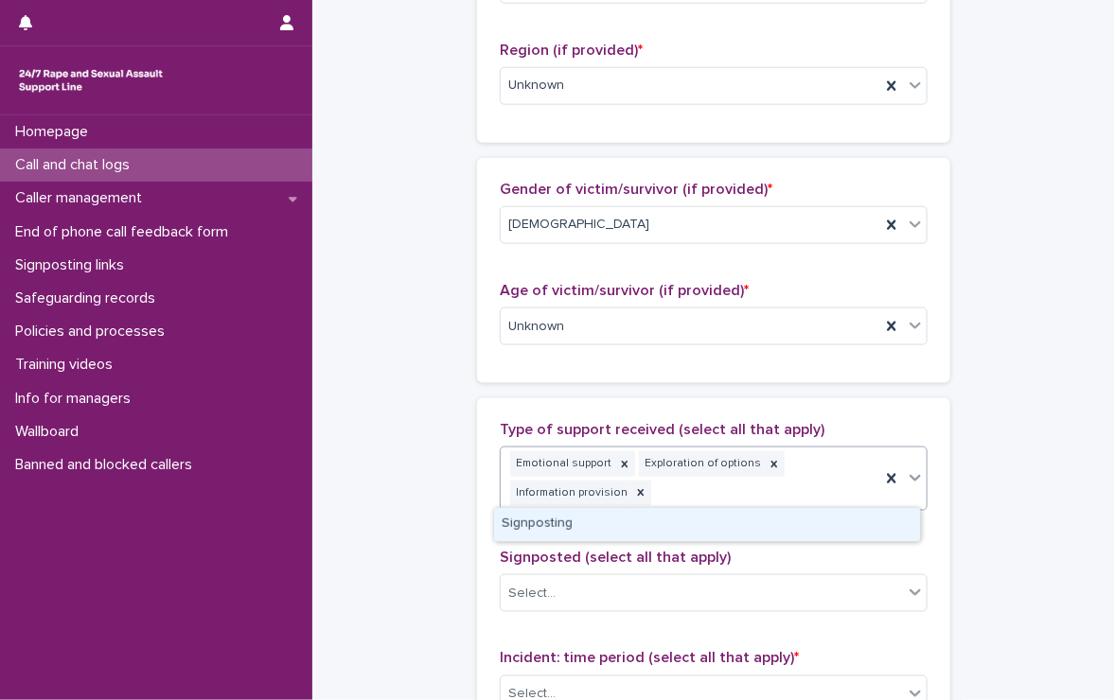
click at [770, 532] on div "Signposting" at bounding box center [707, 524] width 426 height 33
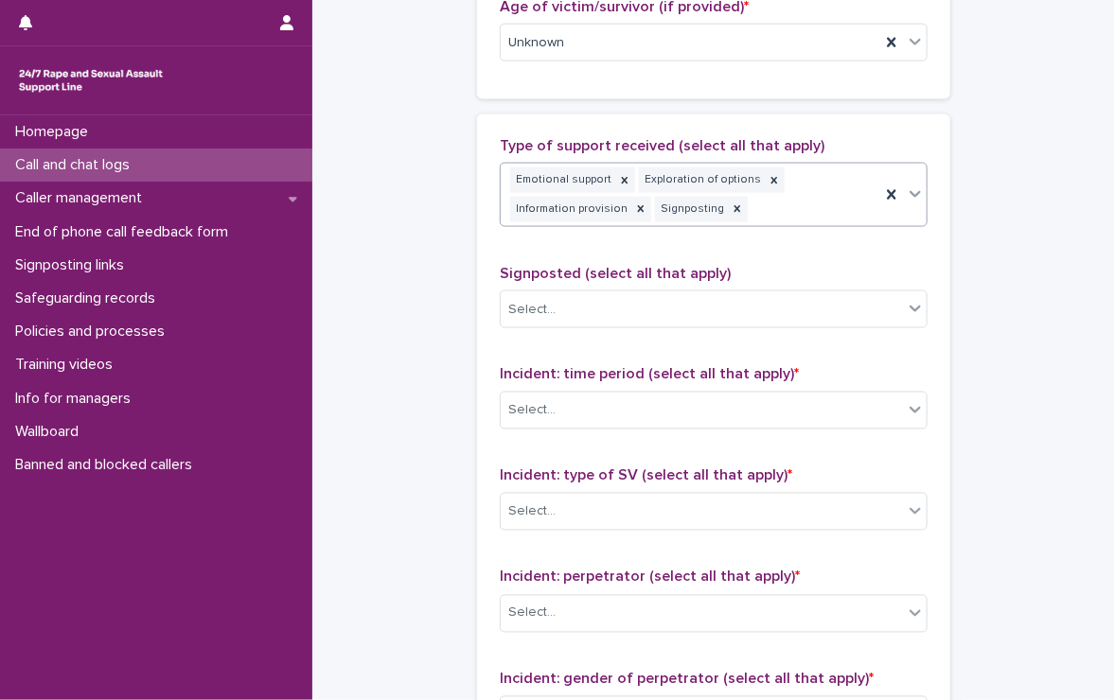
scroll to position [1148, 0]
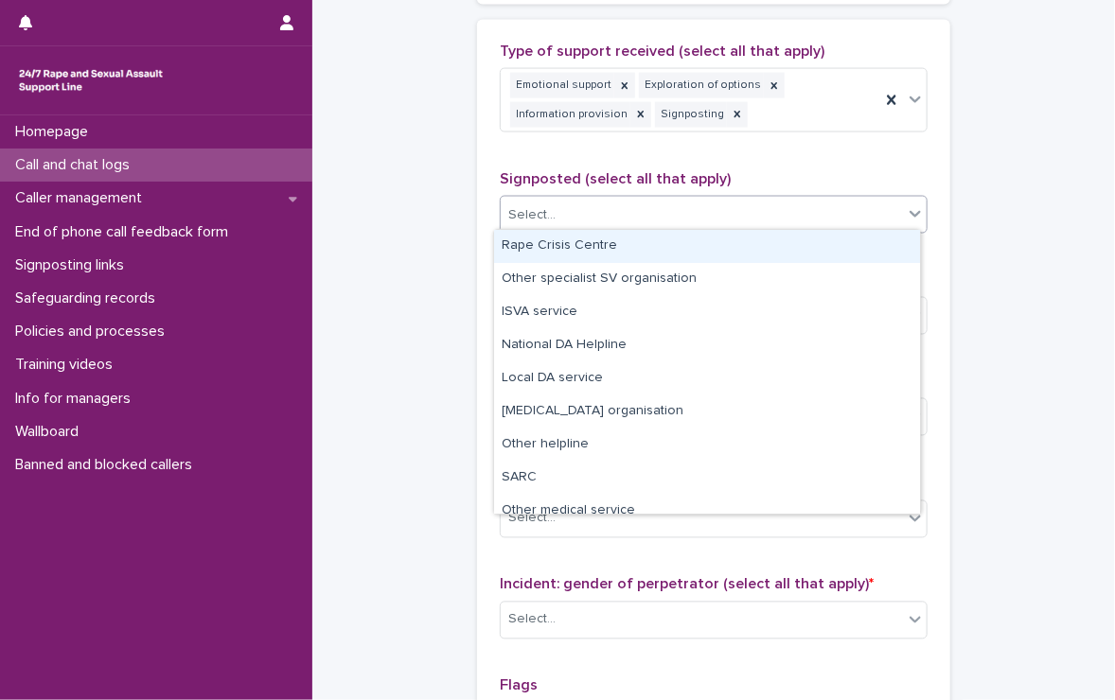
click at [569, 203] on div "Select..." at bounding box center [702, 215] width 402 height 31
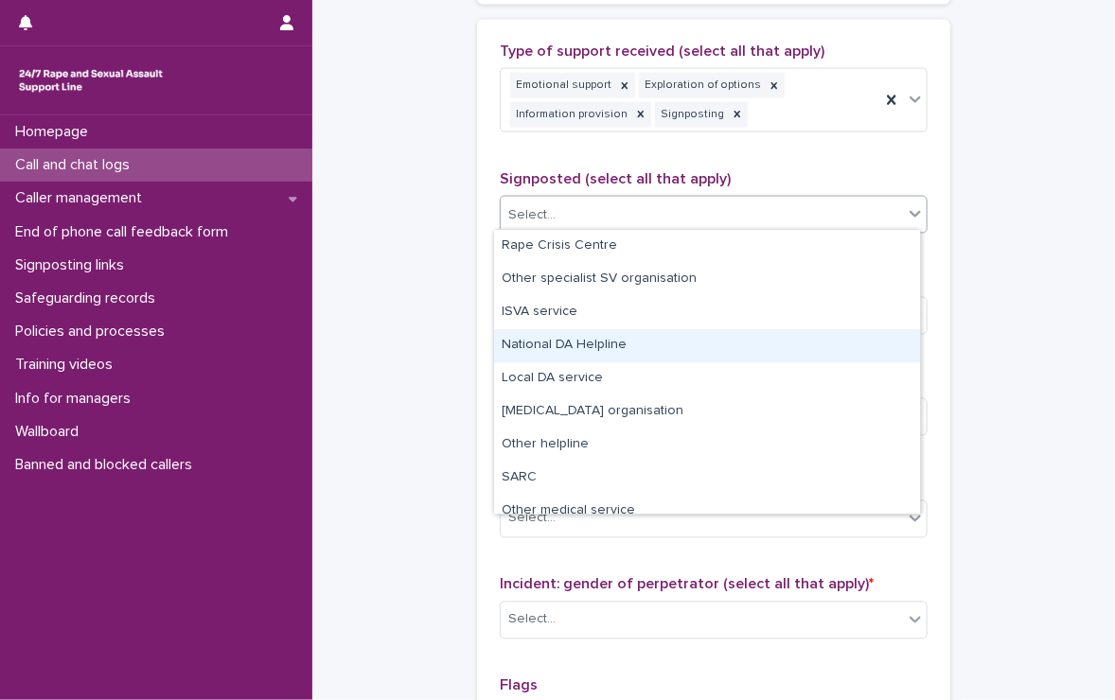
click at [618, 340] on div "National DA Helpline" at bounding box center [707, 345] width 426 height 33
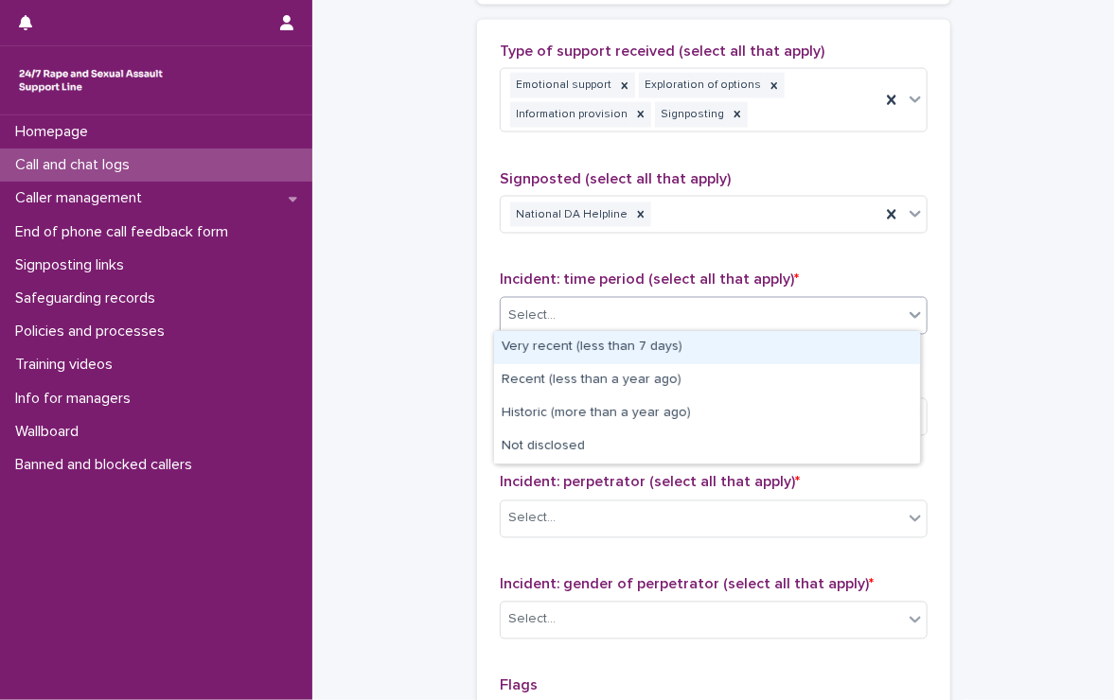
click at [606, 306] on div "Select..." at bounding box center [702, 316] width 402 height 31
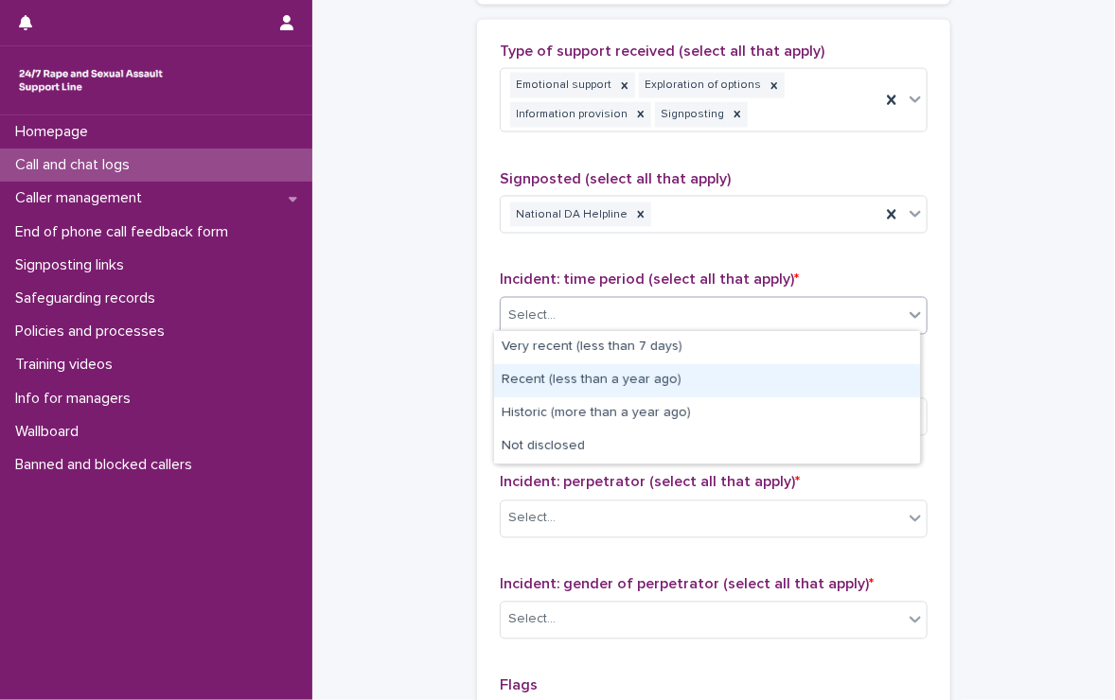
click at [689, 376] on div "Recent (less than a year ago)" at bounding box center [707, 380] width 426 height 33
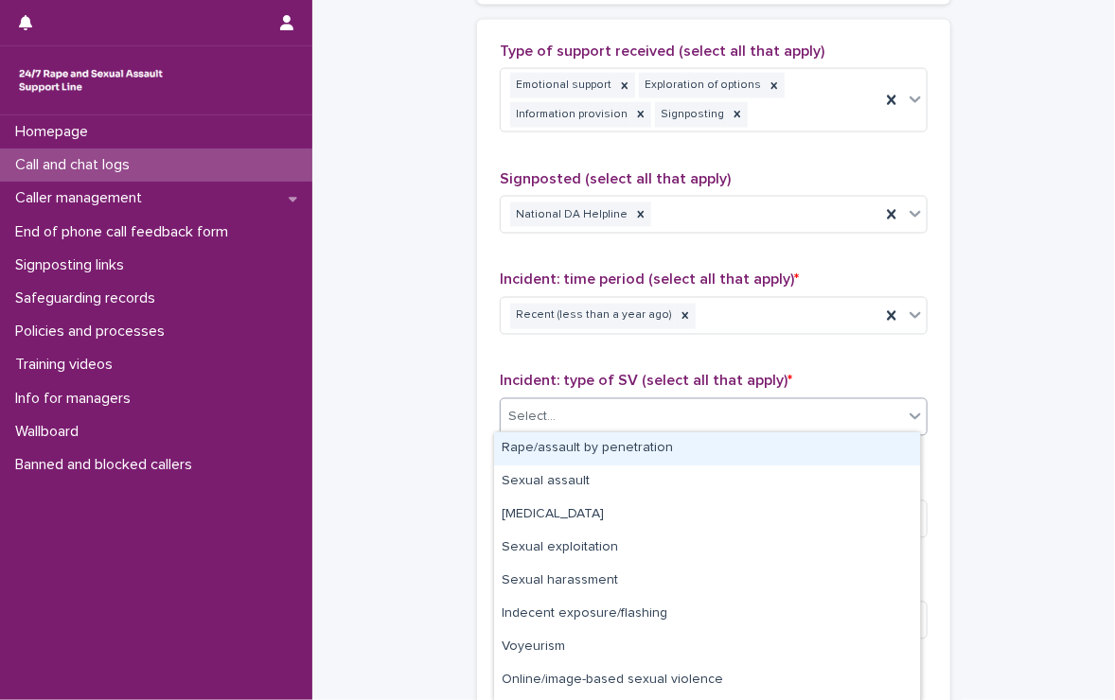
click at [587, 408] on div "Select..." at bounding box center [702, 417] width 402 height 31
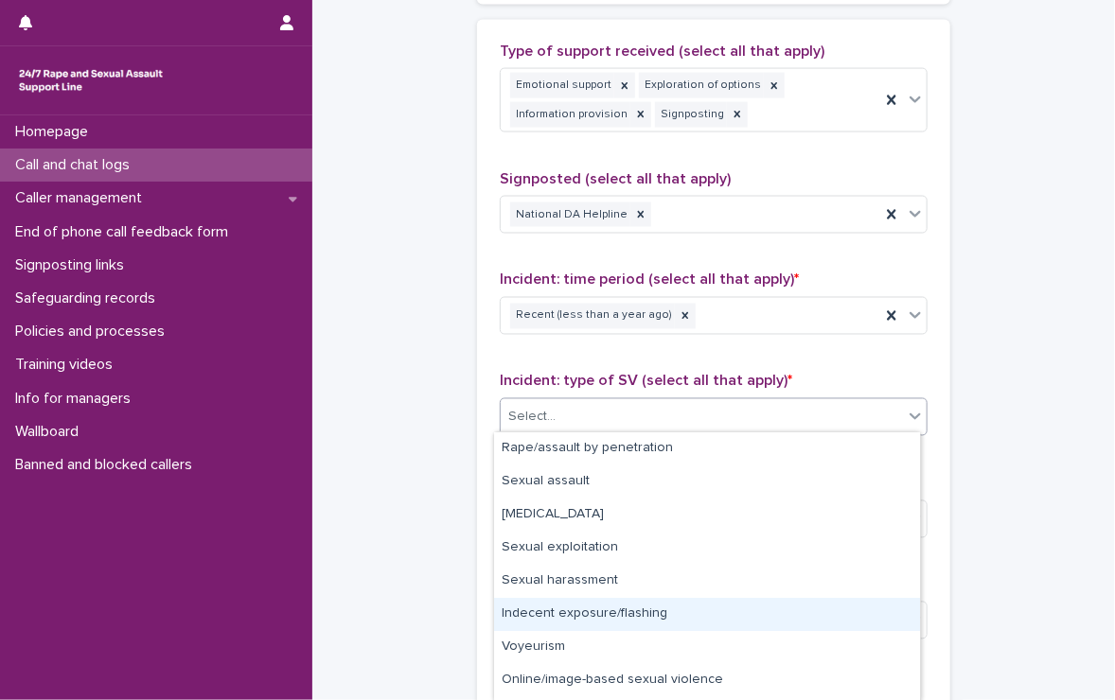
scroll to position [62, 0]
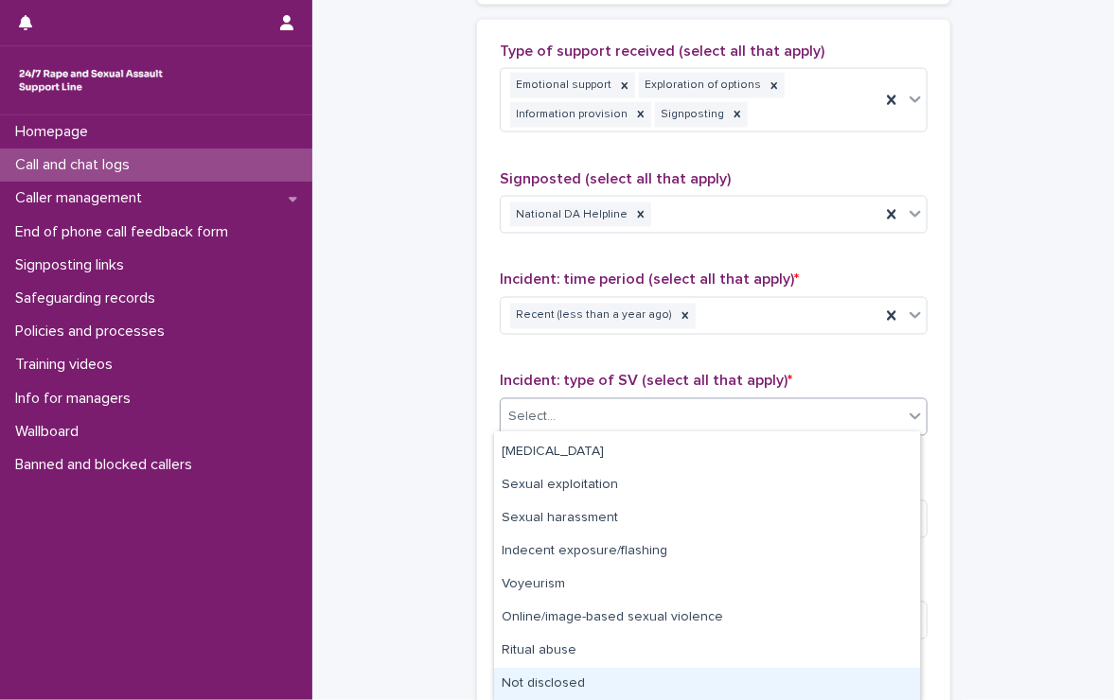
click at [555, 677] on div "Not disclosed" at bounding box center [707, 684] width 426 height 33
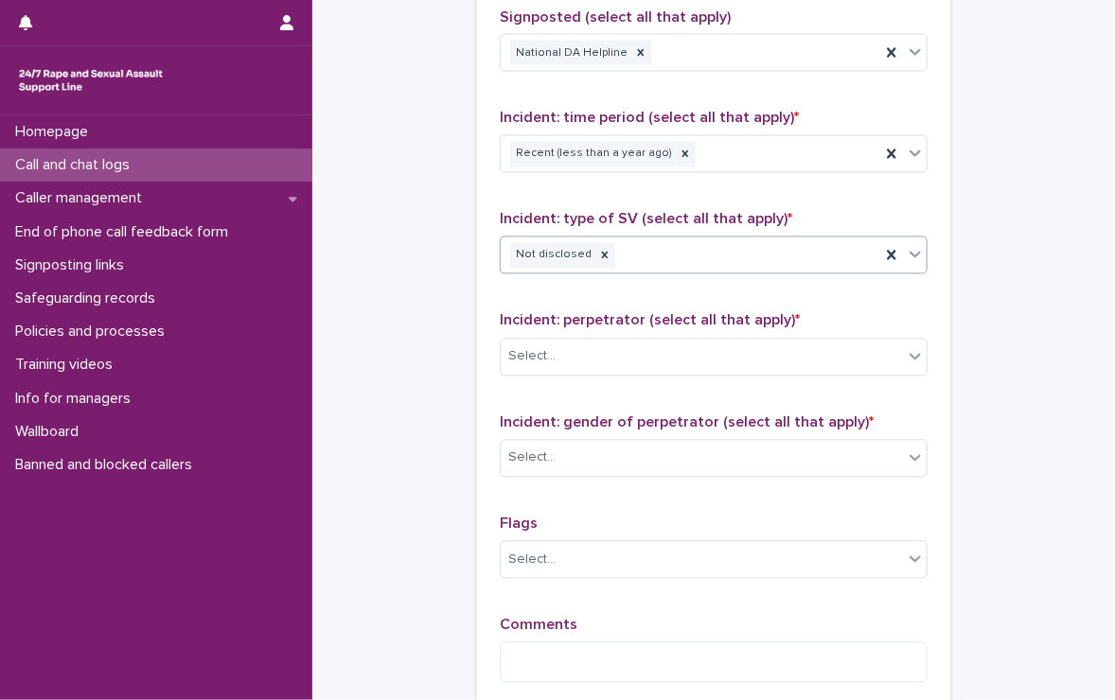
scroll to position [1337, 0]
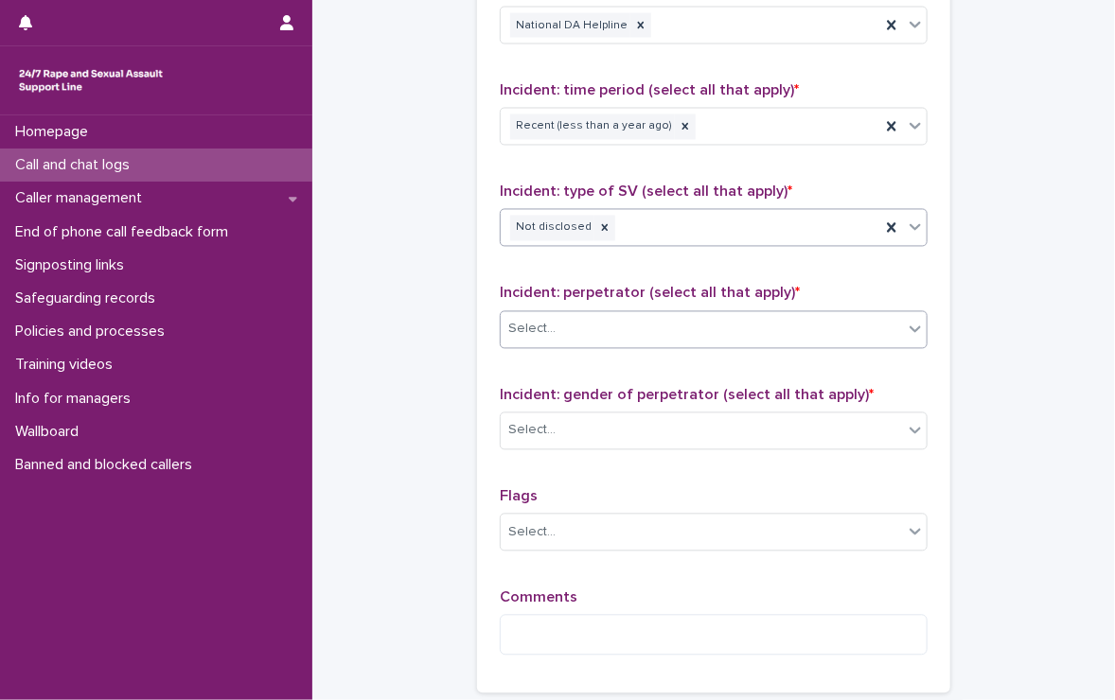
click at [628, 317] on div "Select..." at bounding box center [702, 329] width 402 height 31
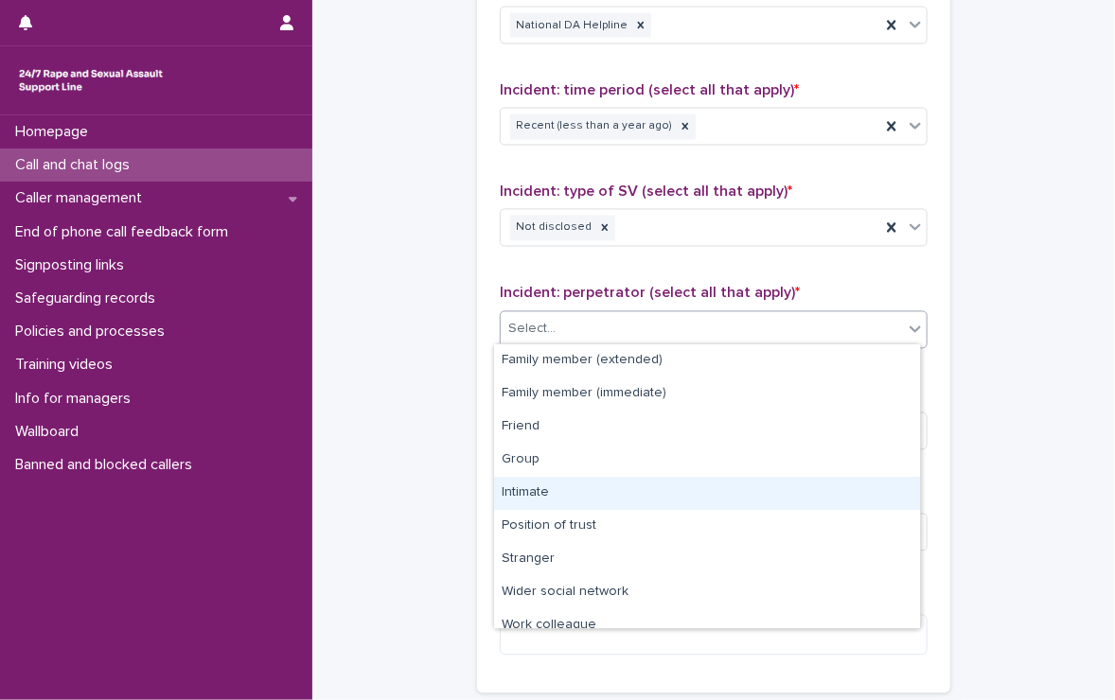
click at [538, 495] on div "Intimate" at bounding box center [707, 493] width 426 height 33
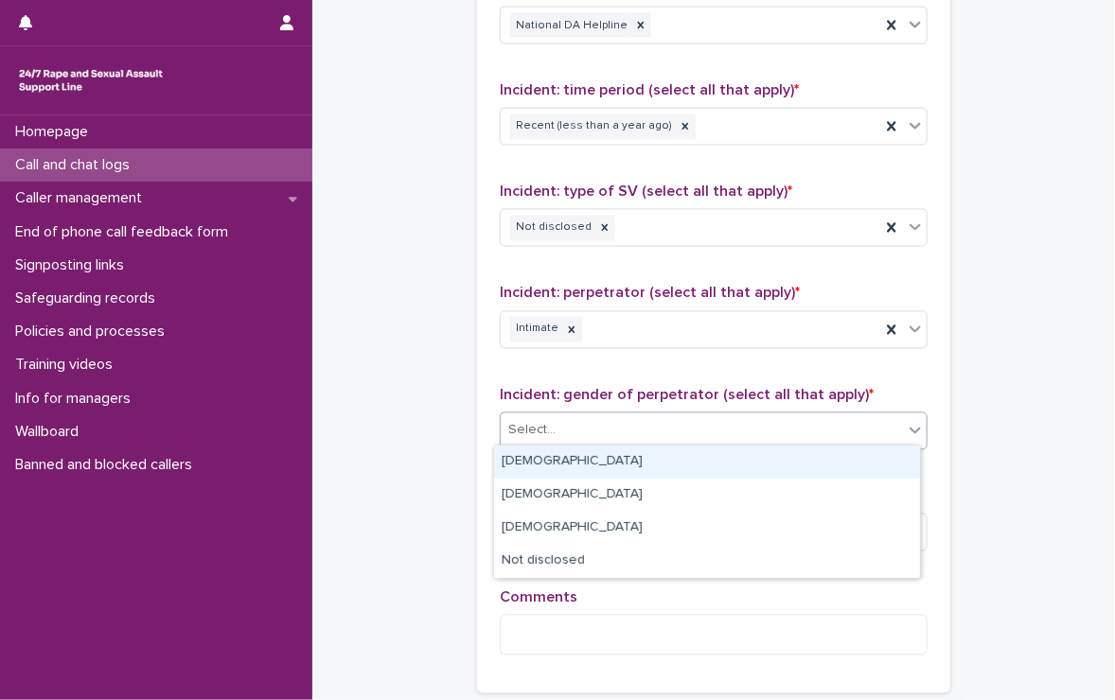
click at [566, 421] on div "Select..." at bounding box center [702, 431] width 402 height 31
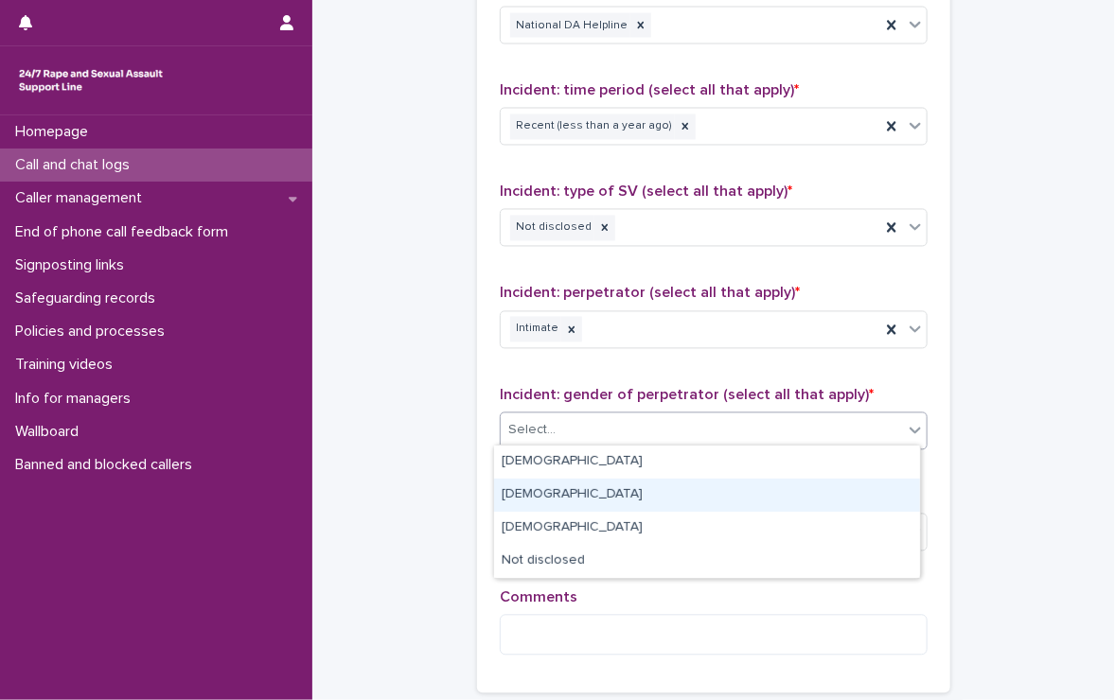
click at [538, 493] on div "[DEMOGRAPHIC_DATA]" at bounding box center [707, 495] width 426 height 33
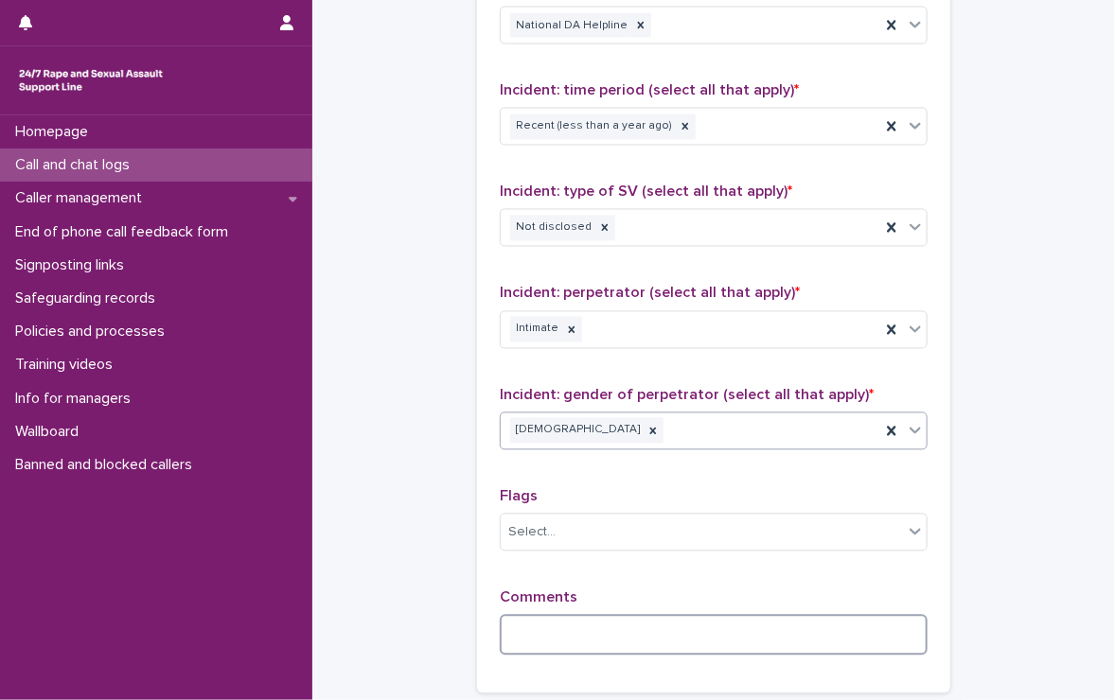
click at [637, 631] on textarea at bounding box center [714, 635] width 428 height 41
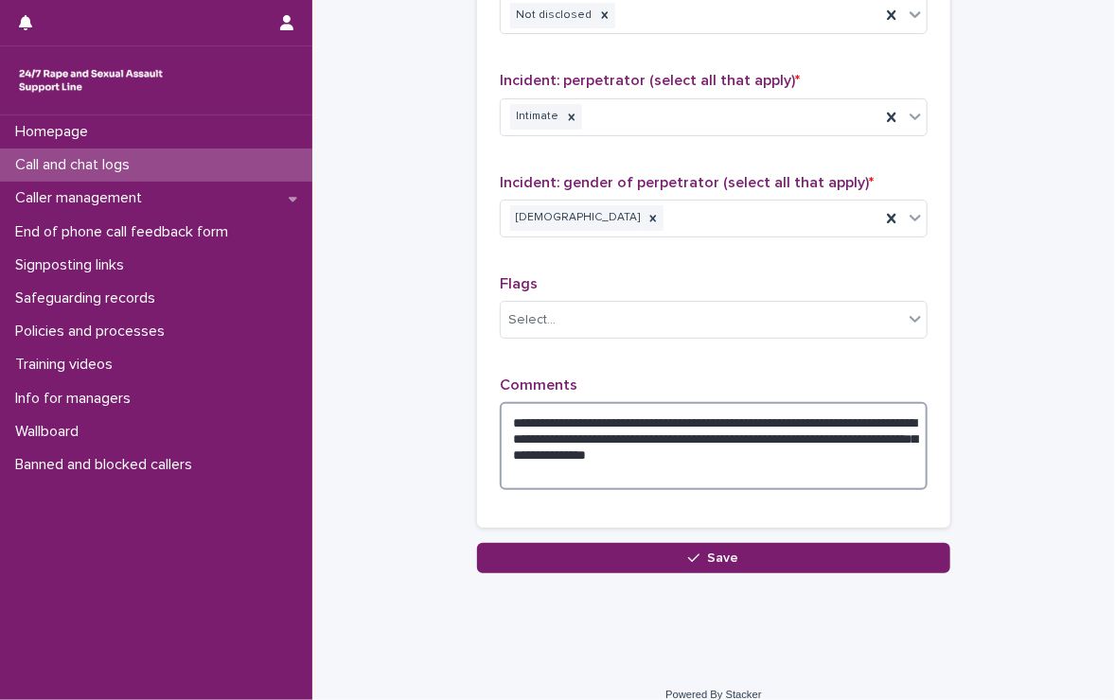
scroll to position [1565, 0]
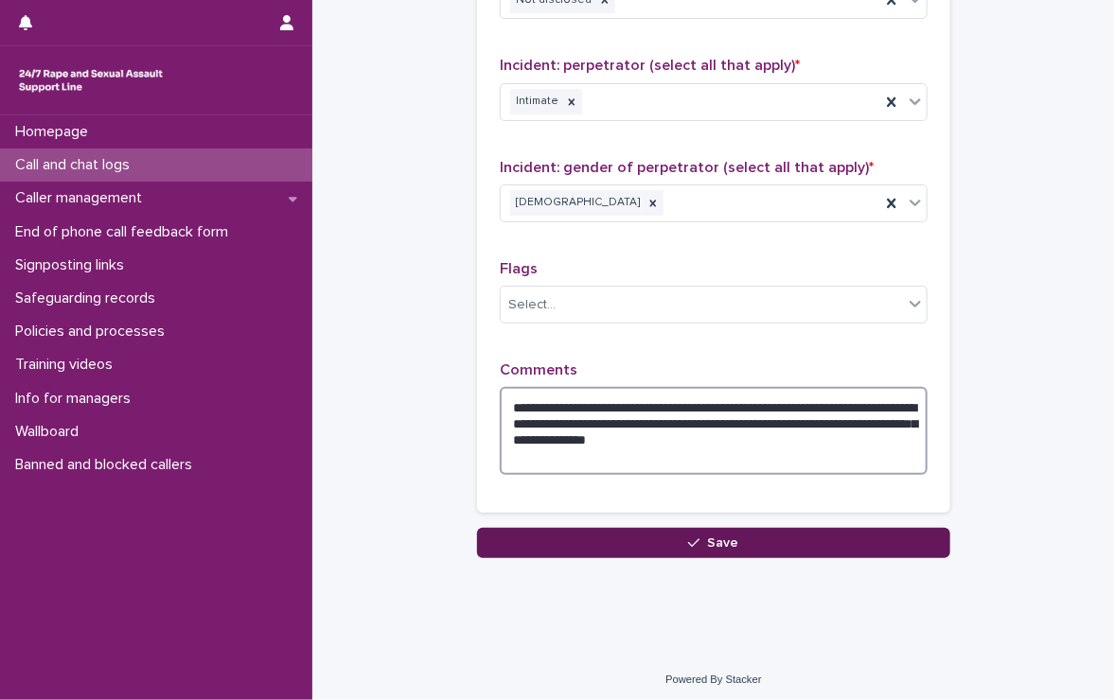
type textarea "**********"
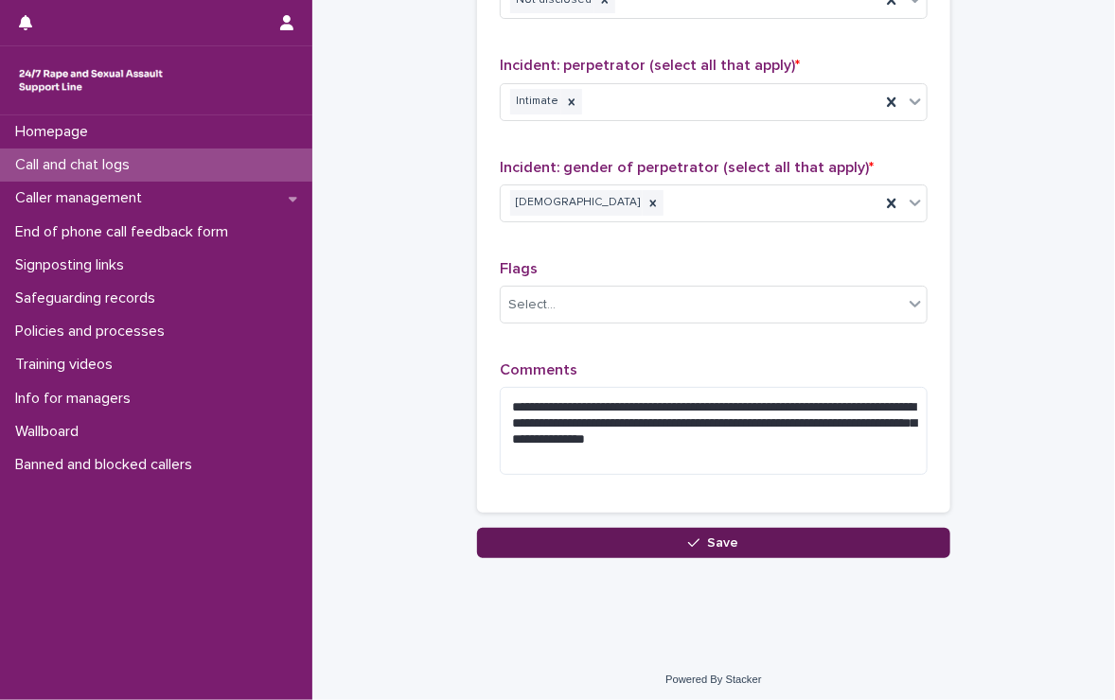
click at [746, 538] on button "Save" at bounding box center [713, 543] width 473 height 30
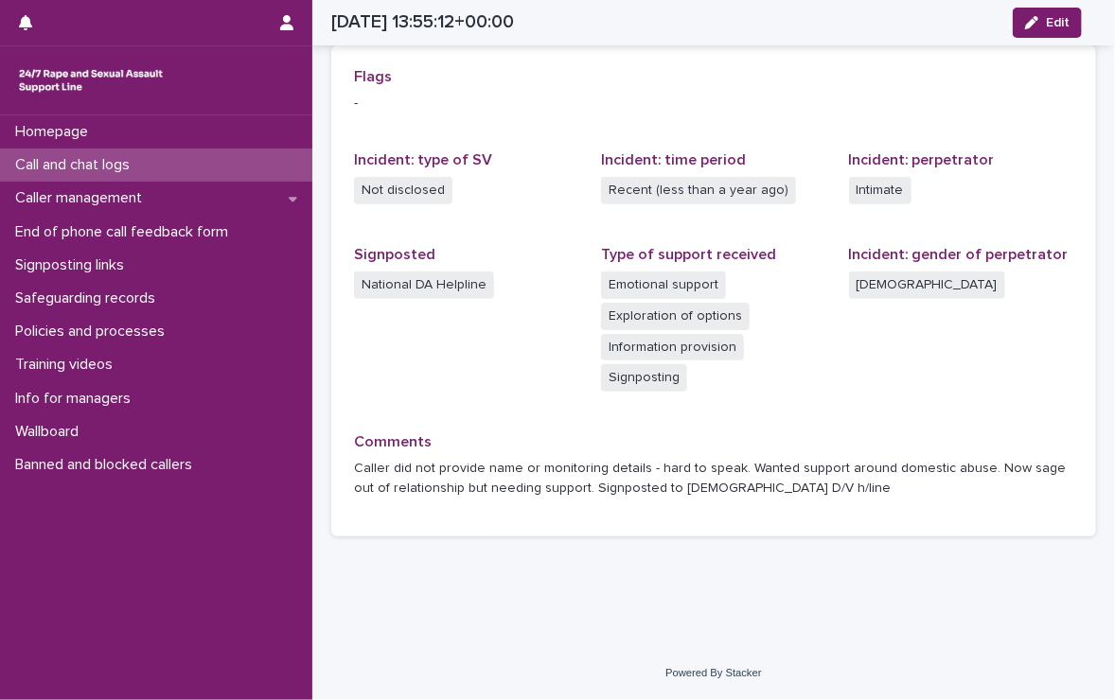
scroll to position [435, 0]
click at [87, 159] on p "Call and chat logs" at bounding box center [76, 165] width 137 height 18
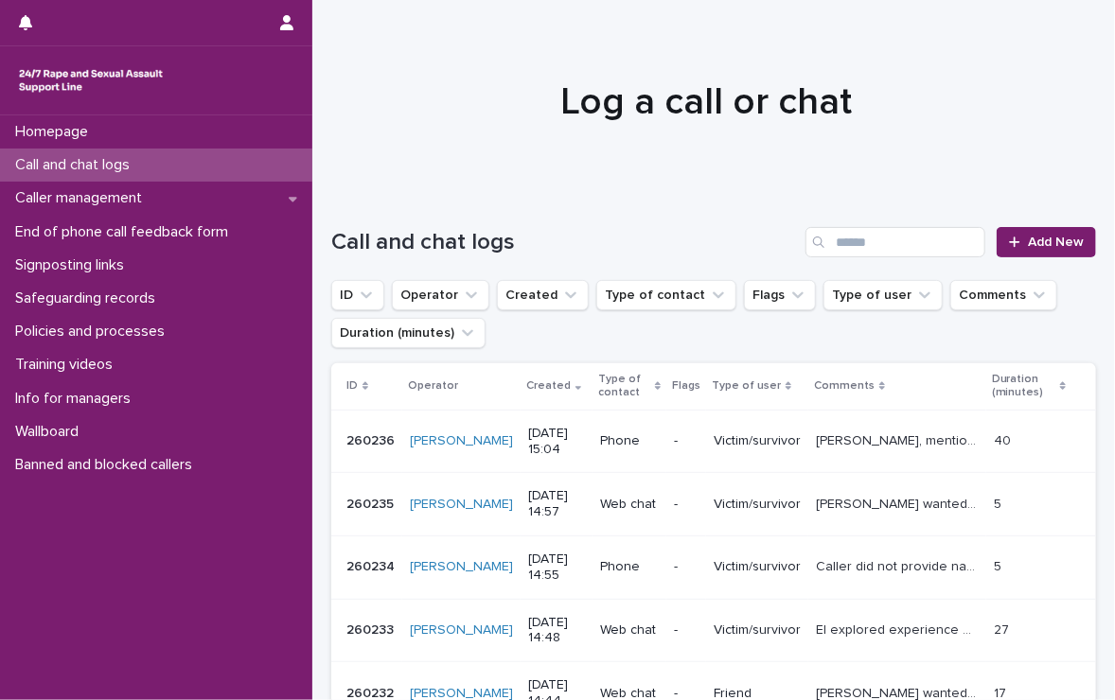
click at [163, 591] on div "Homepage Call and chat logs Caller management End of phone call feedback form S…" at bounding box center [156, 407] width 312 height 585
click at [125, 162] on p "Call and chat logs" at bounding box center [76, 165] width 137 height 18
click at [286, 10] on button "button" at bounding box center [287, 22] width 36 height 45
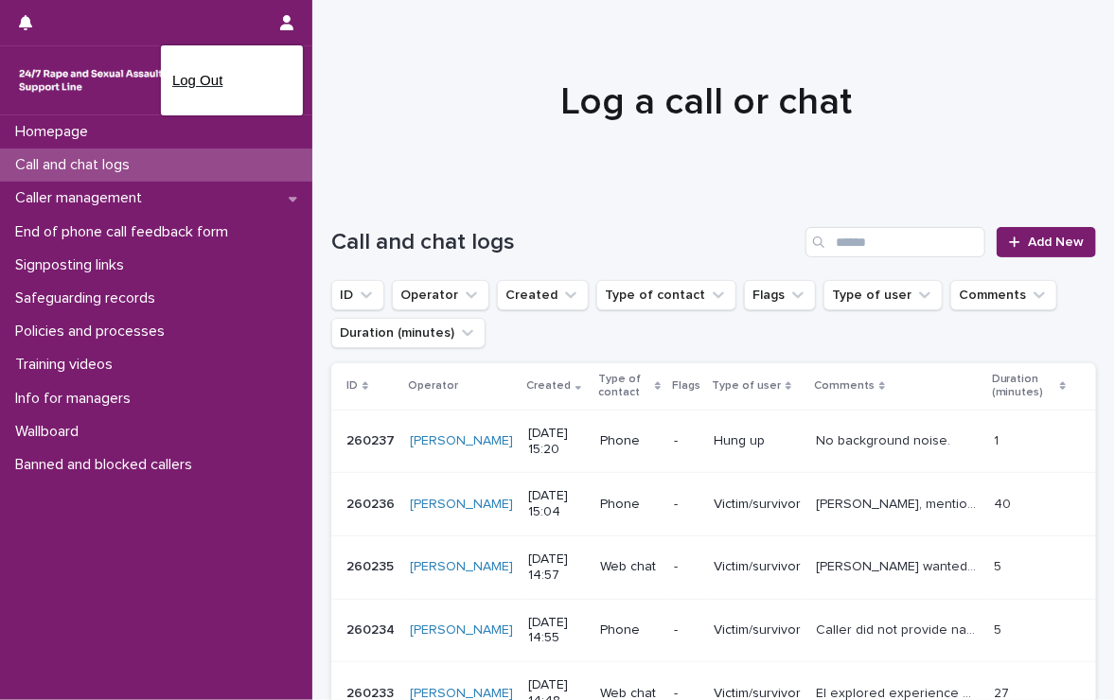
click at [182, 73] on p "Log Out" at bounding box center [231, 80] width 119 height 32
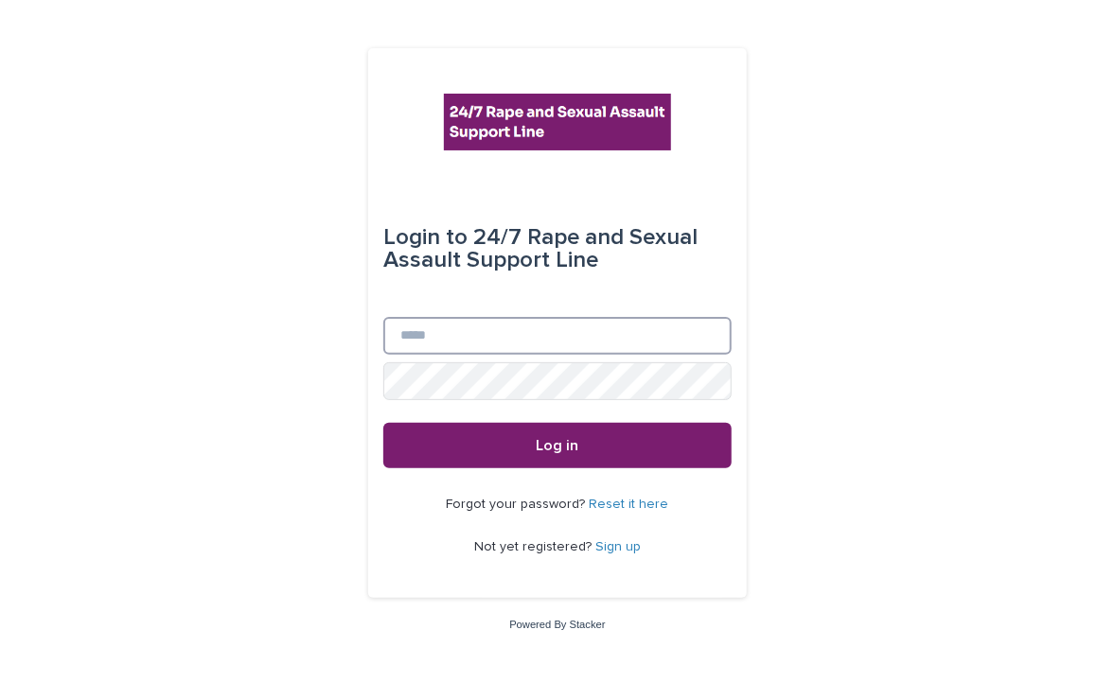
type input "**********"
